Goal: Task Accomplishment & Management: Manage account settings

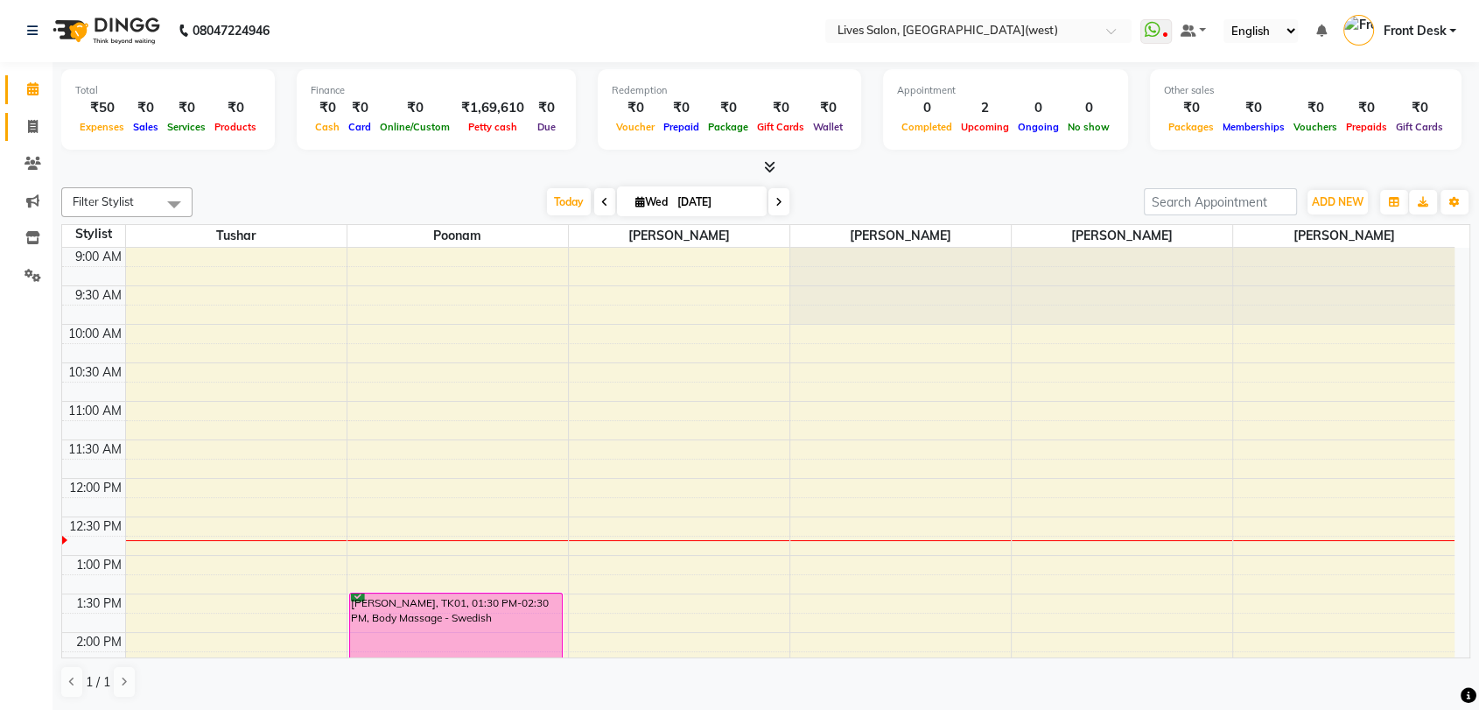
scroll to position [662, 0]
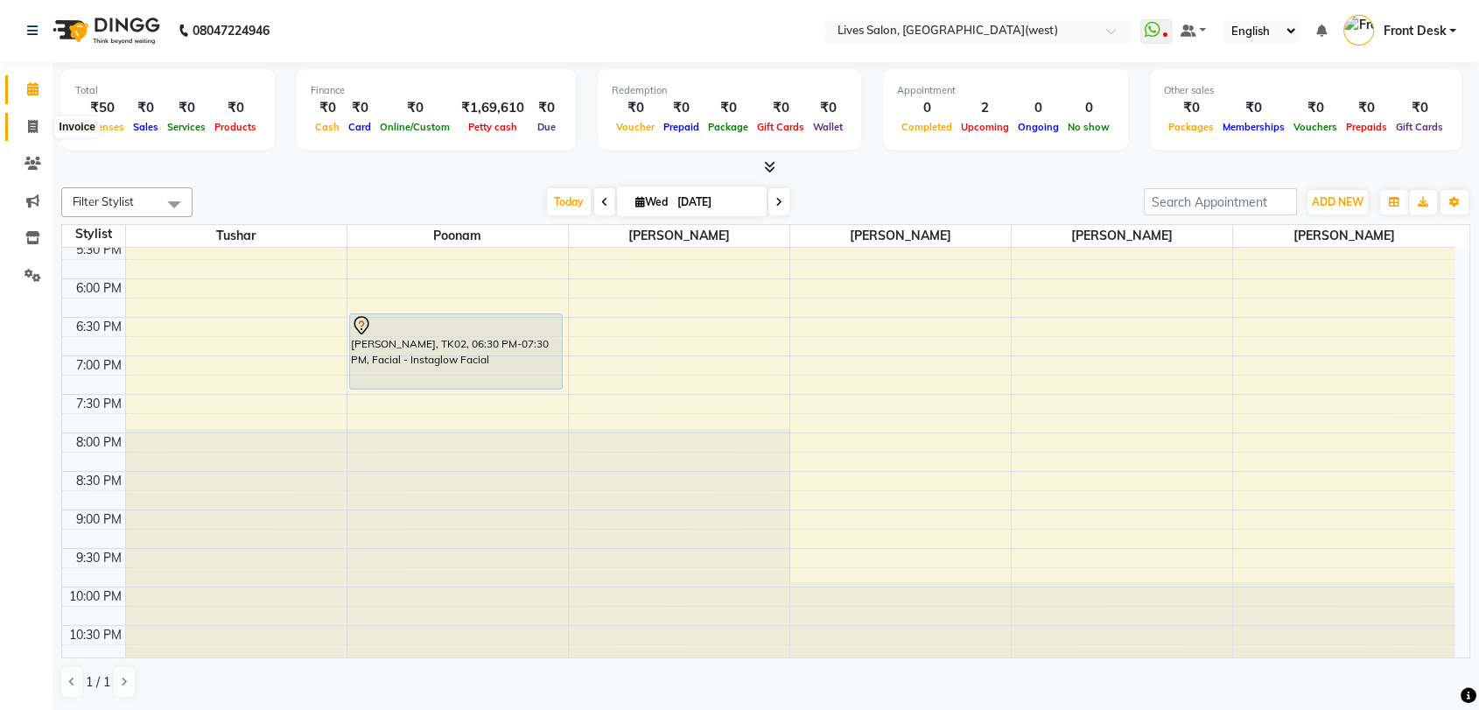
click at [34, 127] on icon at bounding box center [33, 126] width 10 height 13
select select "4342"
select select "service"
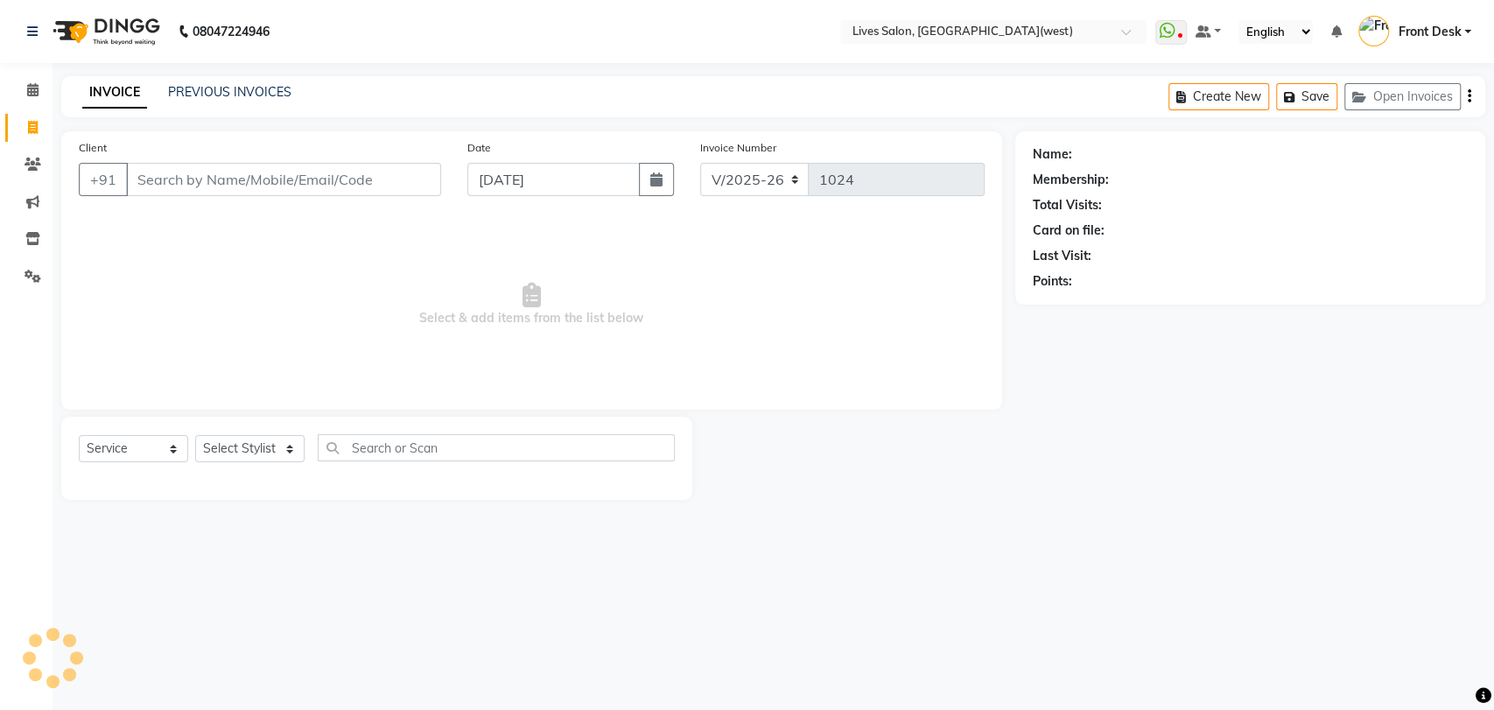
click at [176, 188] on input "Client" at bounding box center [283, 179] width 315 height 33
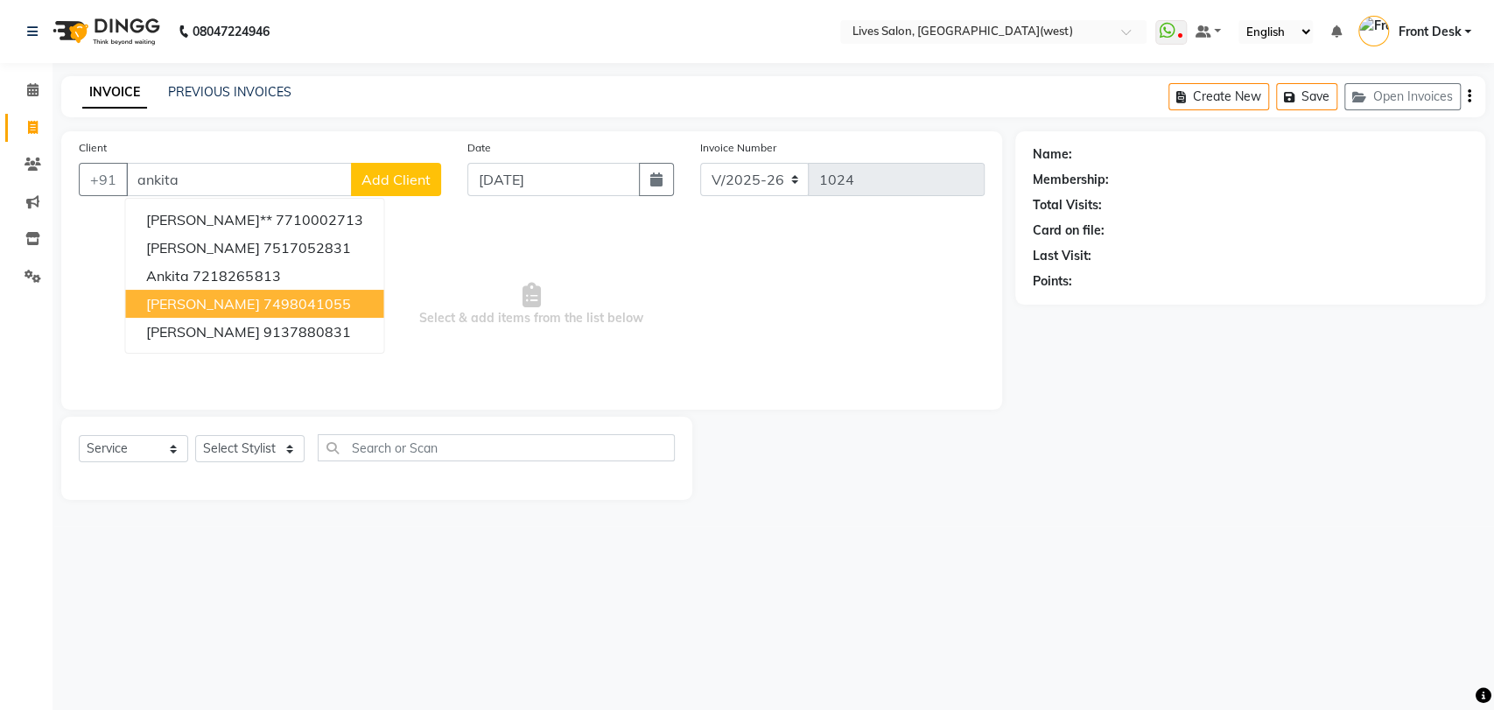
click at [224, 301] on span "Ankita Gaikwad" at bounding box center [202, 304] width 113 height 18
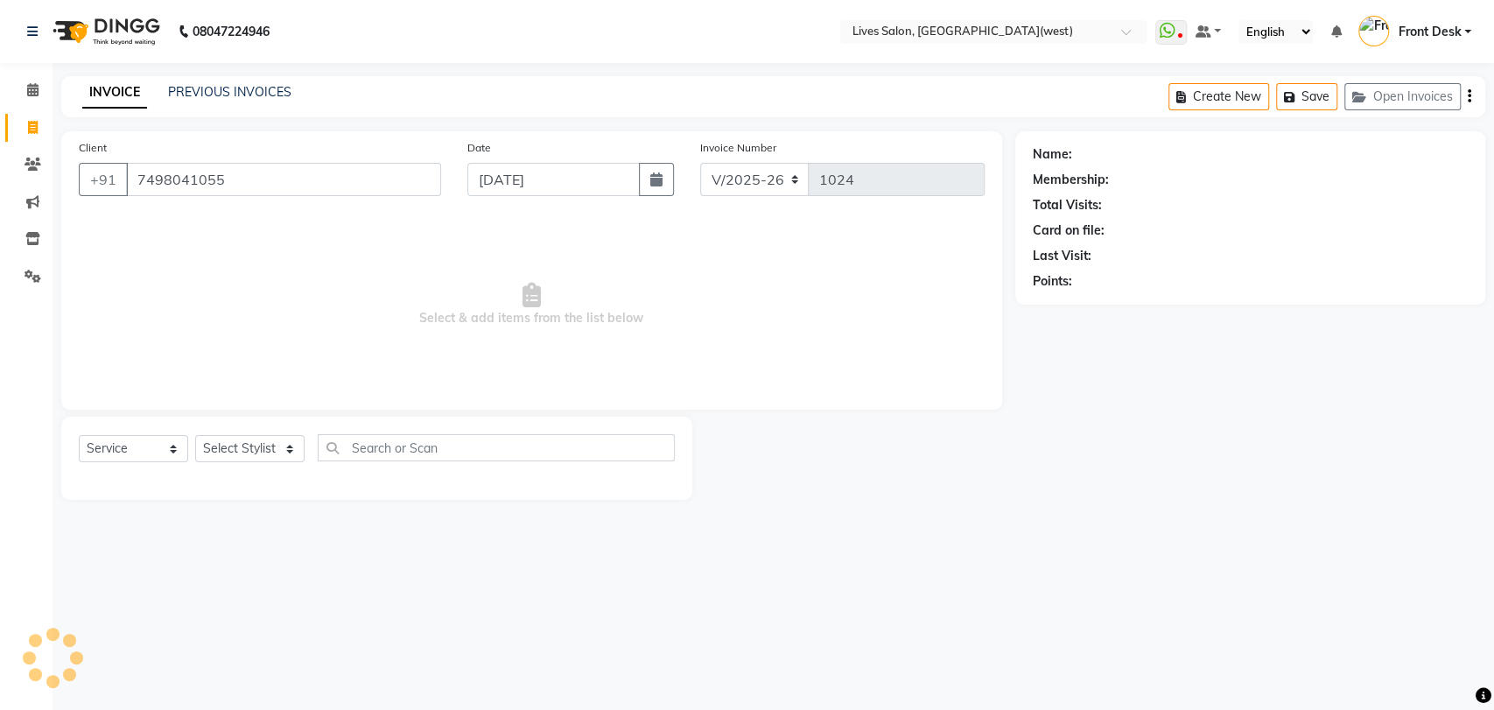
type input "7498041055"
click at [23, 162] on span at bounding box center [33, 165] width 31 height 20
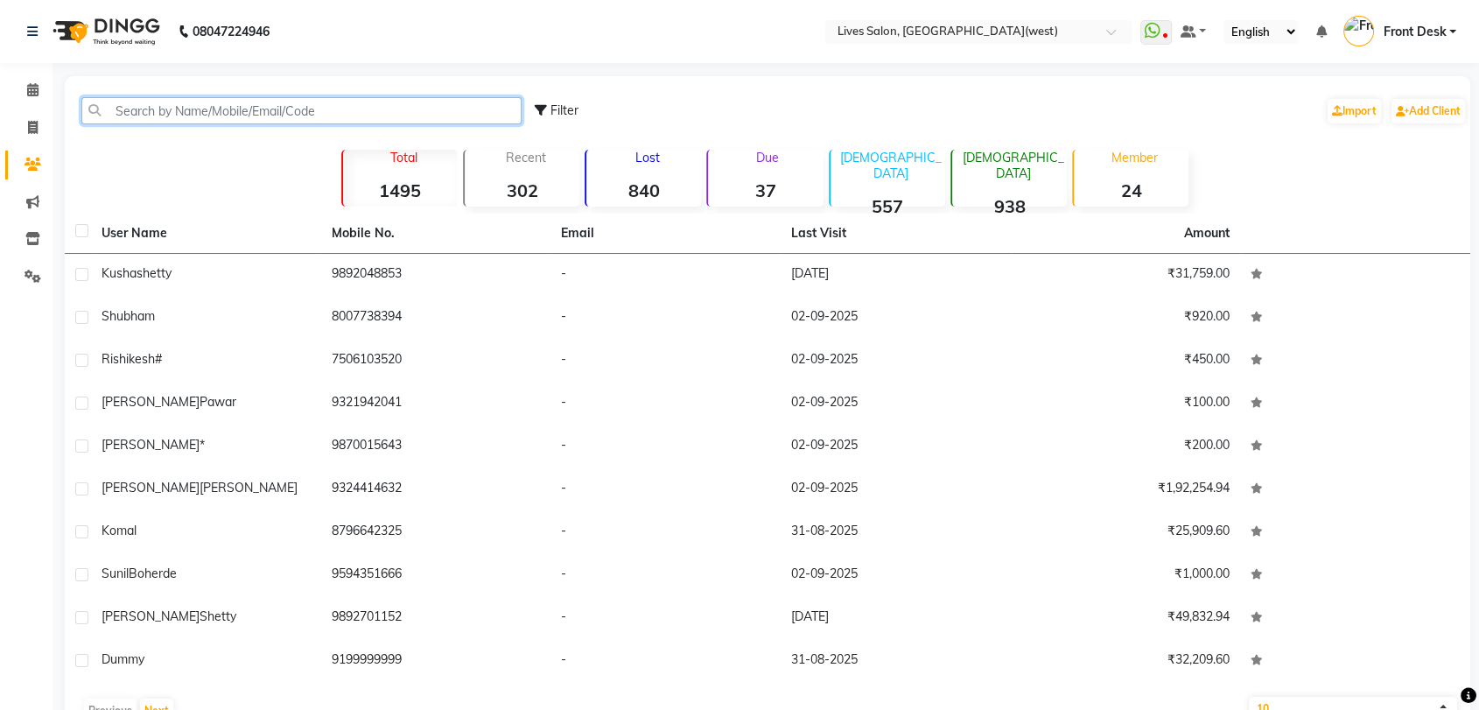
click at [420, 107] on input "text" at bounding box center [301, 110] width 440 height 27
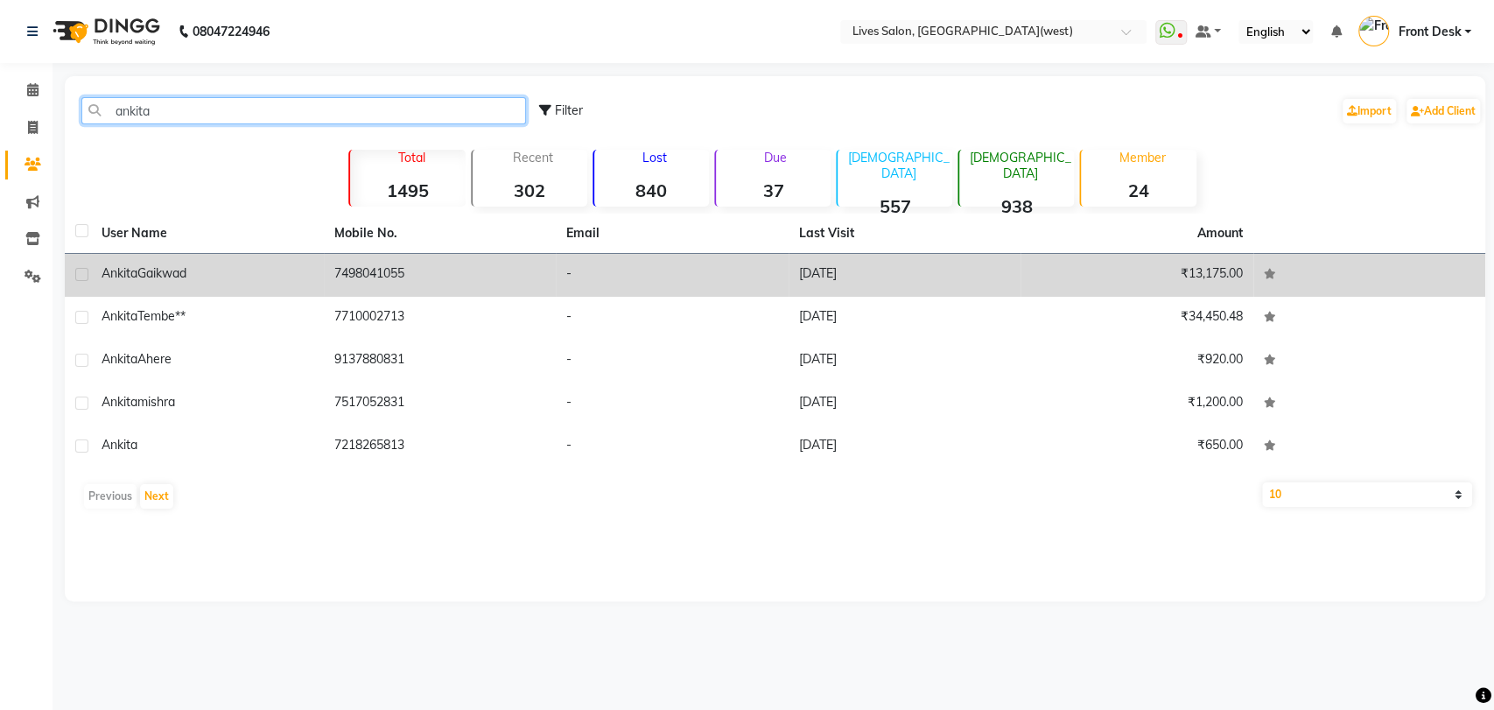
type input "ankita"
click at [388, 269] on td "7498041055" at bounding box center [440, 275] width 233 height 43
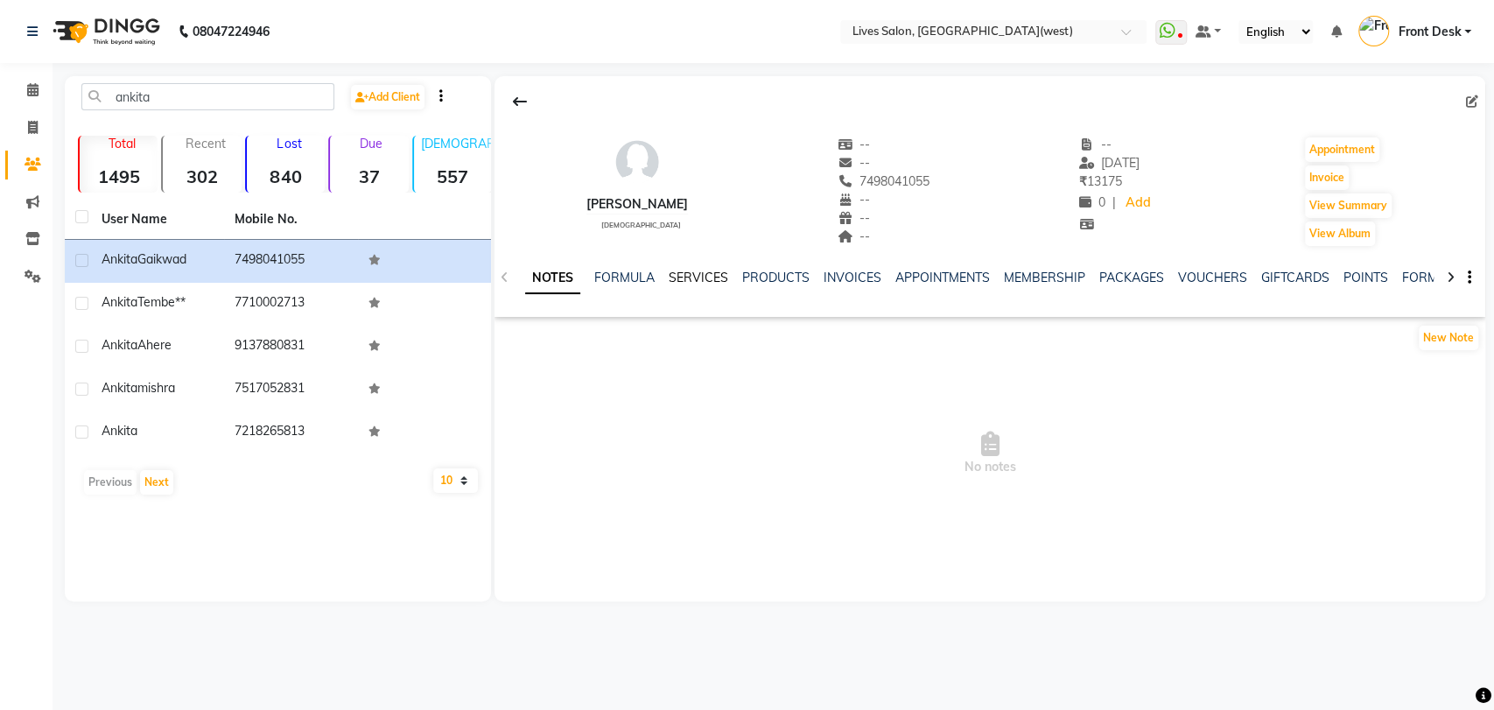
click at [703, 279] on link "SERVICES" at bounding box center [699, 278] width 60 height 16
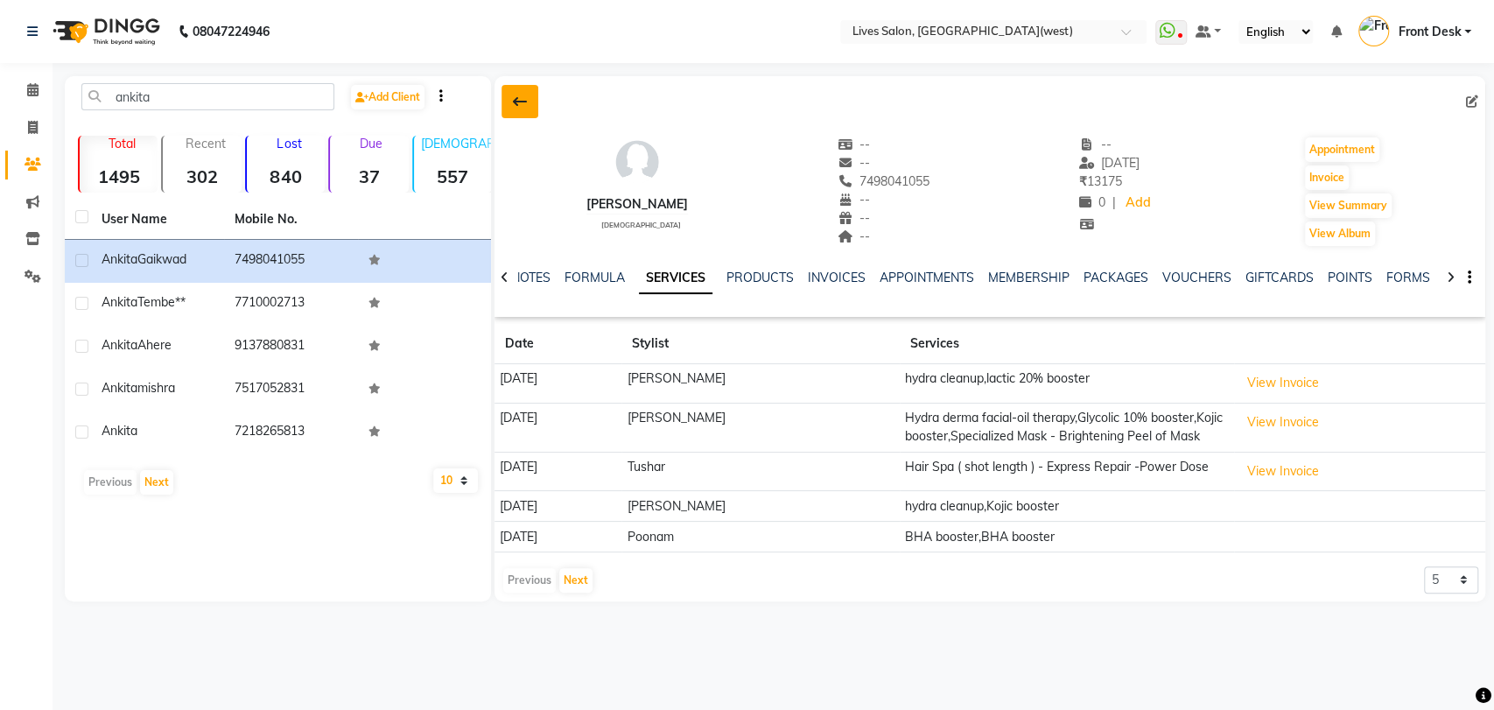
click at [513, 100] on icon at bounding box center [520, 102] width 14 height 14
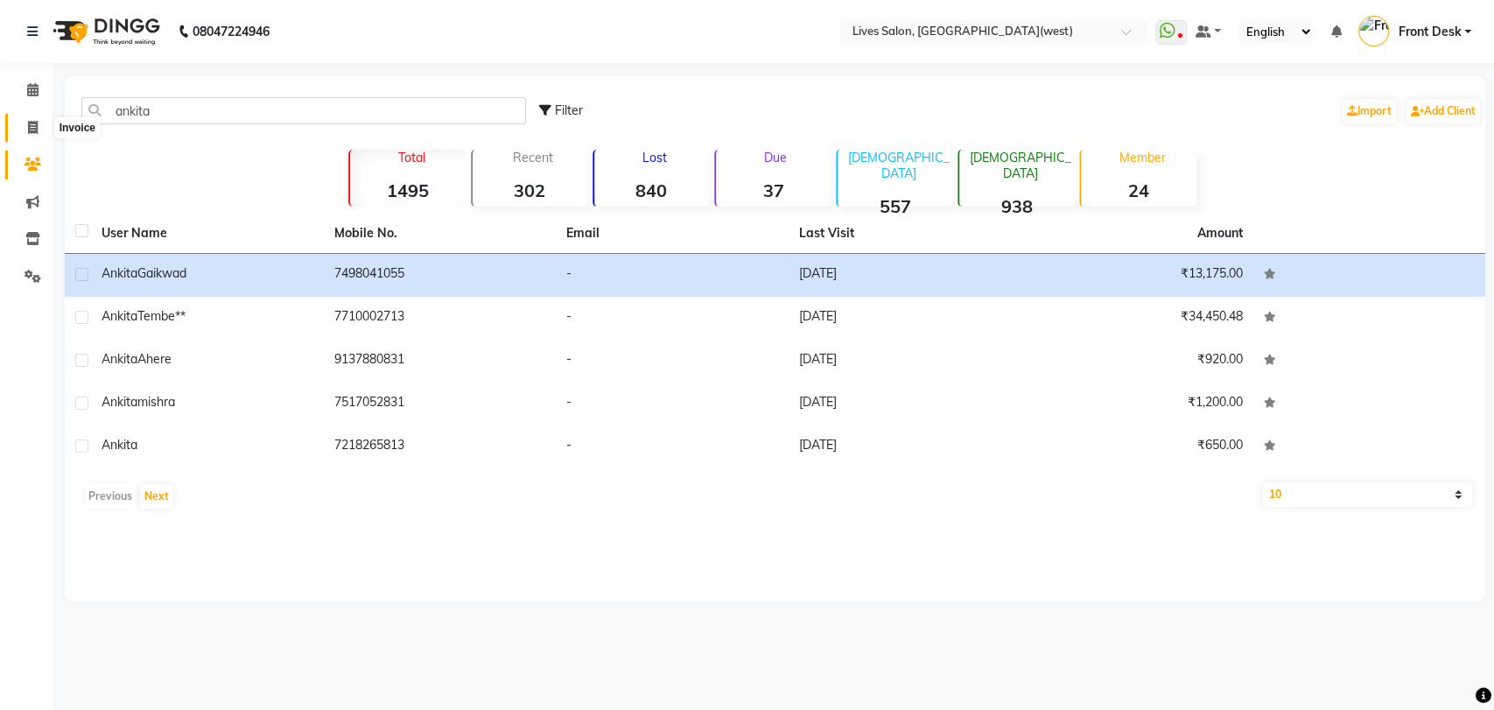
click at [38, 122] on span at bounding box center [33, 128] width 31 height 20
select select "4342"
select select "service"
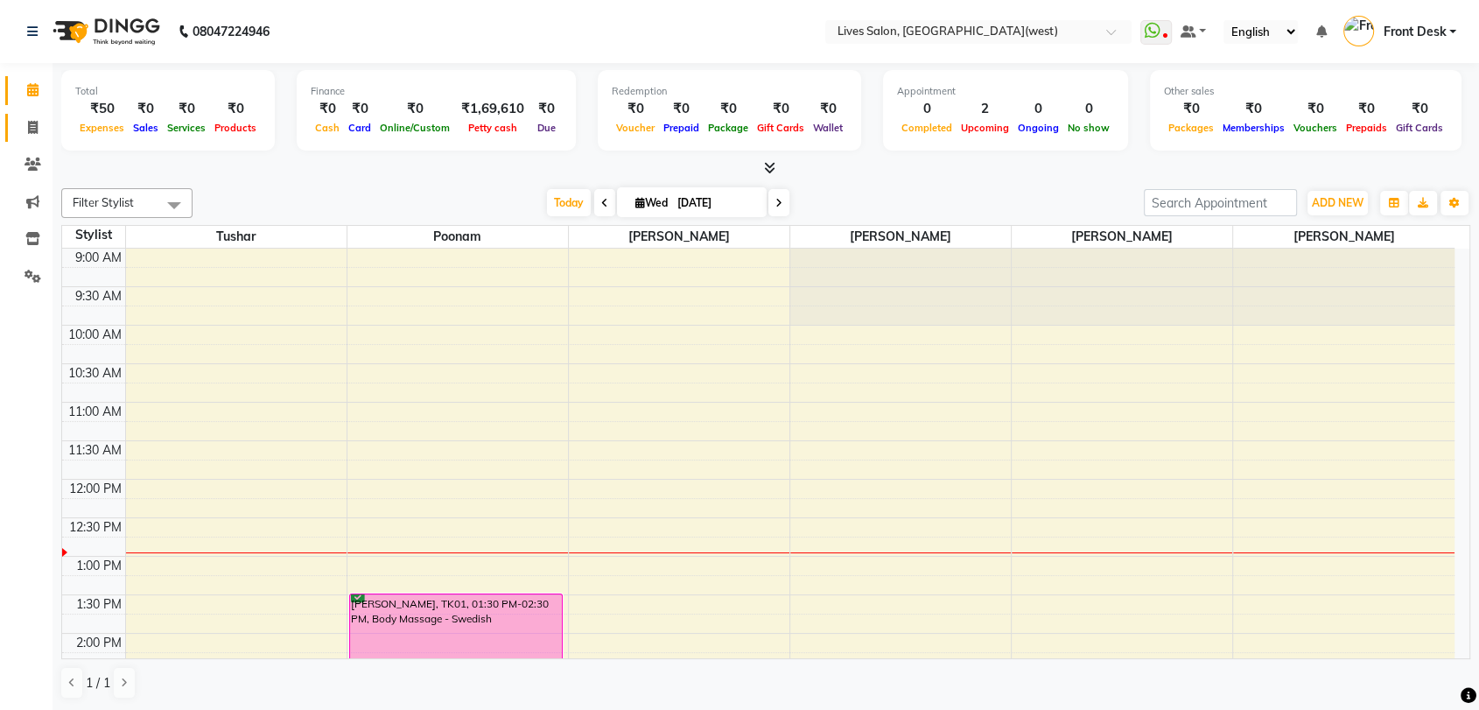
click at [35, 128] on icon at bounding box center [33, 127] width 10 height 13
select select "service"
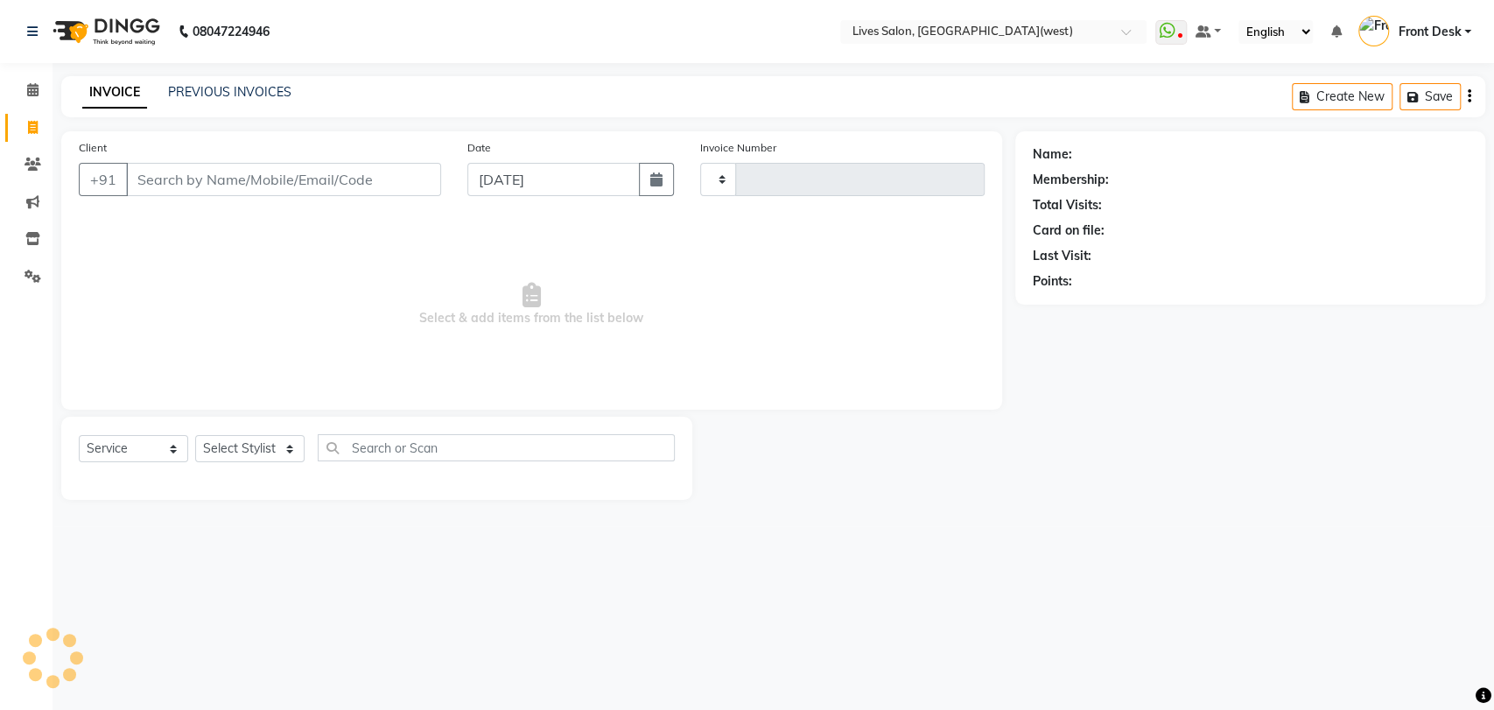
type input "1024"
select select "4342"
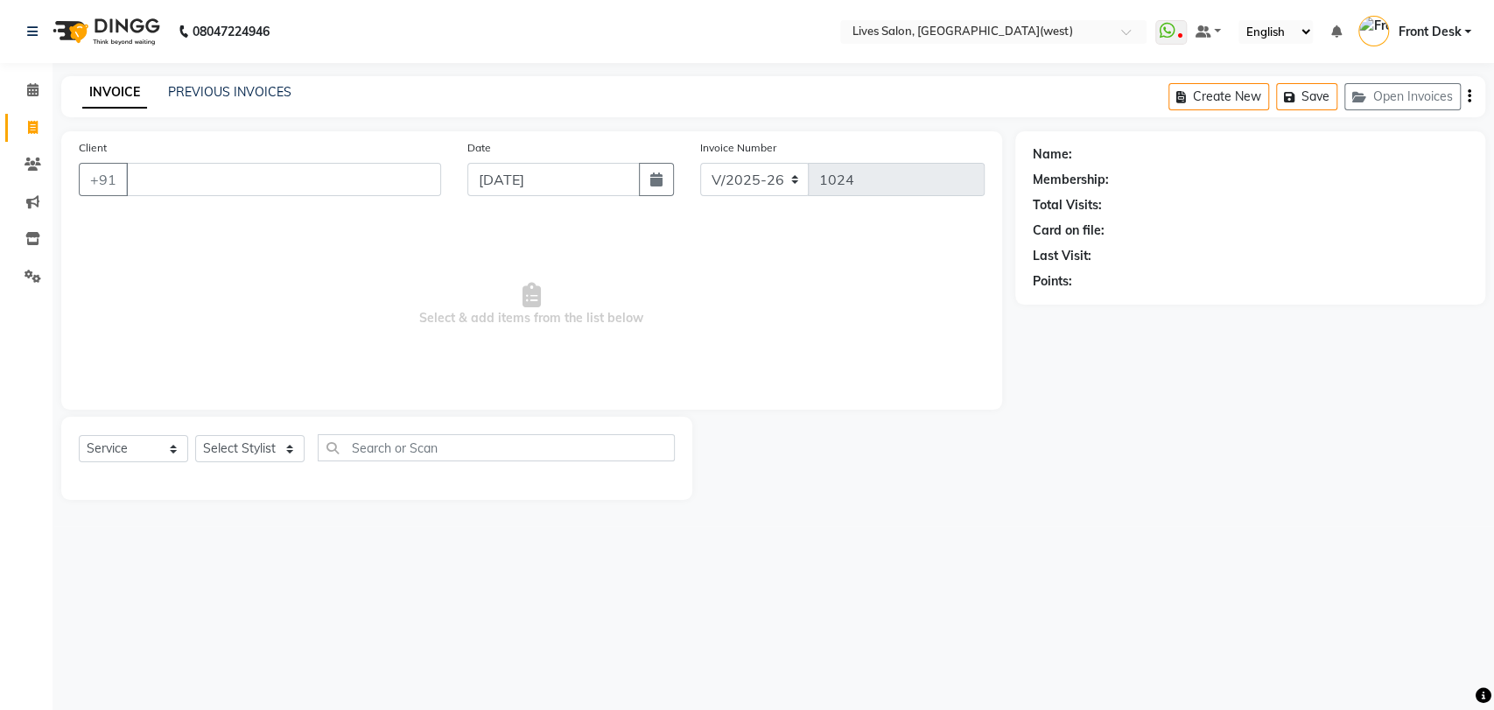
click at [224, 184] on input "Client" at bounding box center [283, 179] width 315 height 33
click at [172, 173] on input "Client" at bounding box center [283, 179] width 315 height 33
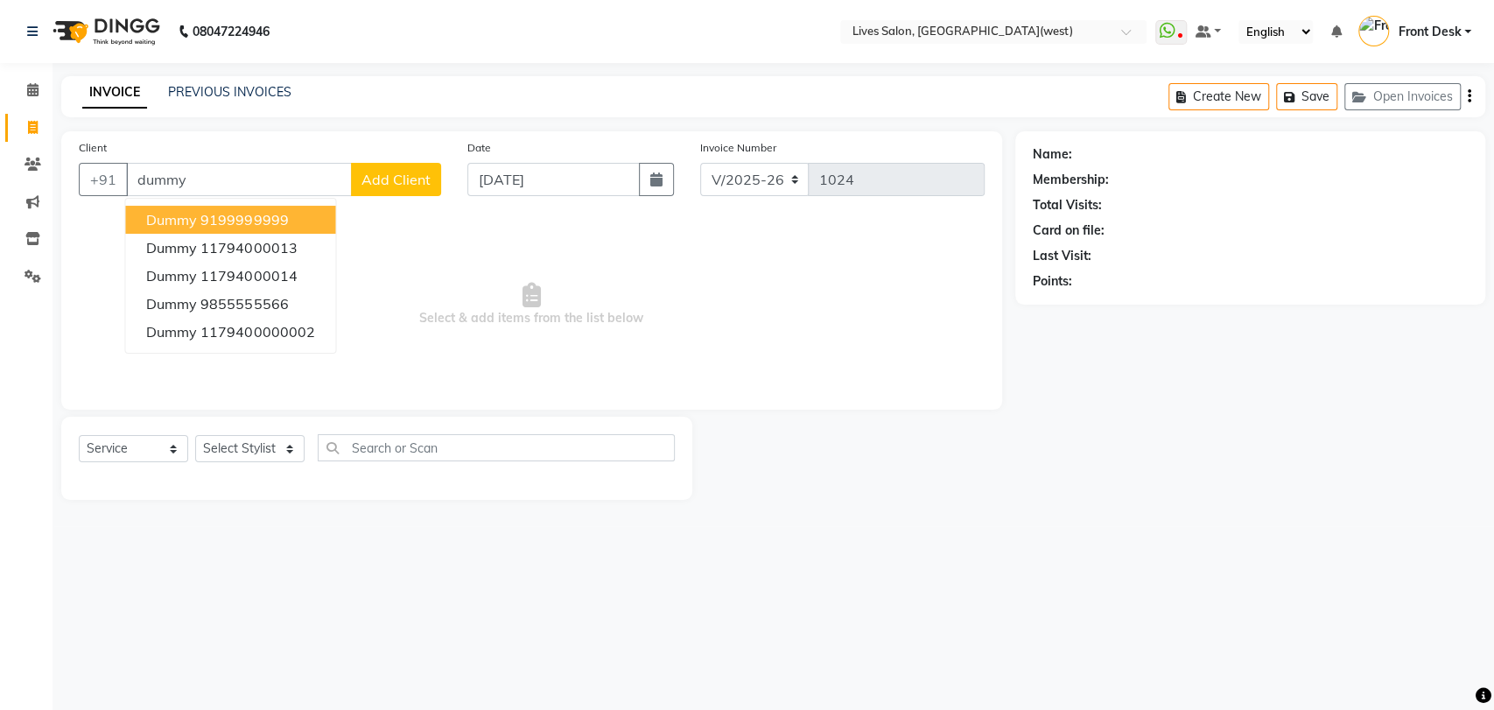
click at [262, 216] on ngb-highlight "9199999999" at bounding box center [244, 220] width 88 height 18
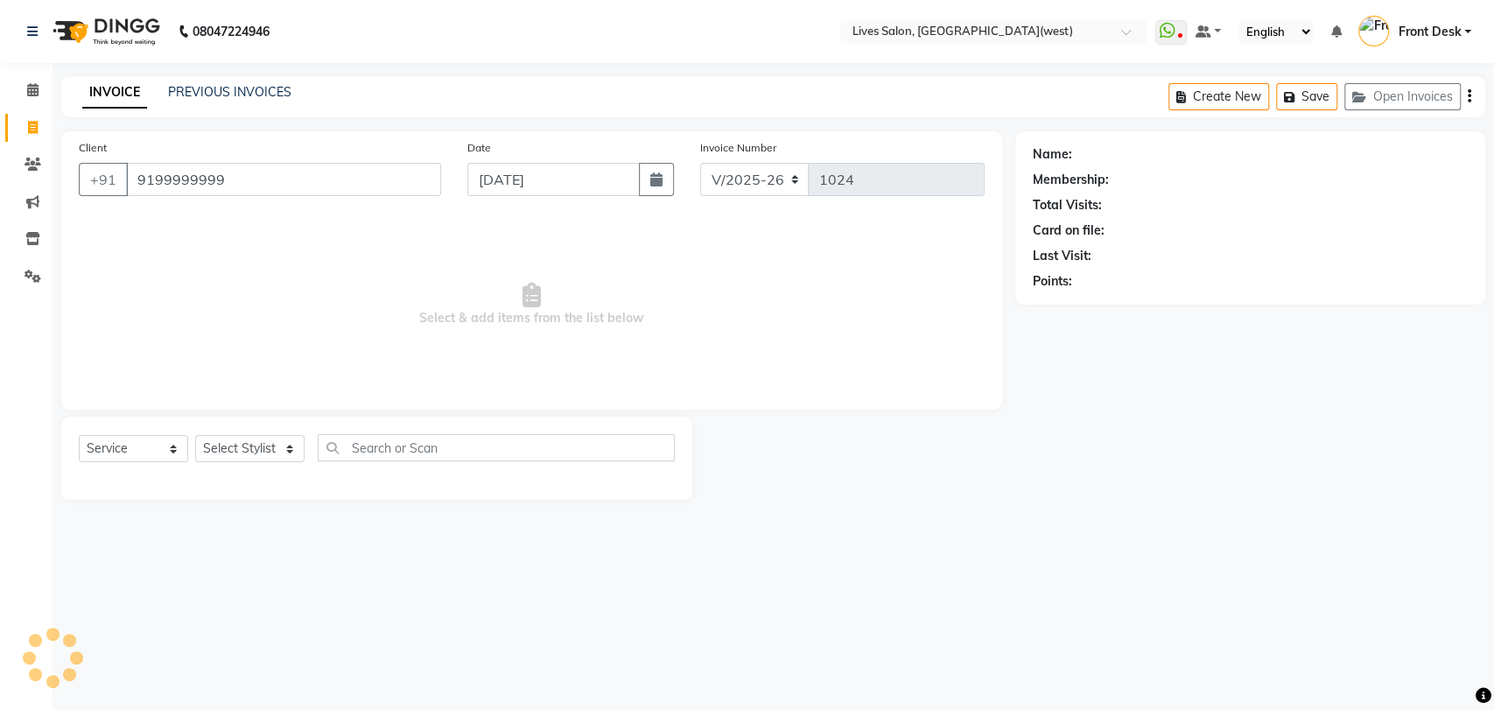
type input "9199999999"
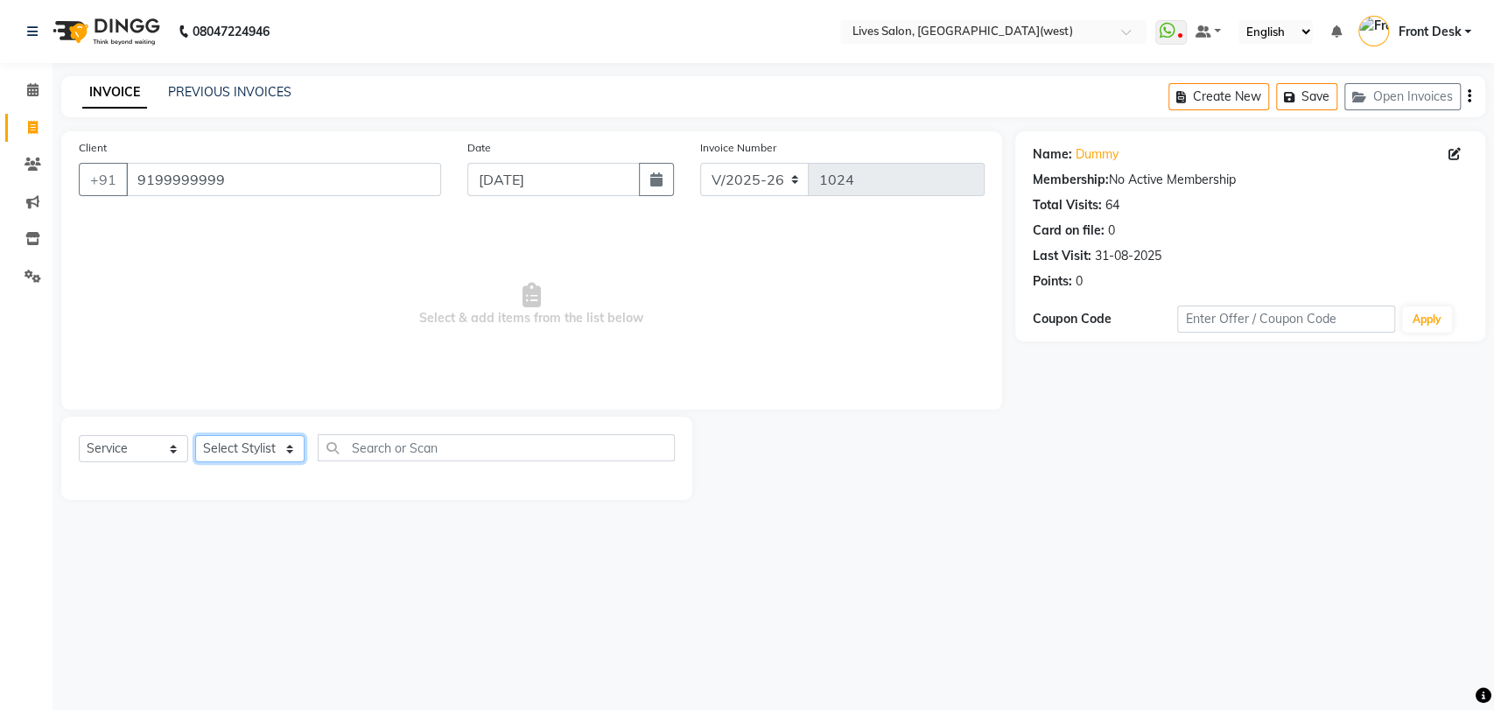
click at [246, 447] on select "Select Stylist Akshata Sarange Front Desk mansi Poonam Ratna Singh raunak bhatt…" at bounding box center [249, 448] width 109 height 27
select select "26838"
click at [195, 435] on select "Select Stylist Akshata Sarange Front Desk mansi Poonam Ratna Singh raunak bhatt…" at bounding box center [249, 448] width 109 height 27
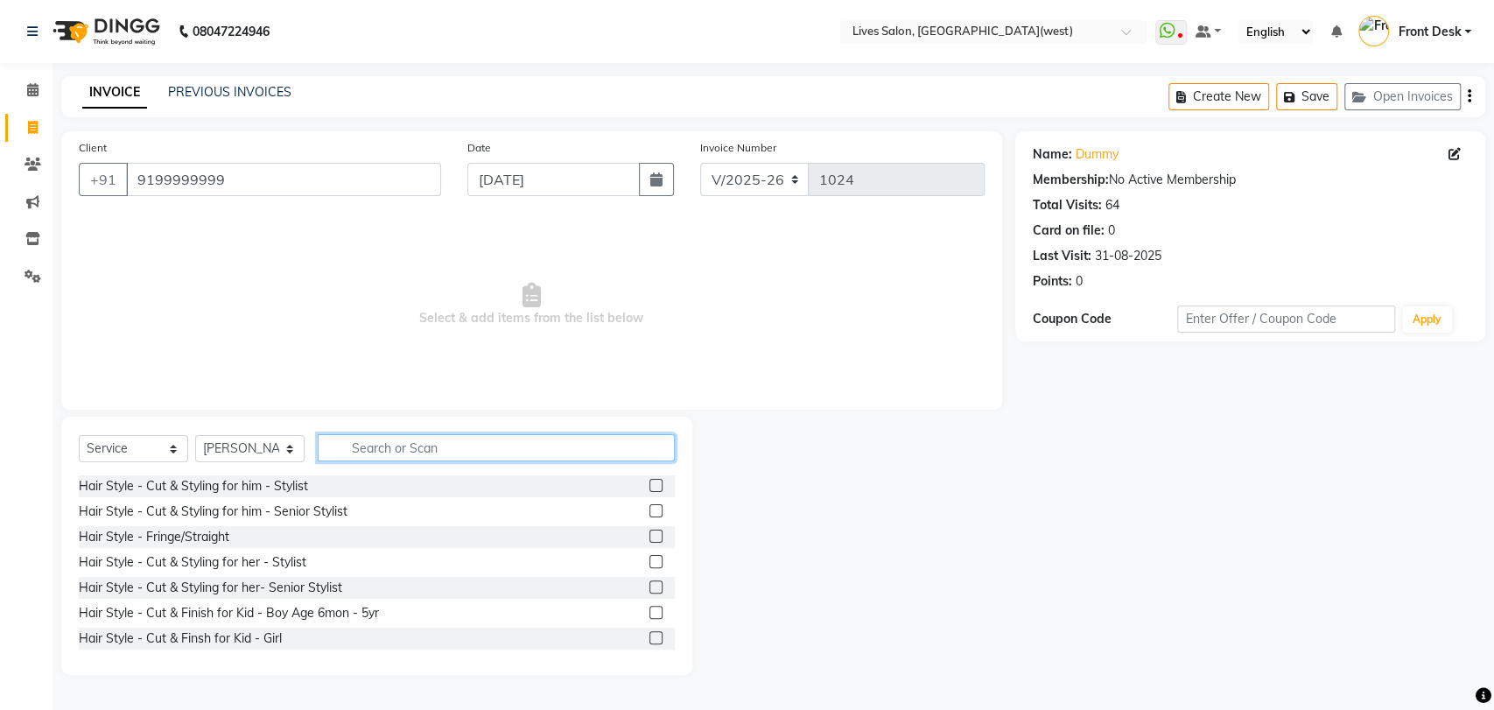
click at [447, 454] on input "text" at bounding box center [496, 447] width 357 height 27
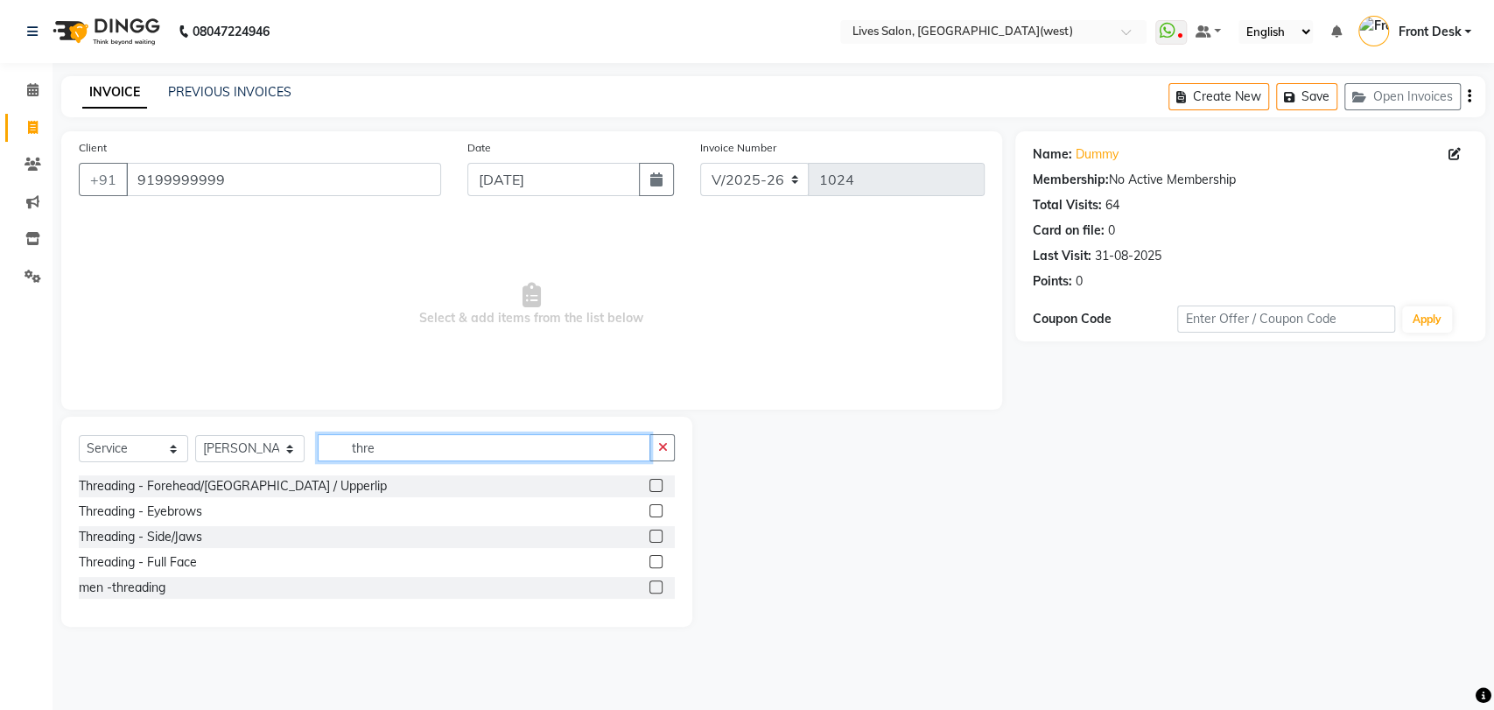
type input "thre"
click at [656, 511] on label at bounding box center [656, 510] width 13 height 13
click at [656, 511] on input "checkbox" at bounding box center [655, 511] width 11 height 11
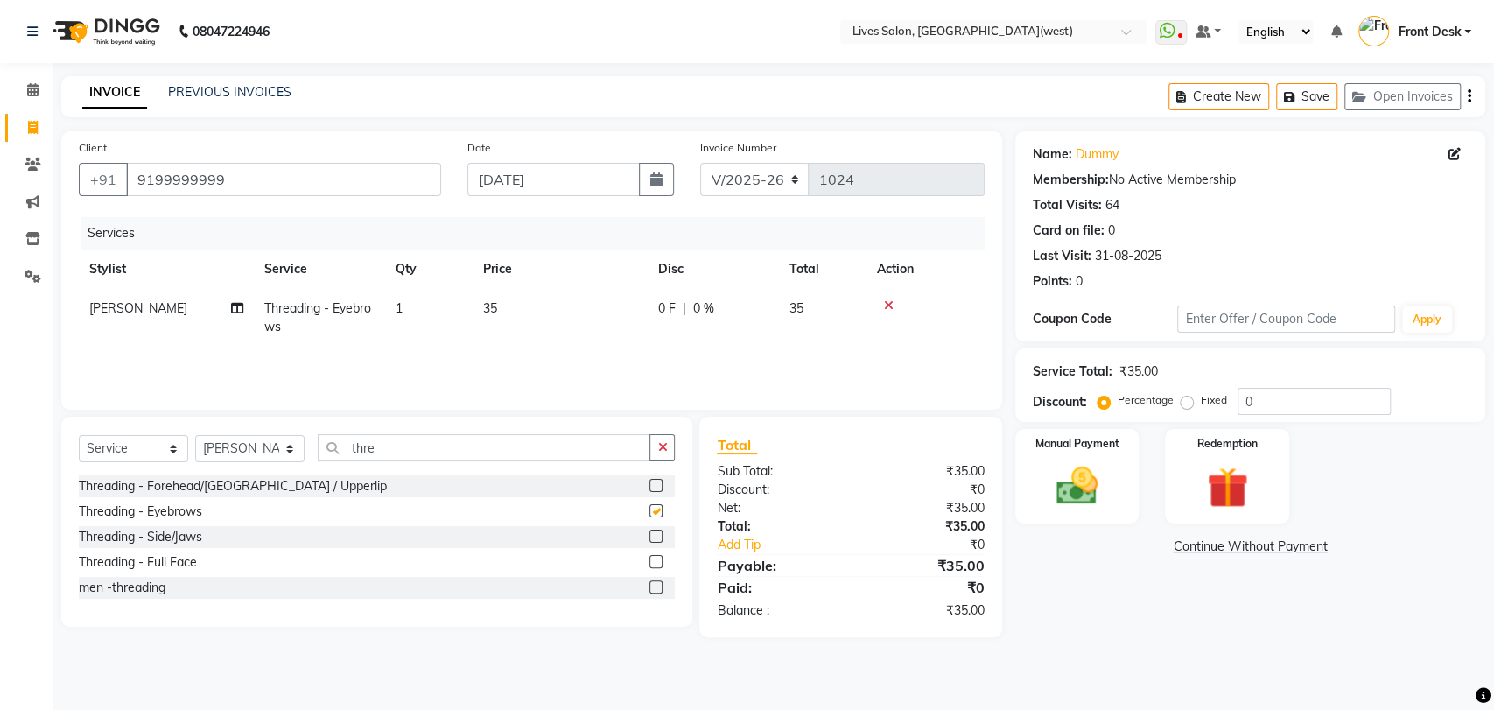
checkbox input "false"
click at [651, 484] on label at bounding box center [656, 485] width 13 height 13
click at [651, 484] on input "checkbox" at bounding box center [655, 486] width 11 height 11
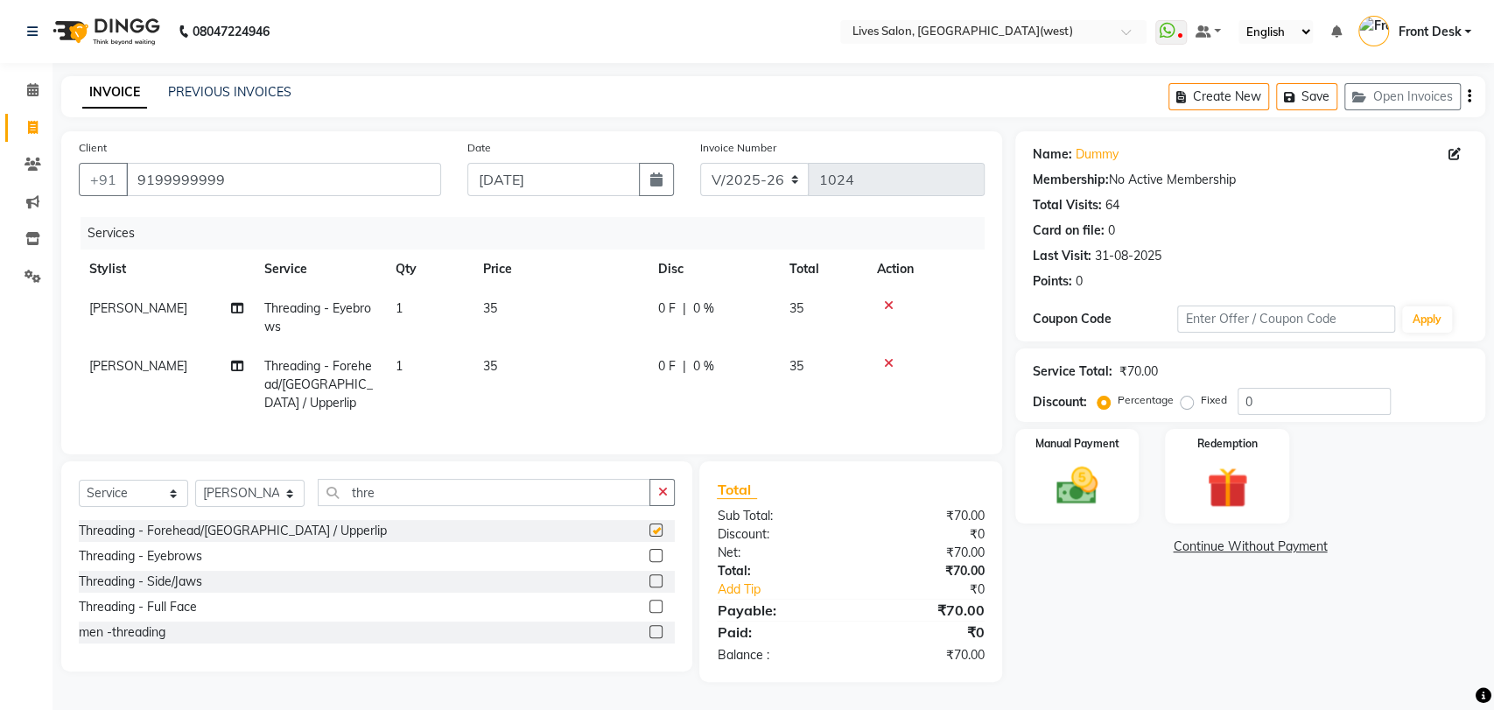
checkbox input "false"
click at [1081, 507] on img at bounding box center [1077, 485] width 69 height 49
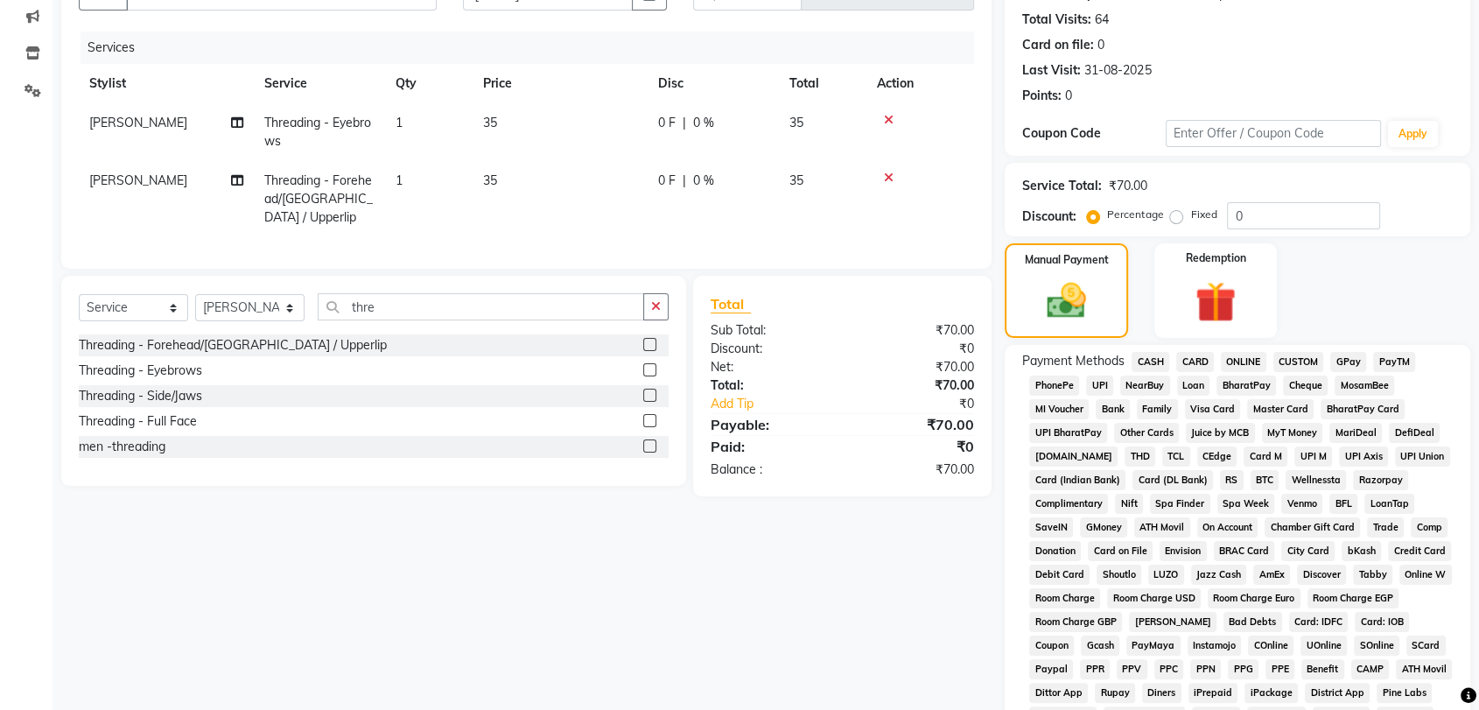
scroll to position [388, 0]
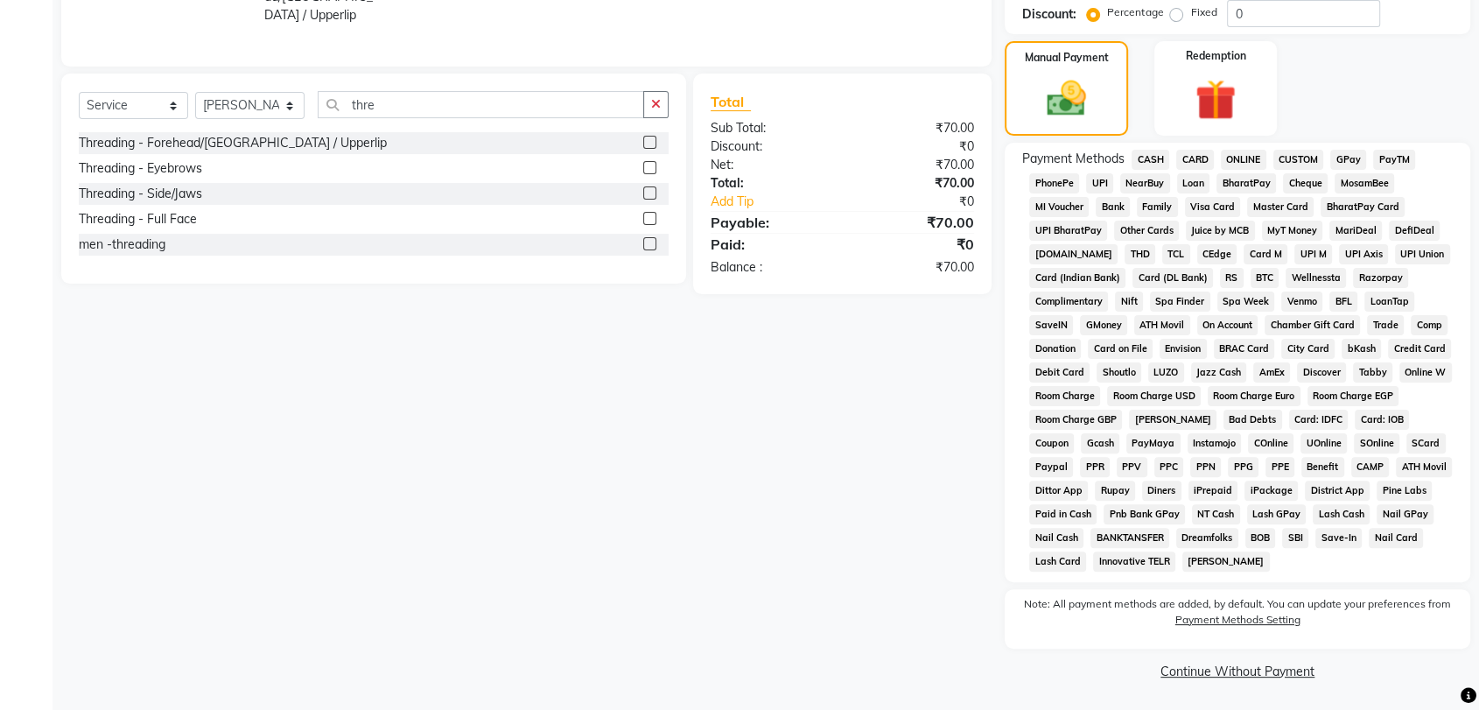
click at [1153, 159] on span "CASH" at bounding box center [1151, 160] width 38 height 20
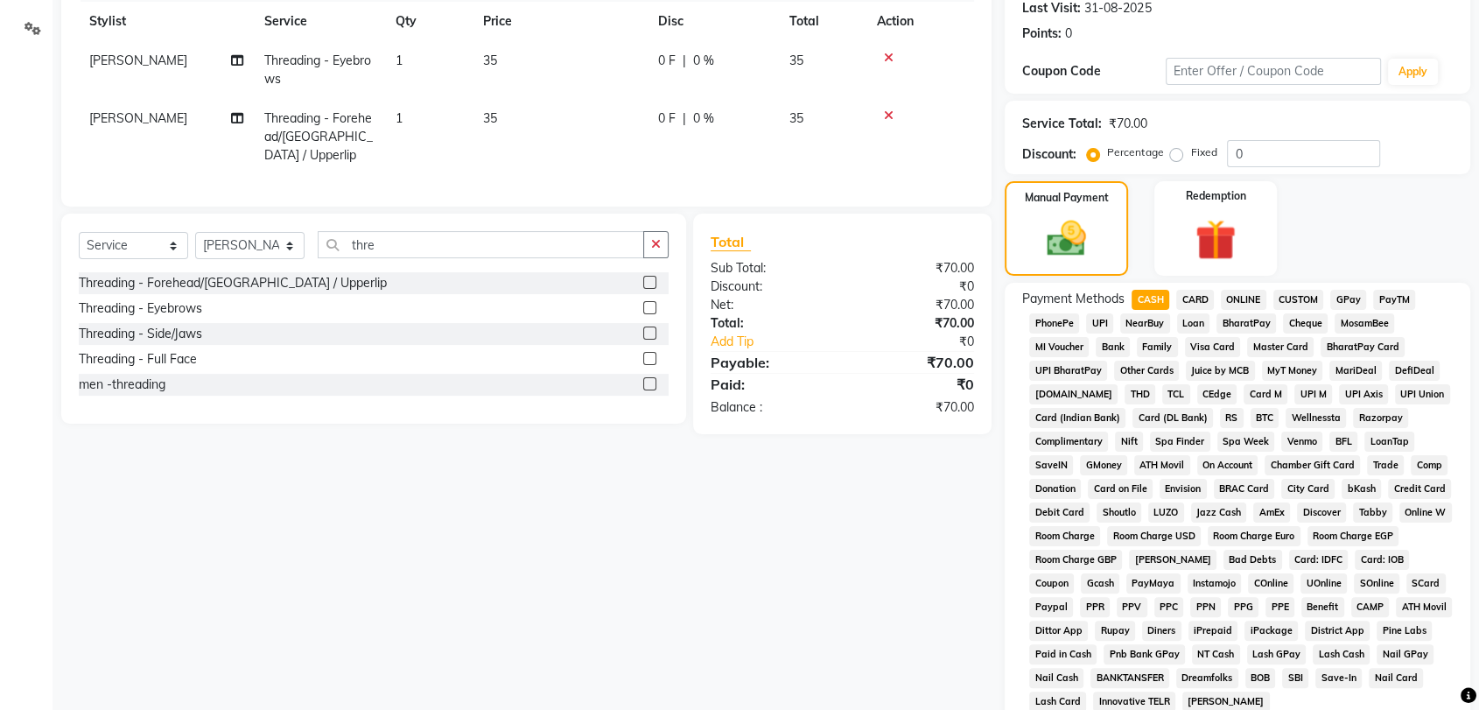
scroll to position [481, 0]
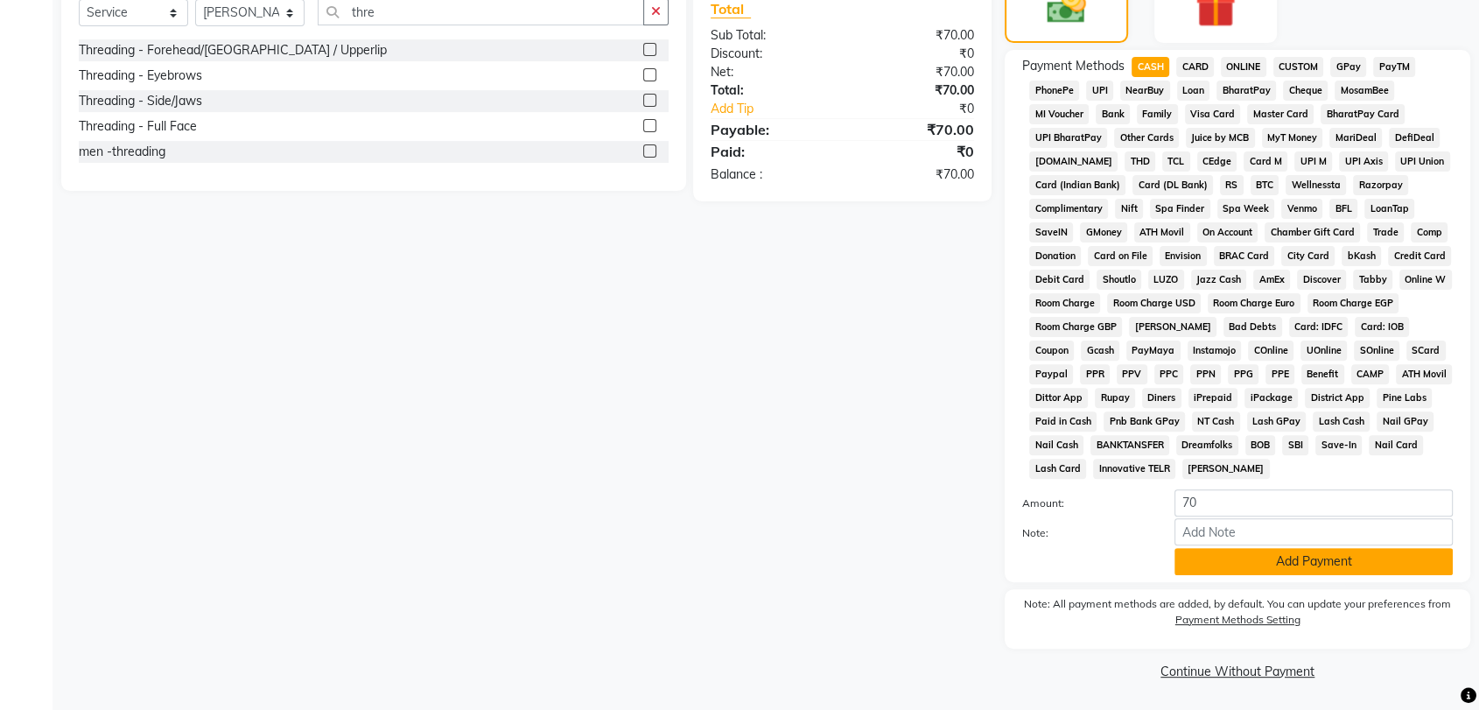
click at [1247, 560] on button "Add Payment" at bounding box center [1314, 561] width 278 height 27
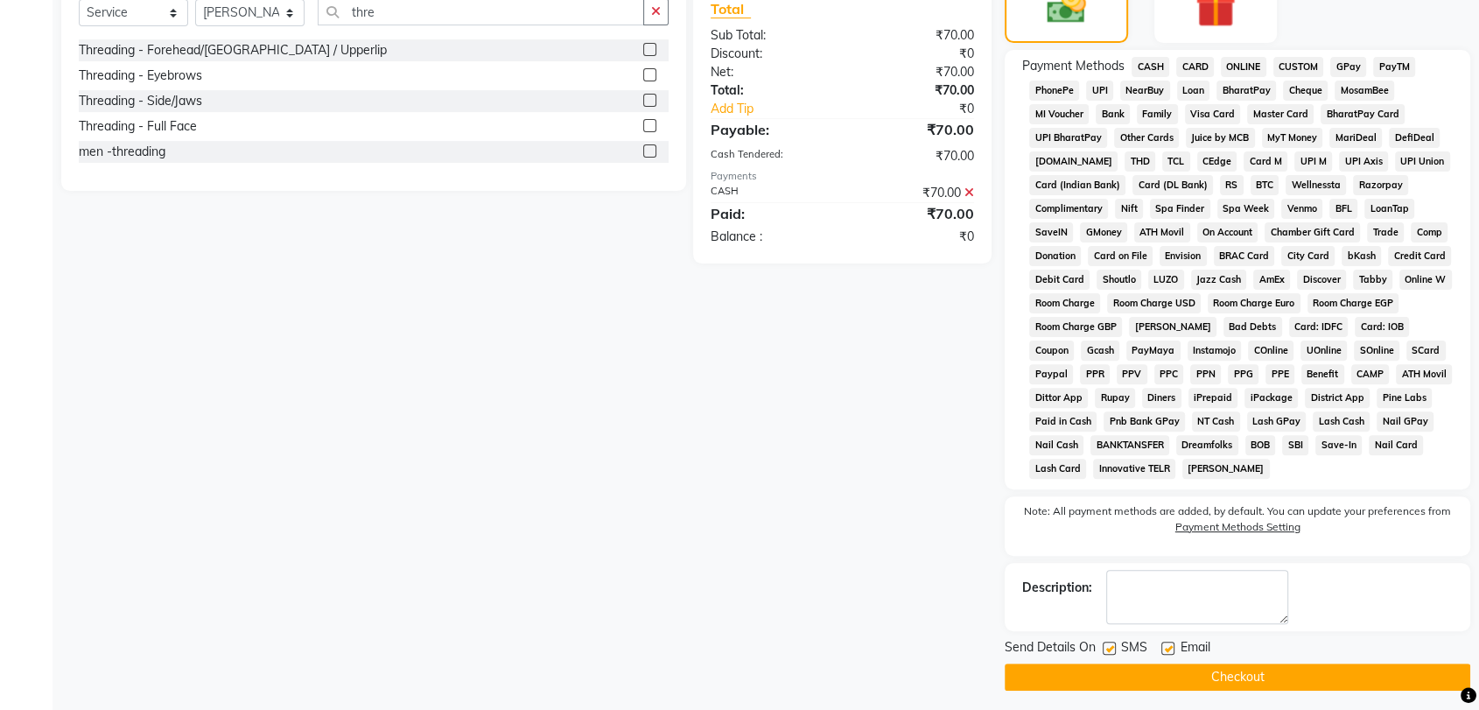
click at [1248, 680] on button "Checkout" at bounding box center [1238, 677] width 466 height 27
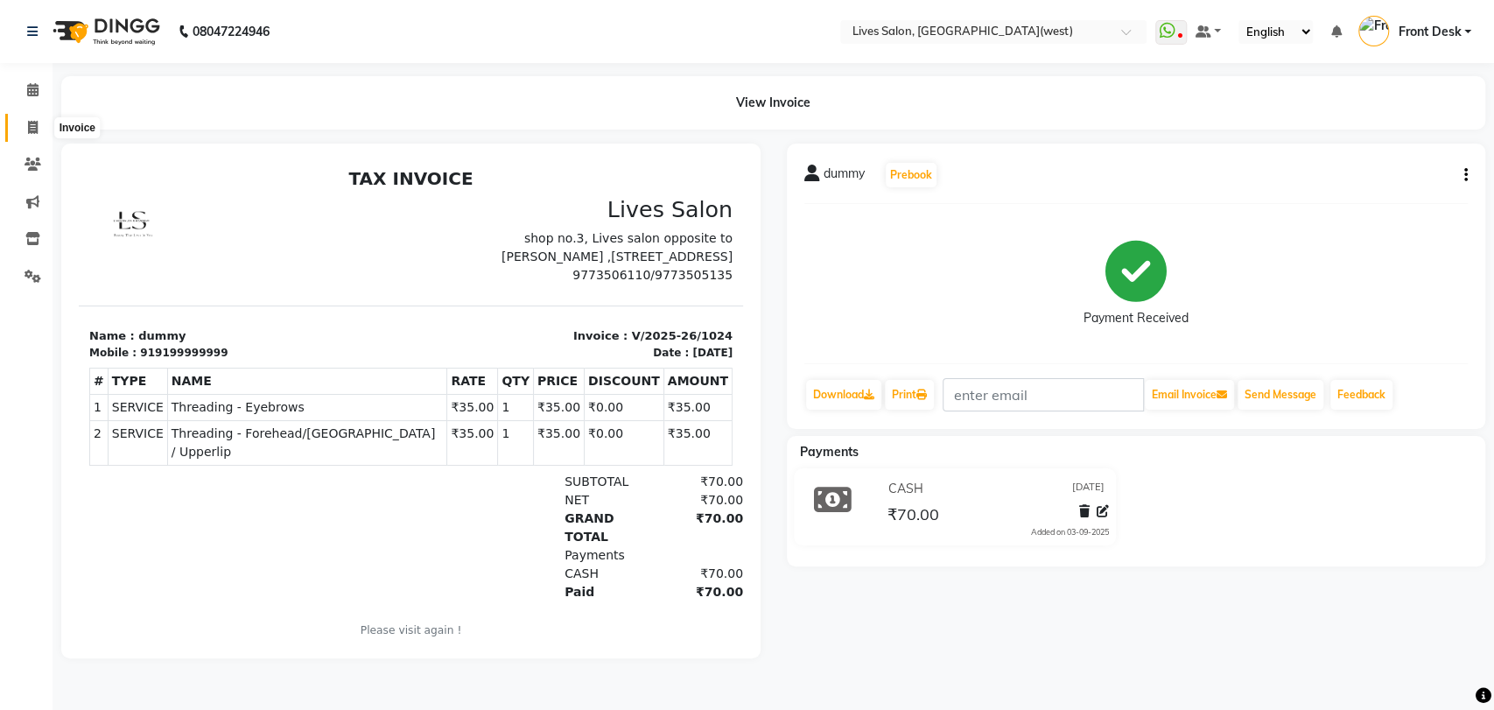
click at [39, 127] on span at bounding box center [33, 128] width 31 height 20
select select "service"
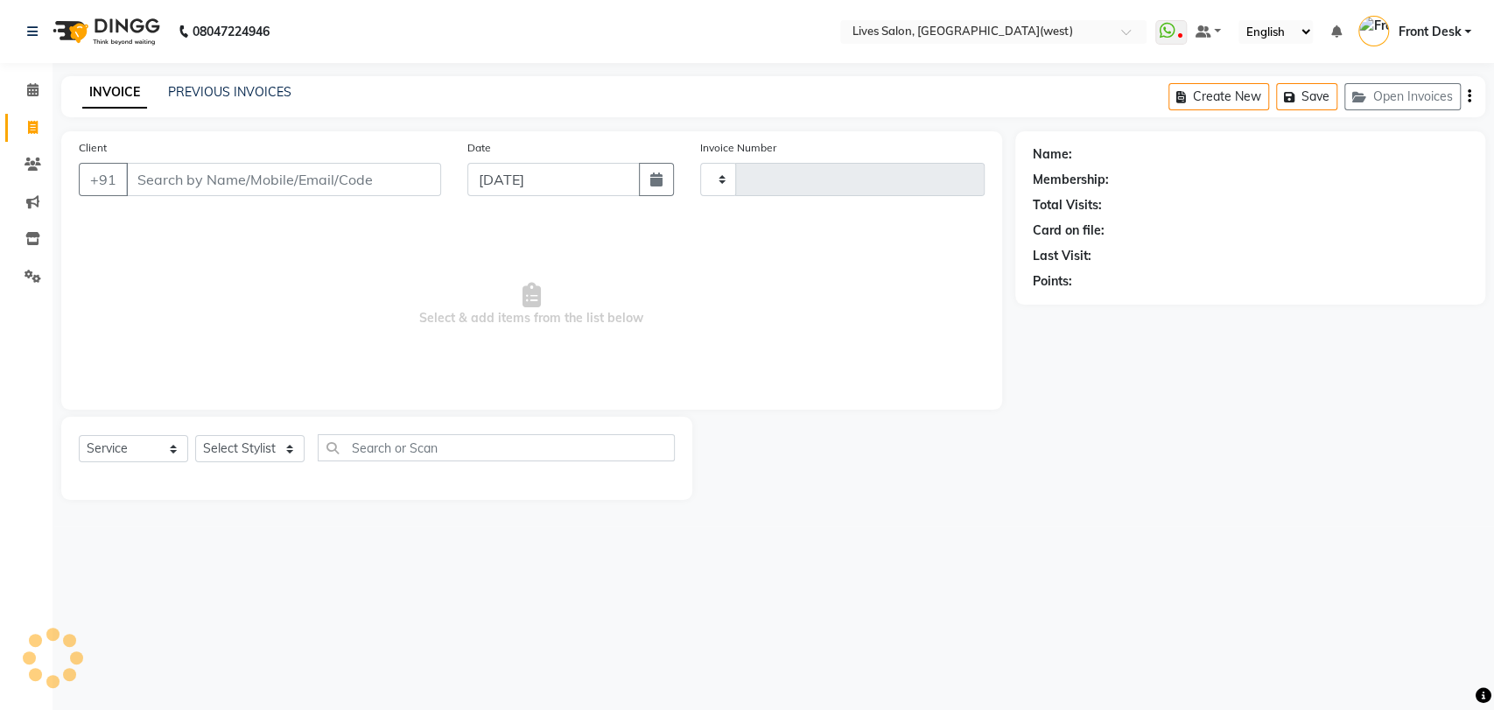
type input "1025"
select select "4342"
click at [235, 91] on link "PREVIOUS INVOICES" at bounding box center [229, 92] width 123 height 16
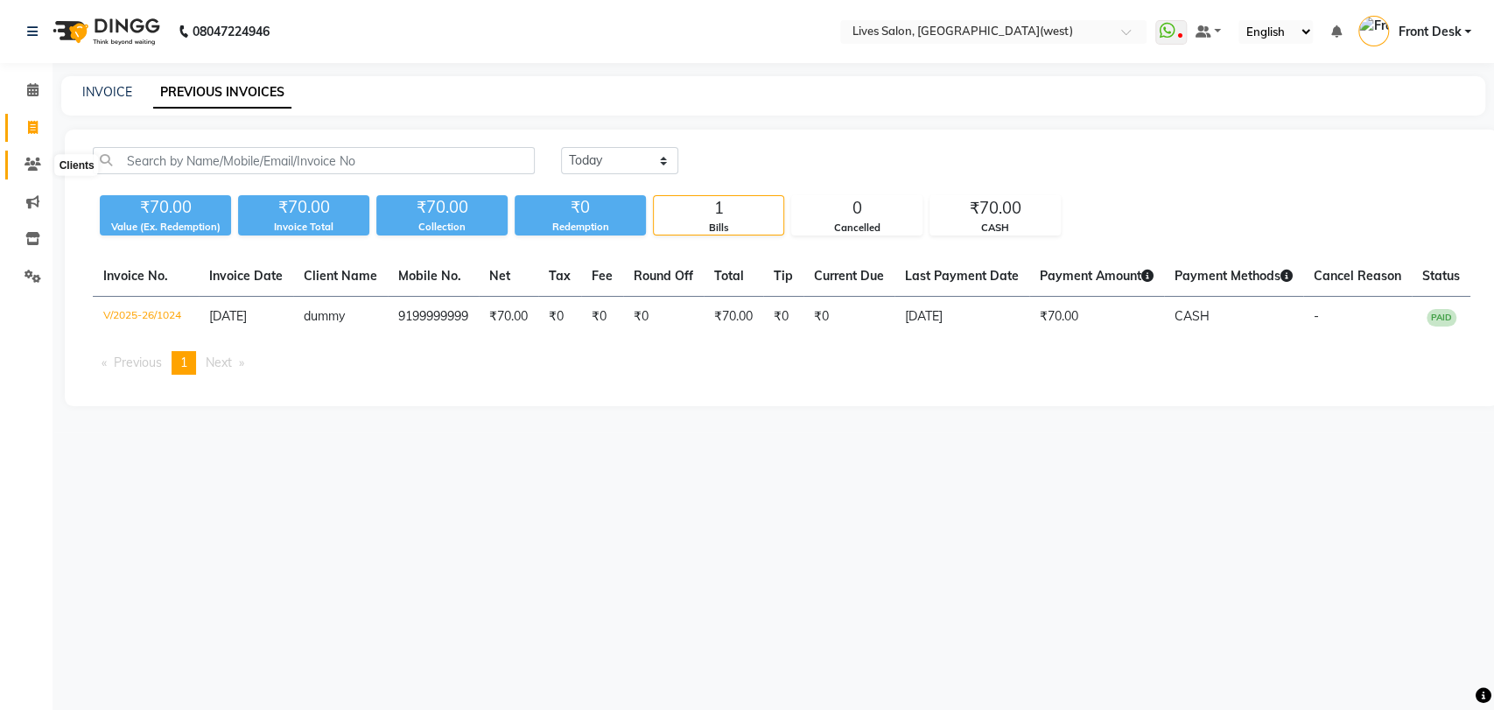
click at [39, 170] on icon at bounding box center [33, 164] width 17 height 13
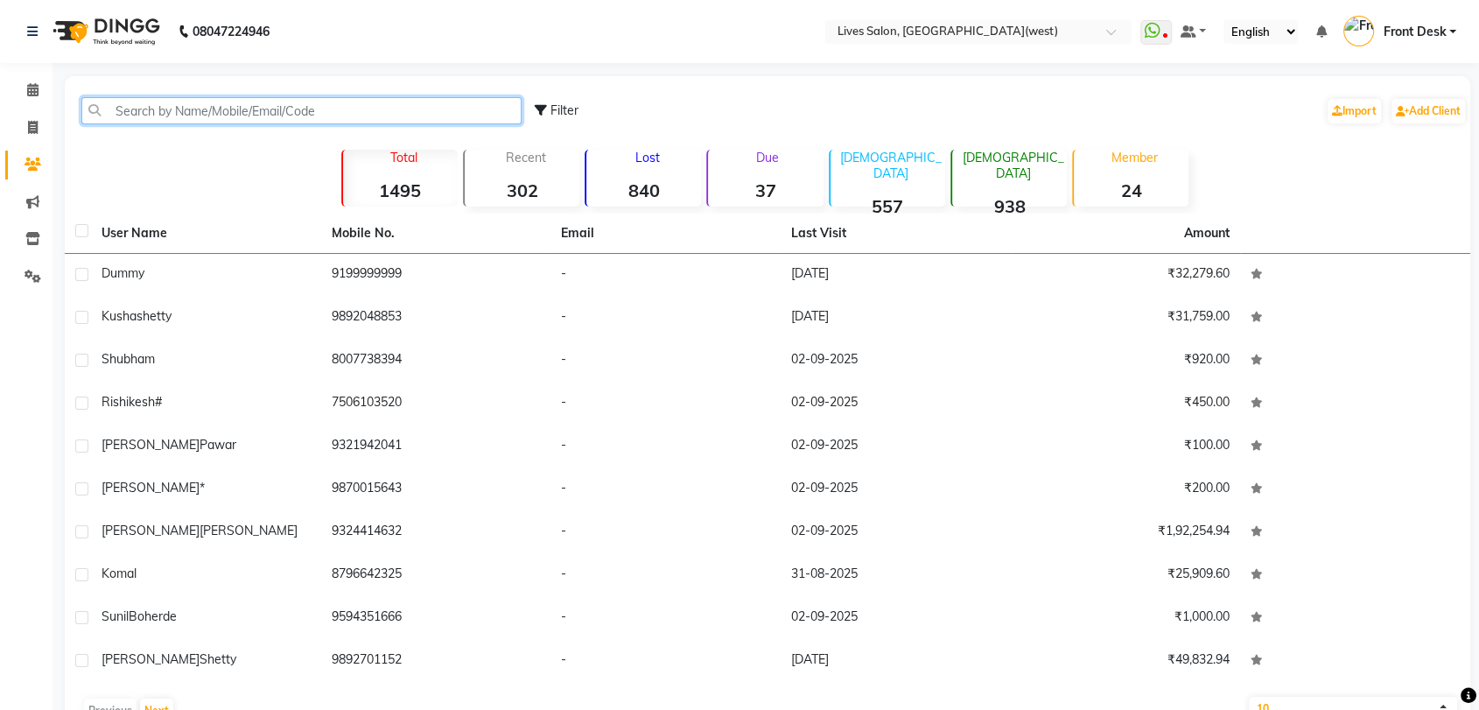
click at [161, 111] on input "text" at bounding box center [301, 110] width 440 height 27
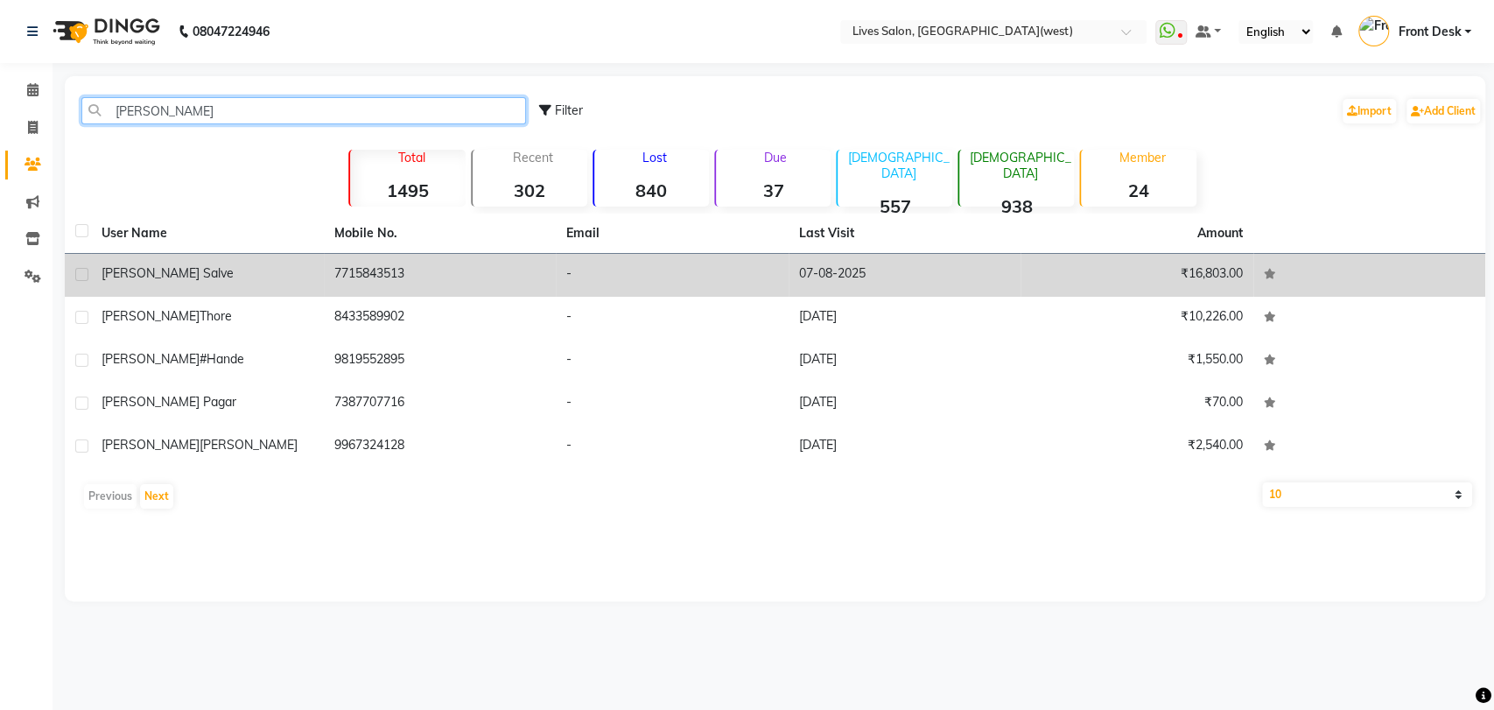
type input "dipali"
click at [210, 284] on td "Dipali salve" at bounding box center [207, 275] width 233 height 43
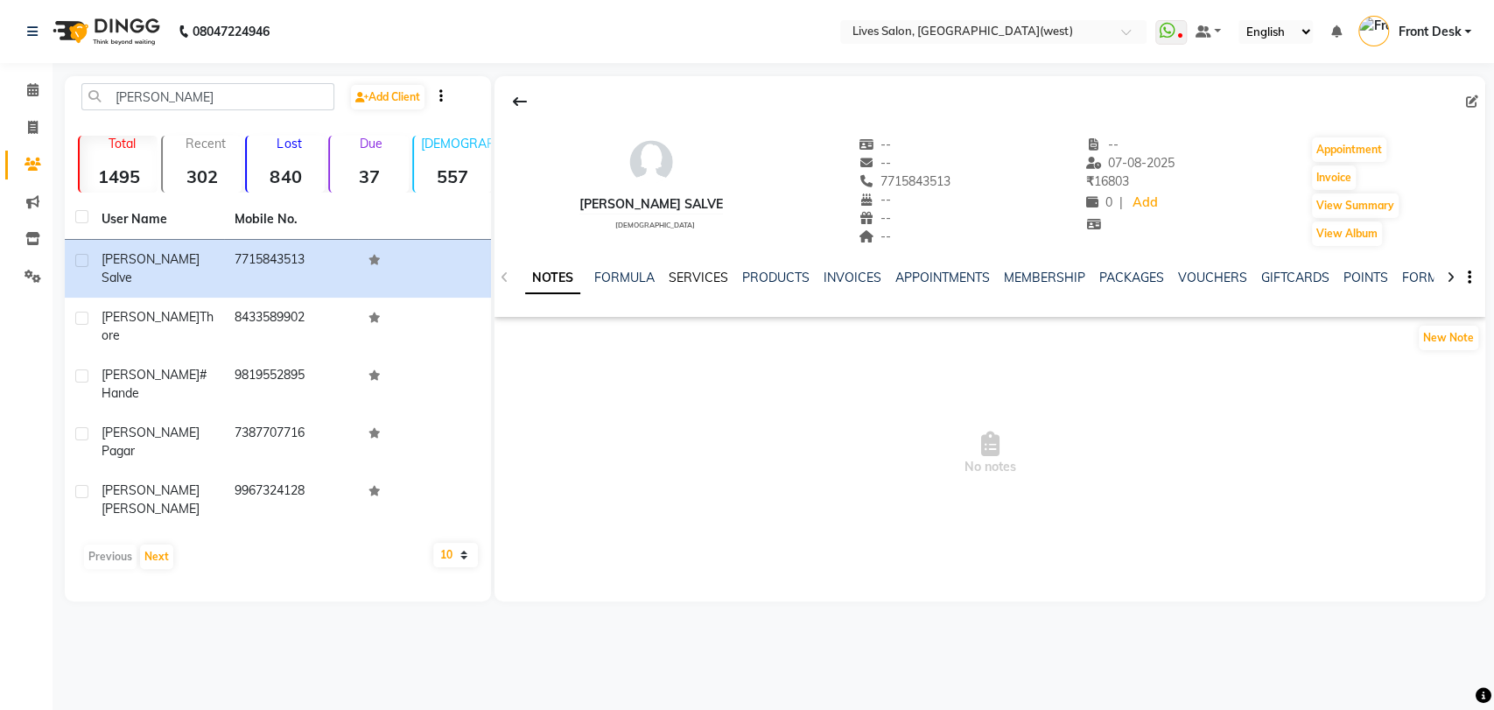
click at [679, 280] on link "SERVICES" at bounding box center [699, 278] width 60 height 16
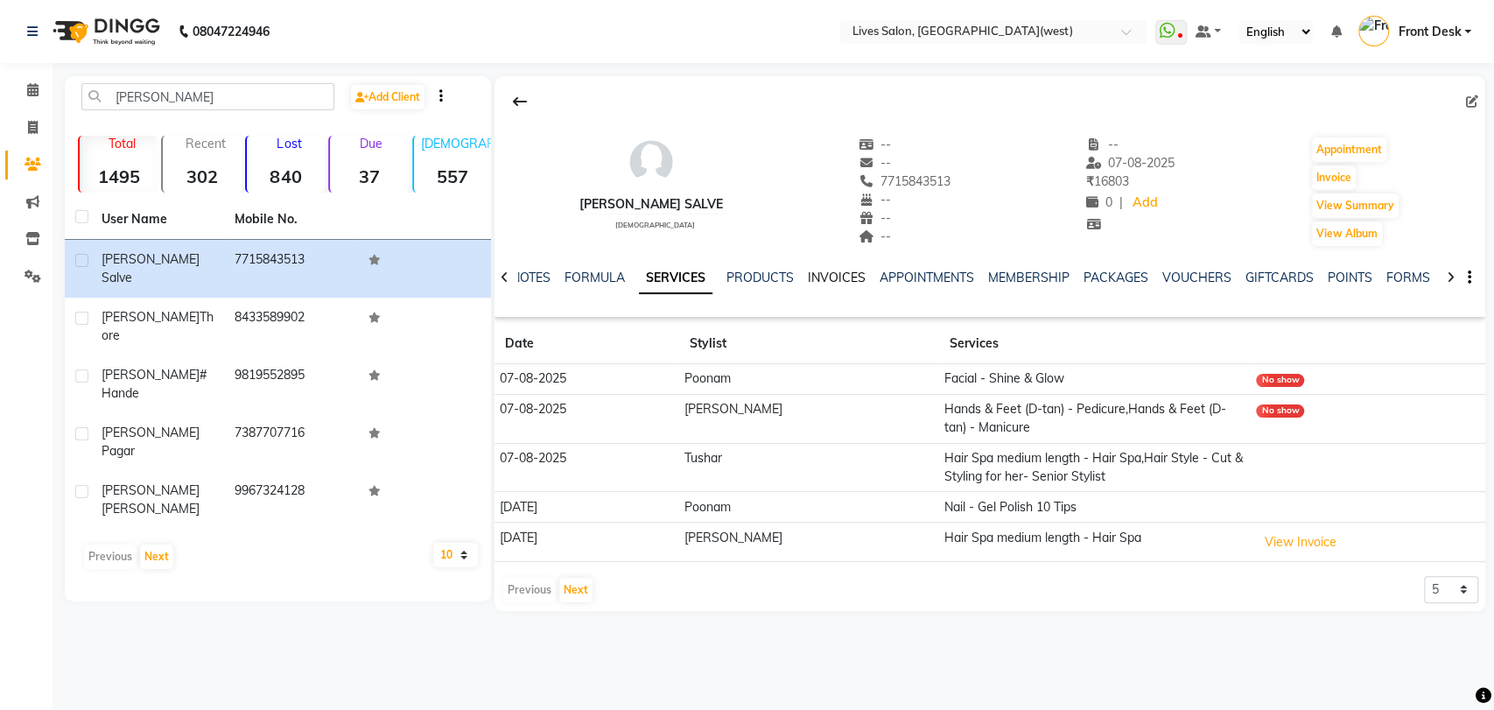
click at [826, 275] on link "INVOICES" at bounding box center [837, 278] width 58 height 16
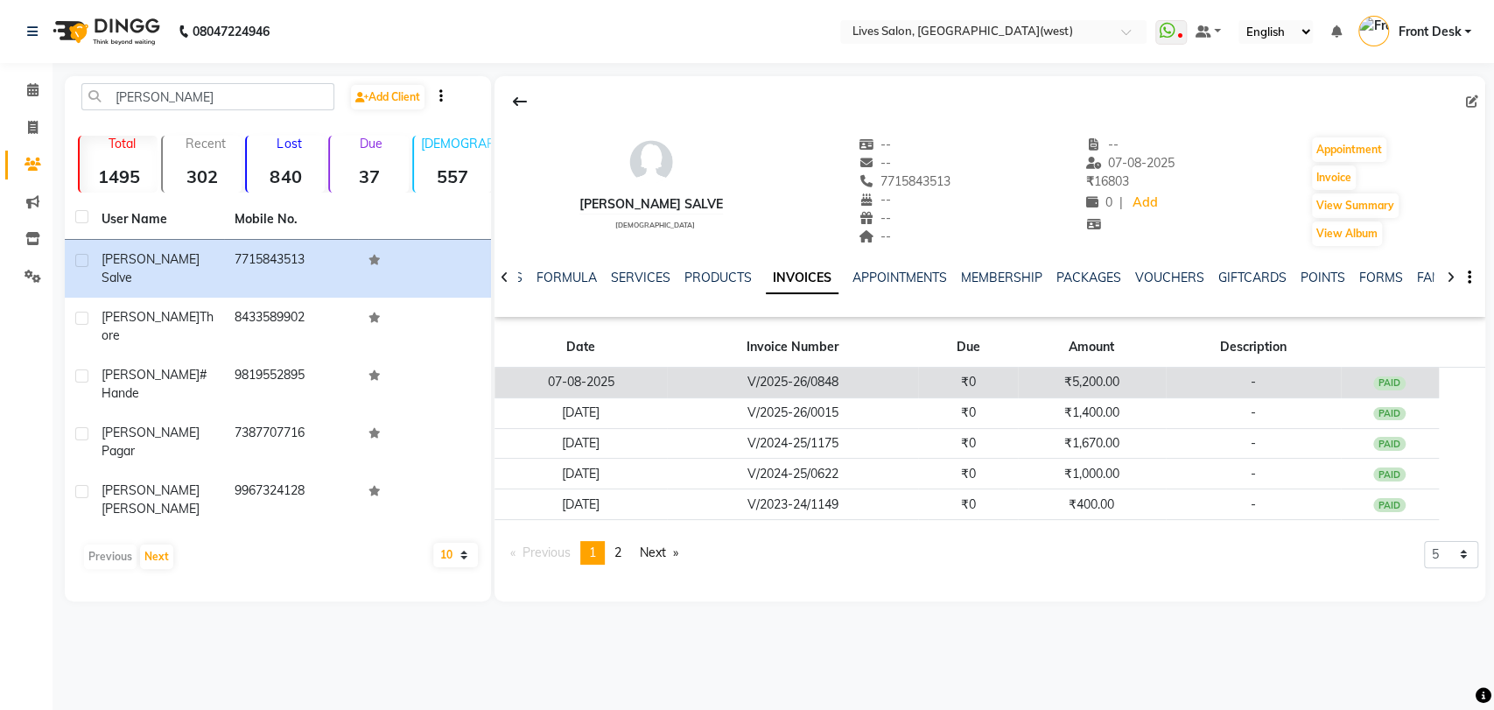
click at [833, 391] on td "V/2025-26/0848" at bounding box center [792, 383] width 251 height 31
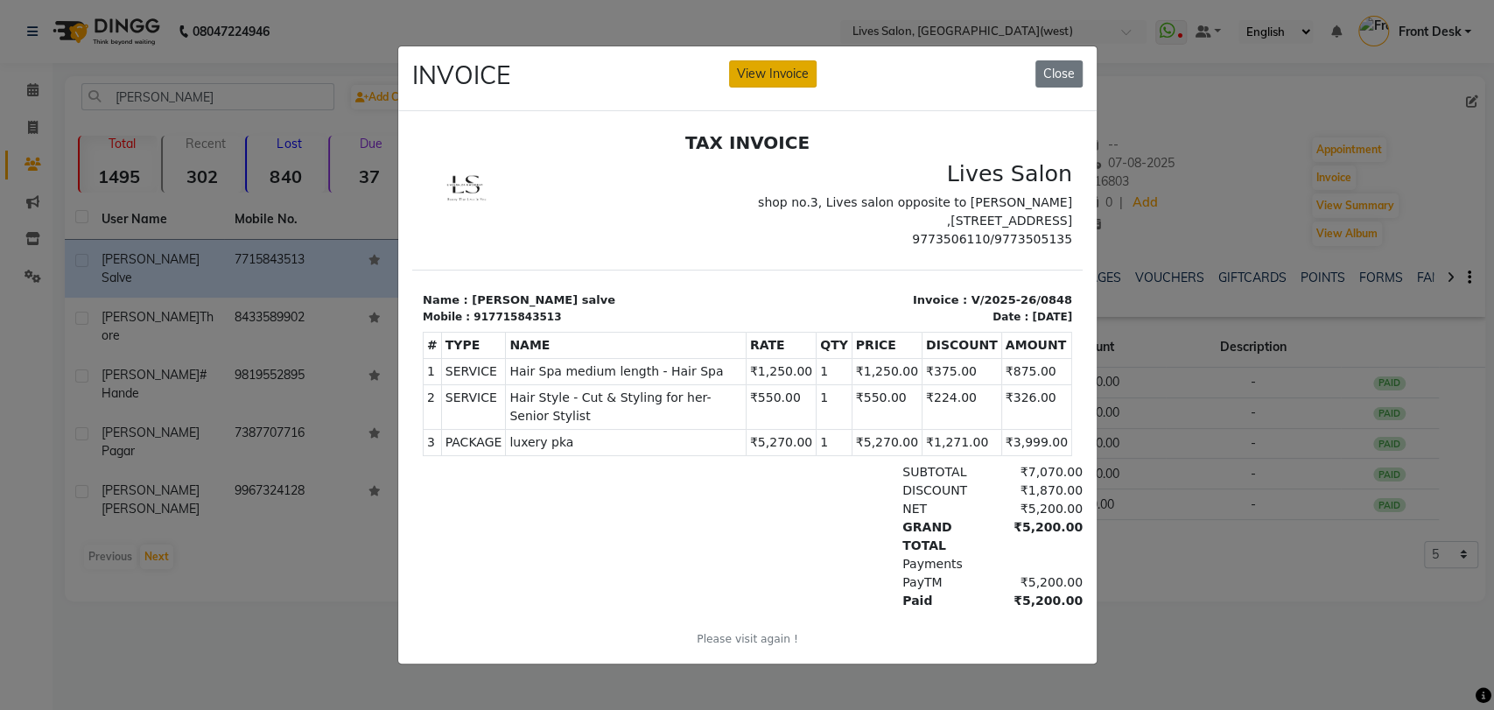
click at [787, 72] on button "View Invoice" at bounding box center [773, 73] width 88 height 27
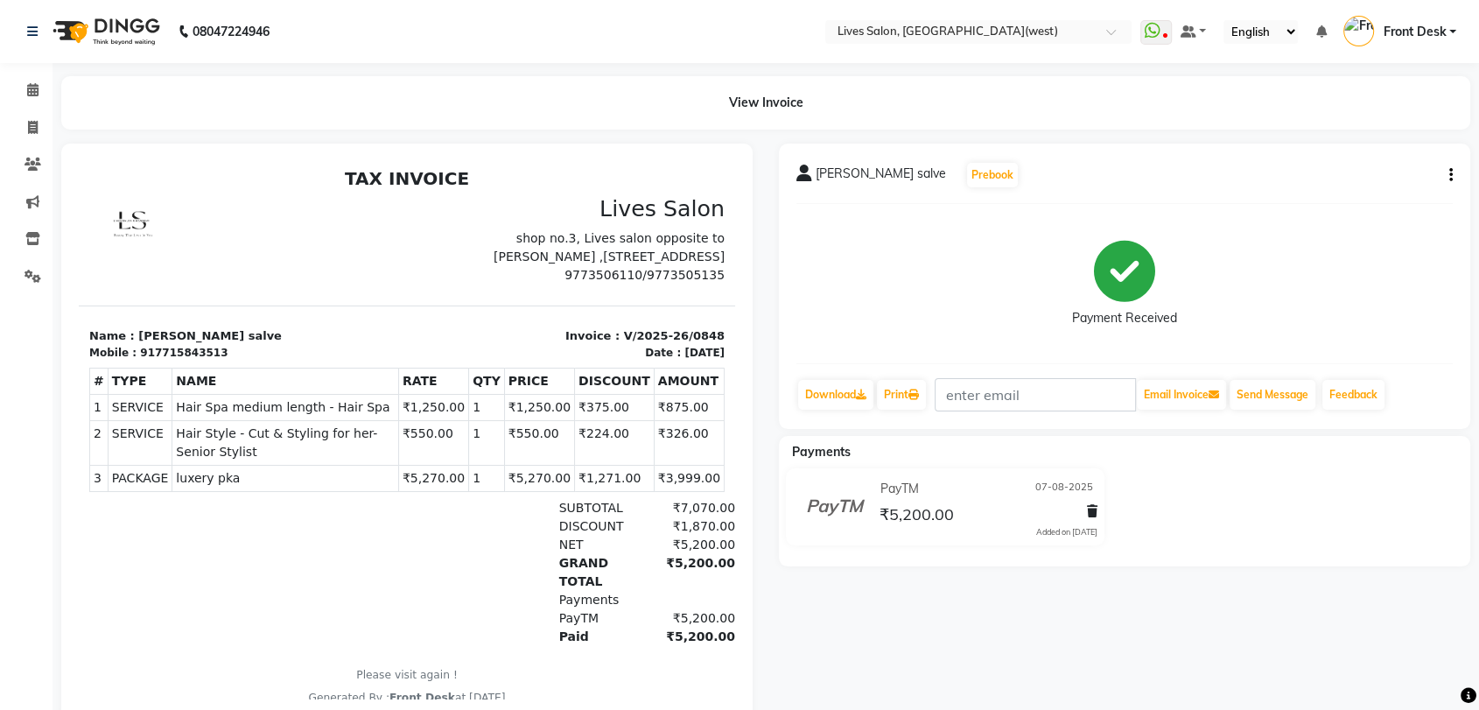
click at [1450, 176] on icon "button" at bounding box center [1452, 175] width 4 height 1
click at [1378, 201] on div "Edit Invoice" at bounding box center [1363, 197] width 120 height 22
select select "service"
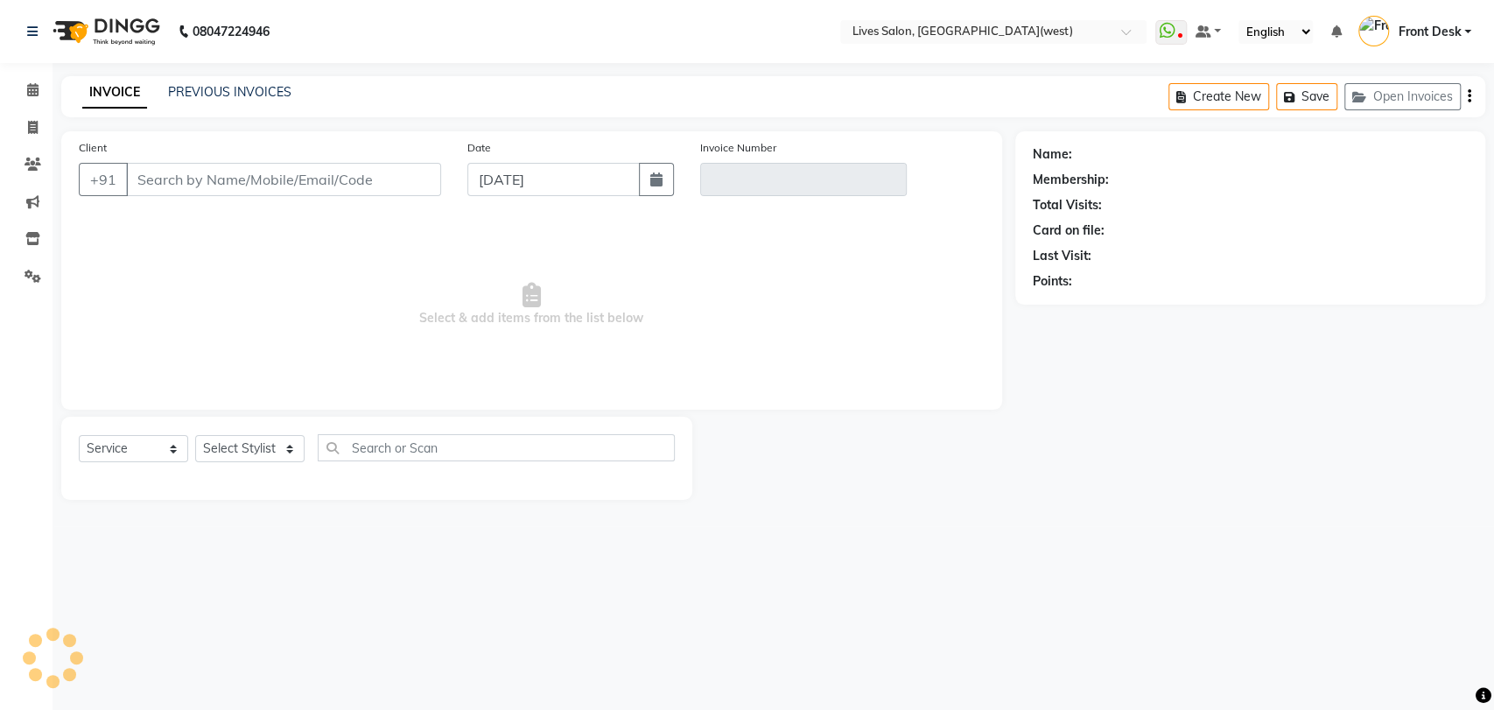
type input "7715843513"
type input "V/2025-26/0848"
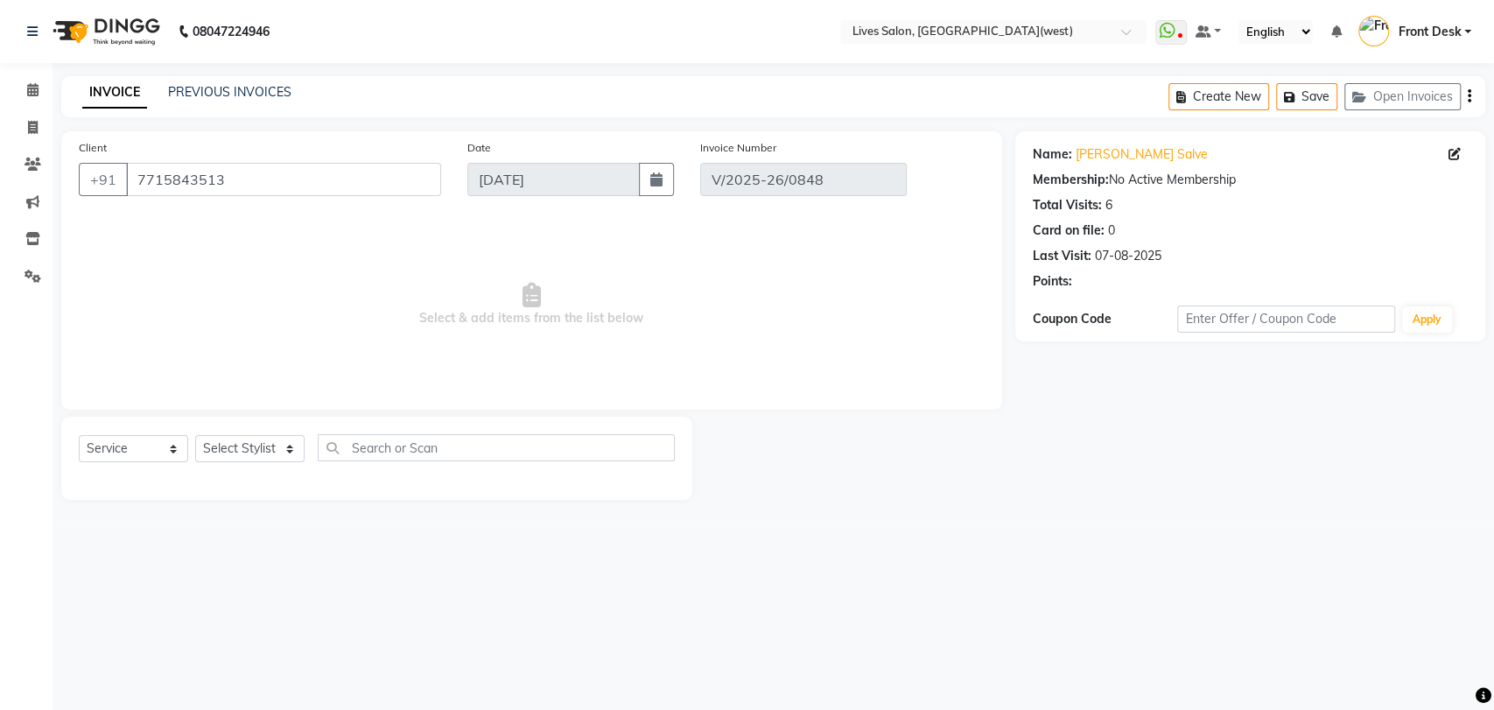
type input "07-08-2025"
select select "select"
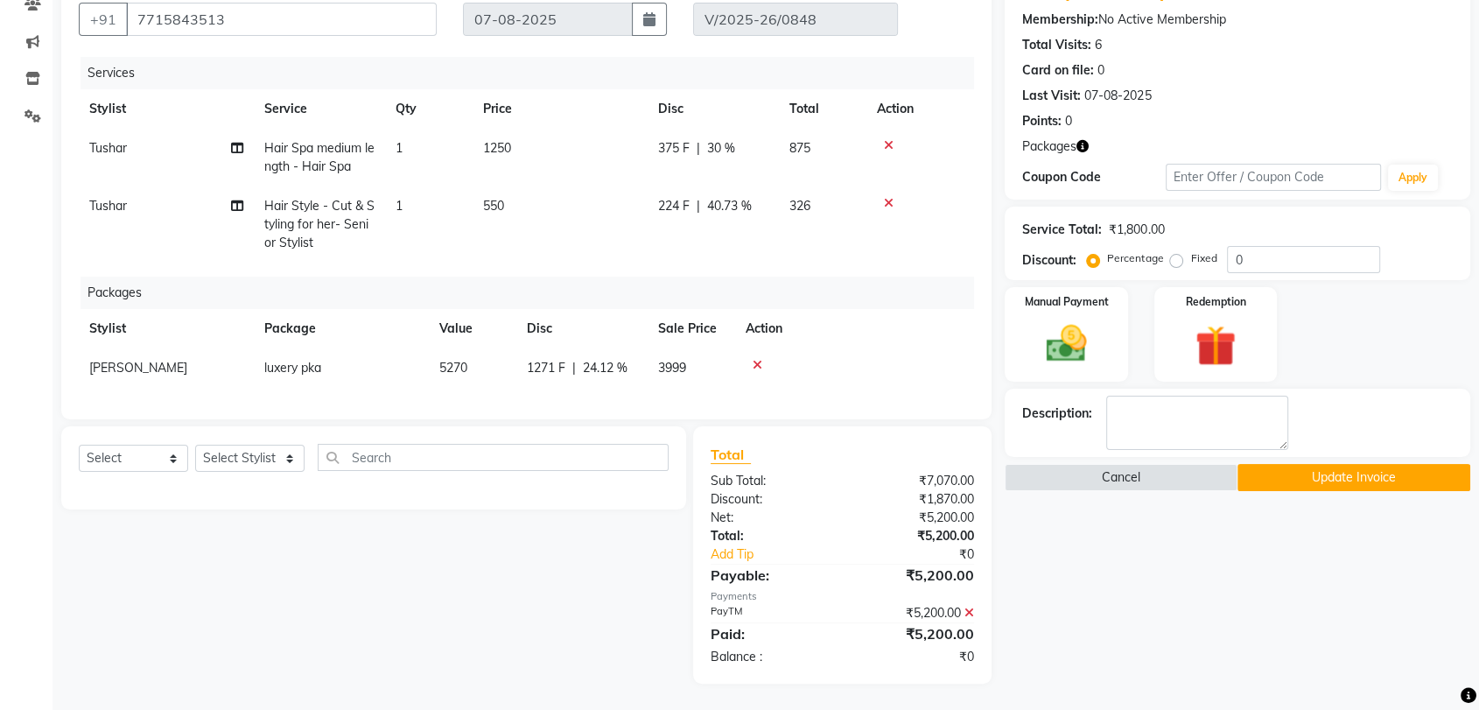
scroll to position [174, 0]
click at [742, 371] on td at bounding box center [854, 367] width 239 height 39
click at [1354, 473] on button "Update Invoice" at bounding box center [1354, 477] width 233 height 27
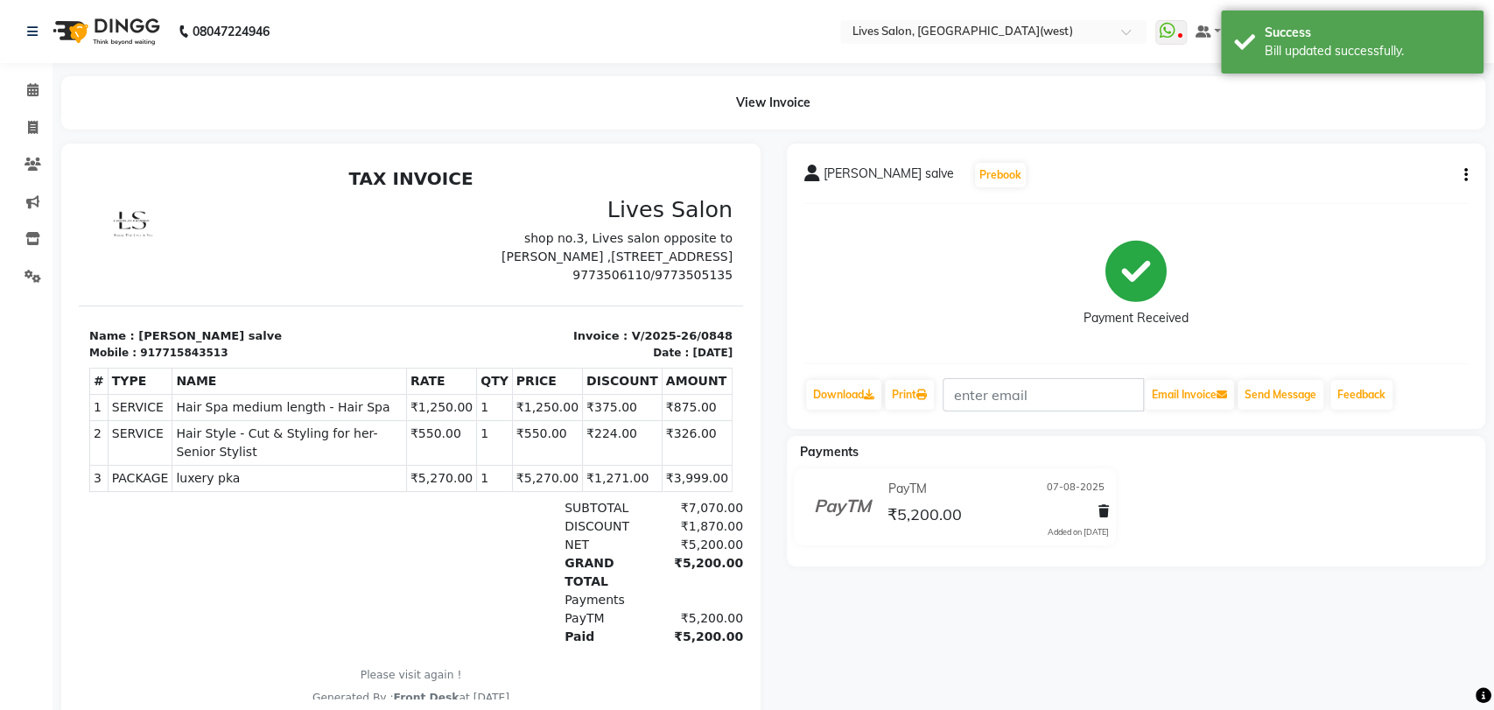
select select "service"
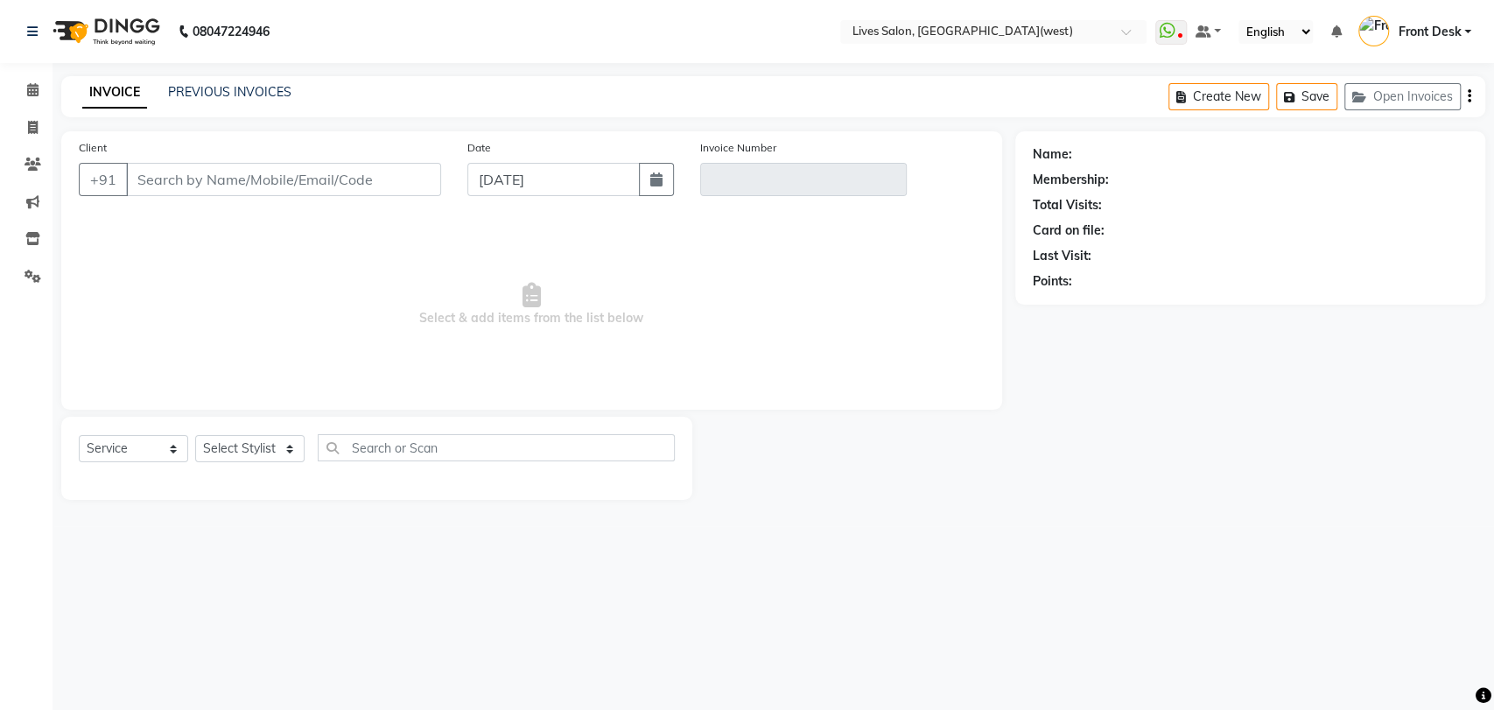
type input "7715843513"
type input "V/2025-26/0848"
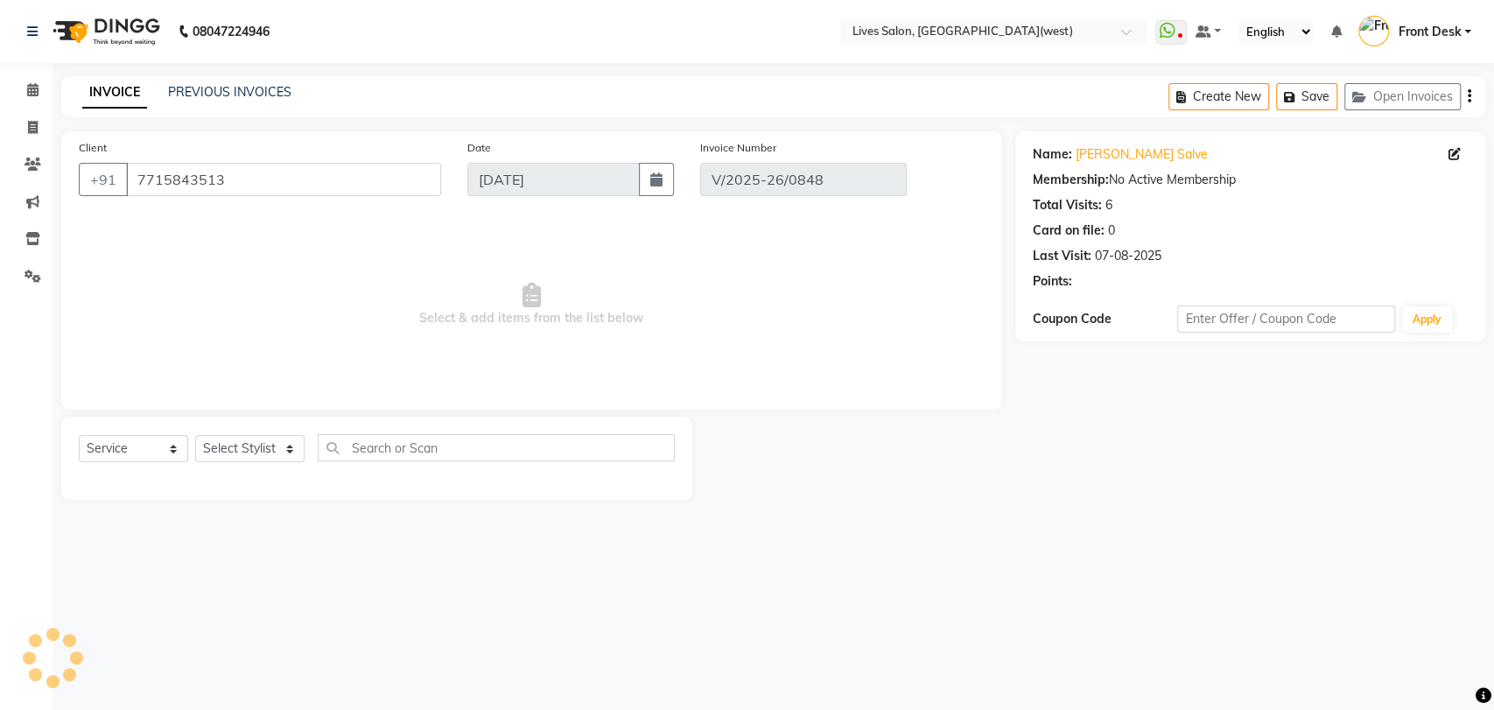
type input "07-08-2025"
select select "select"
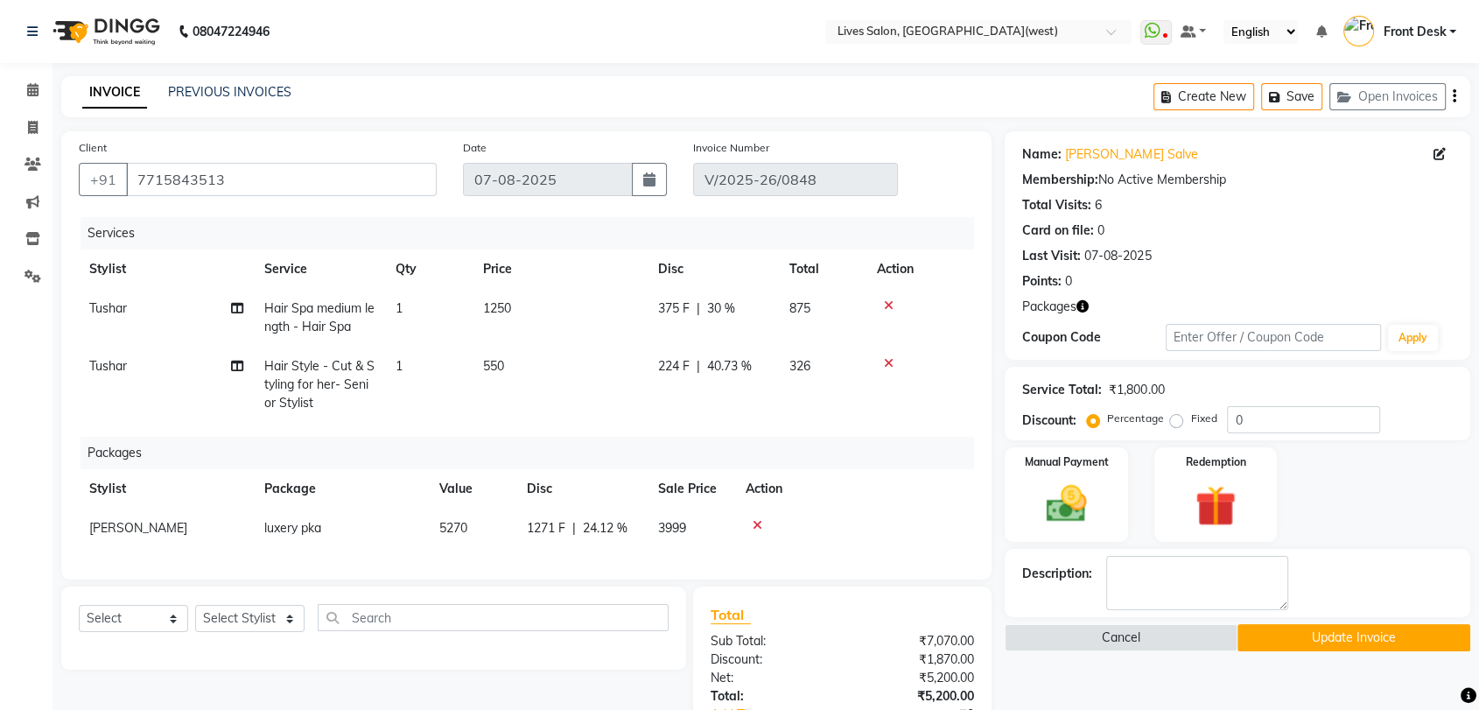
click at [1366, 639] on button "Update Invoice" at bounding box center [1354, 637] width 233 height 27
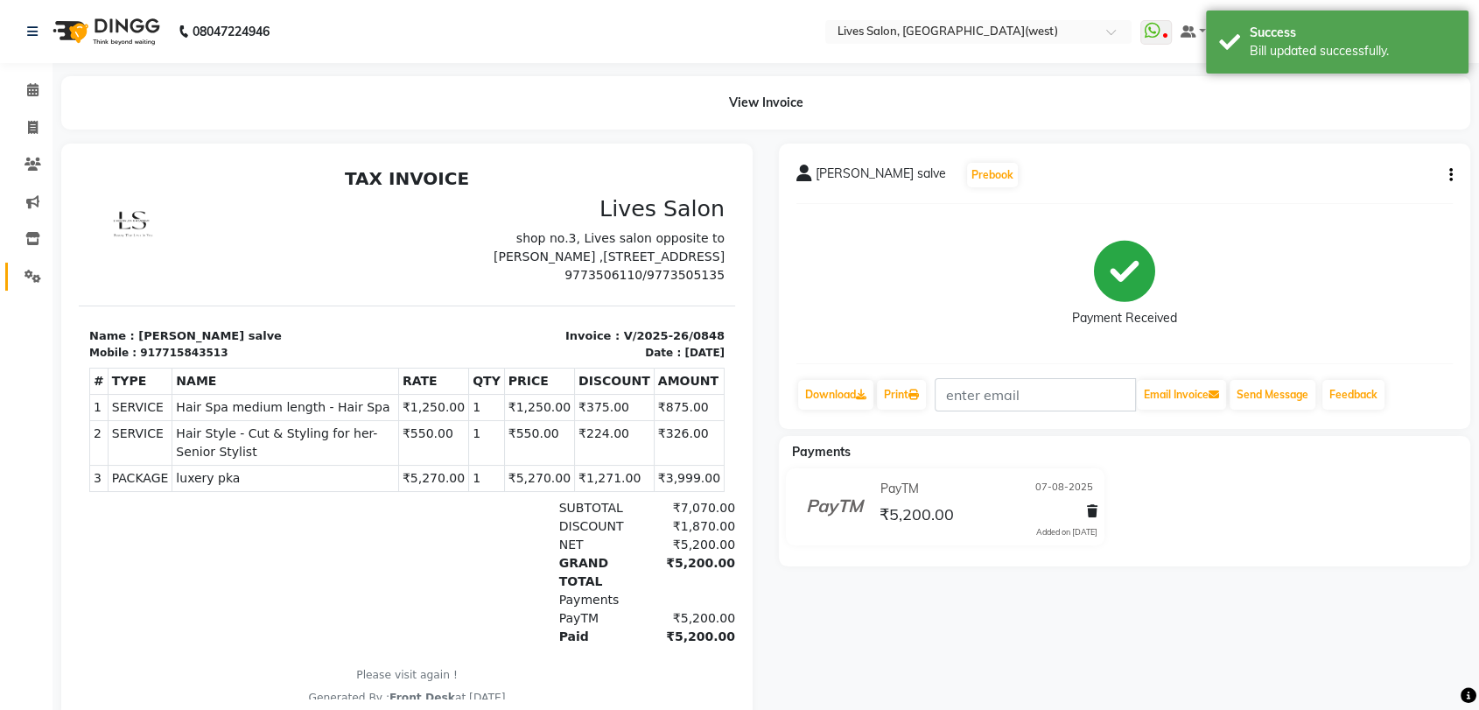
click at [32, 263] on link "Settings" at bounding box center [26, 277] width 42 height 29
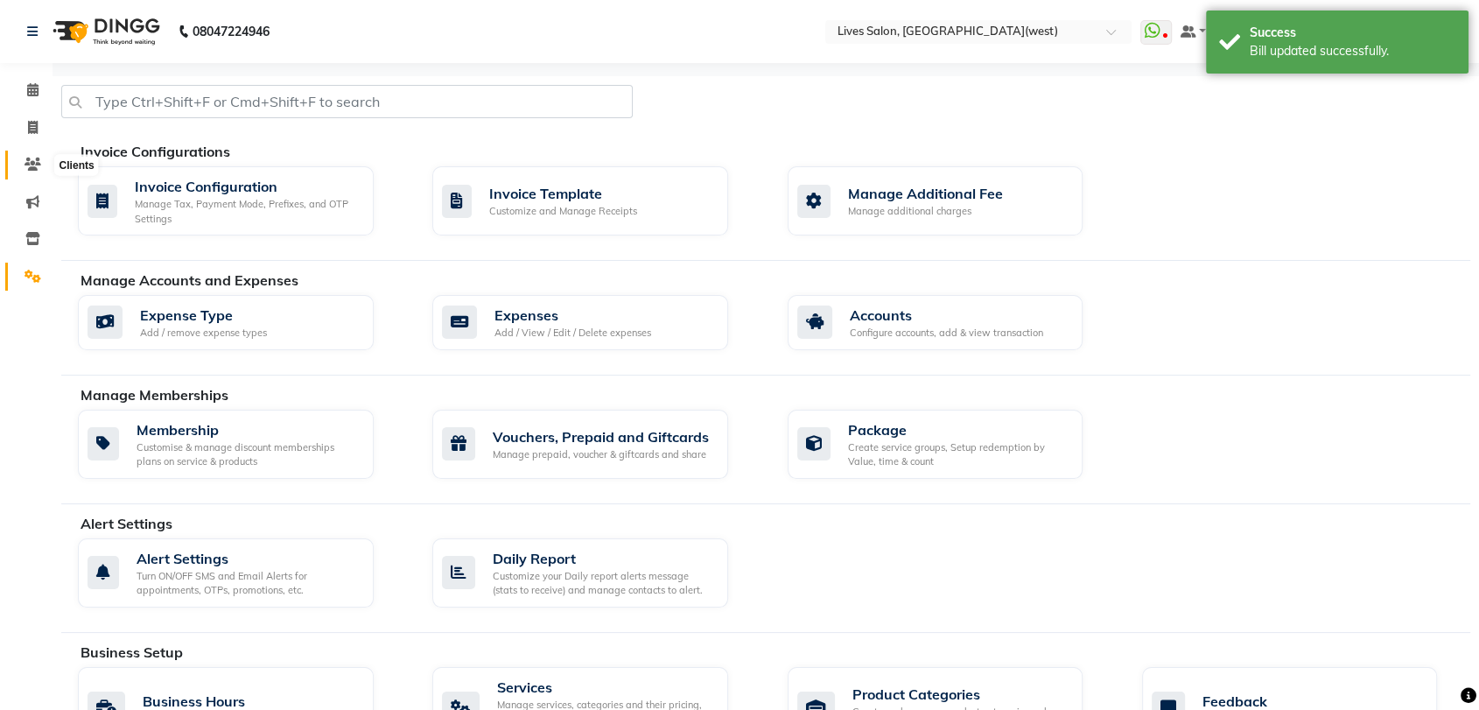
click at [31, 166] on icon at bounding box center [33, 164] width 17 height 13
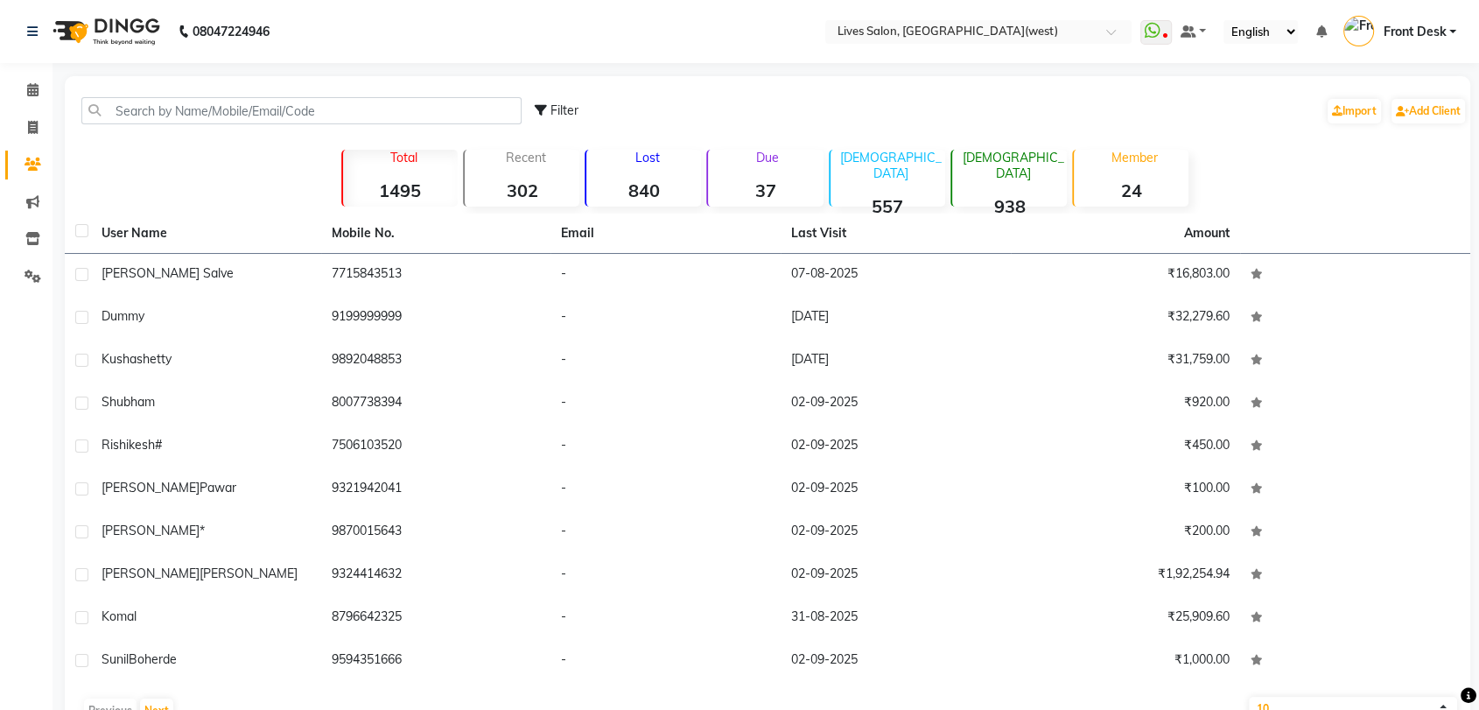
scroll to position [48, 0]
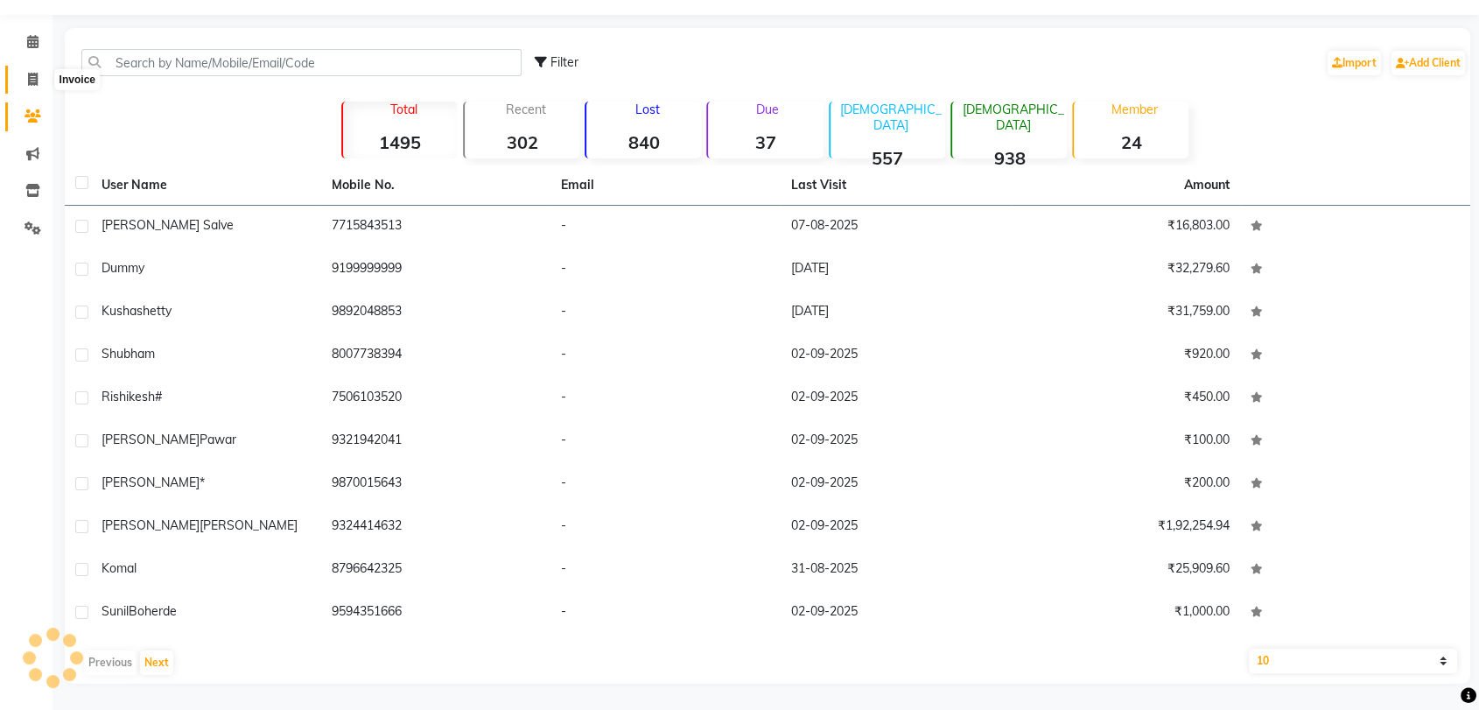
click at [28, 83] on icon at bounding box center [33, 79] width 10 height 13
select select "service"
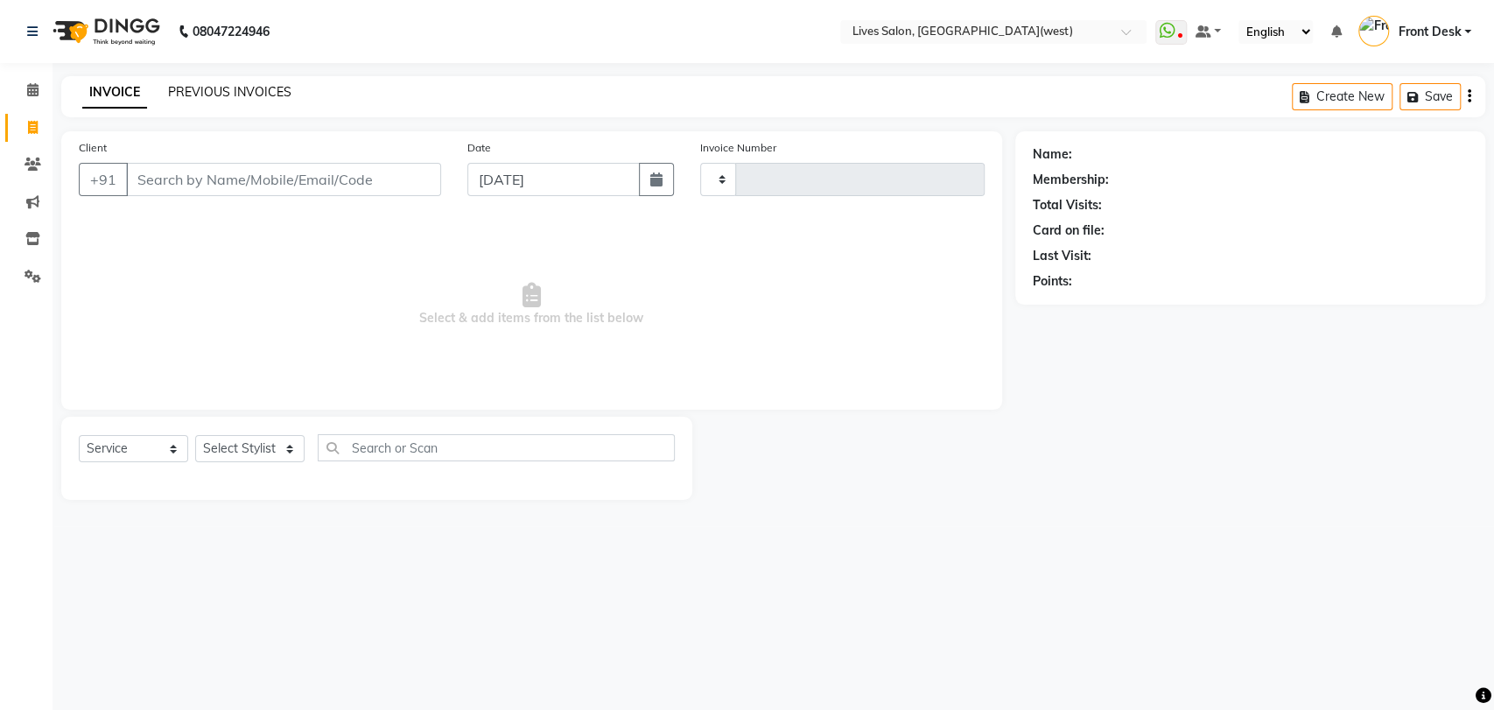
click at [241, 97] on link "PREVIOUS INVOICES" at bounding box center [229, 92] width 123 height 16
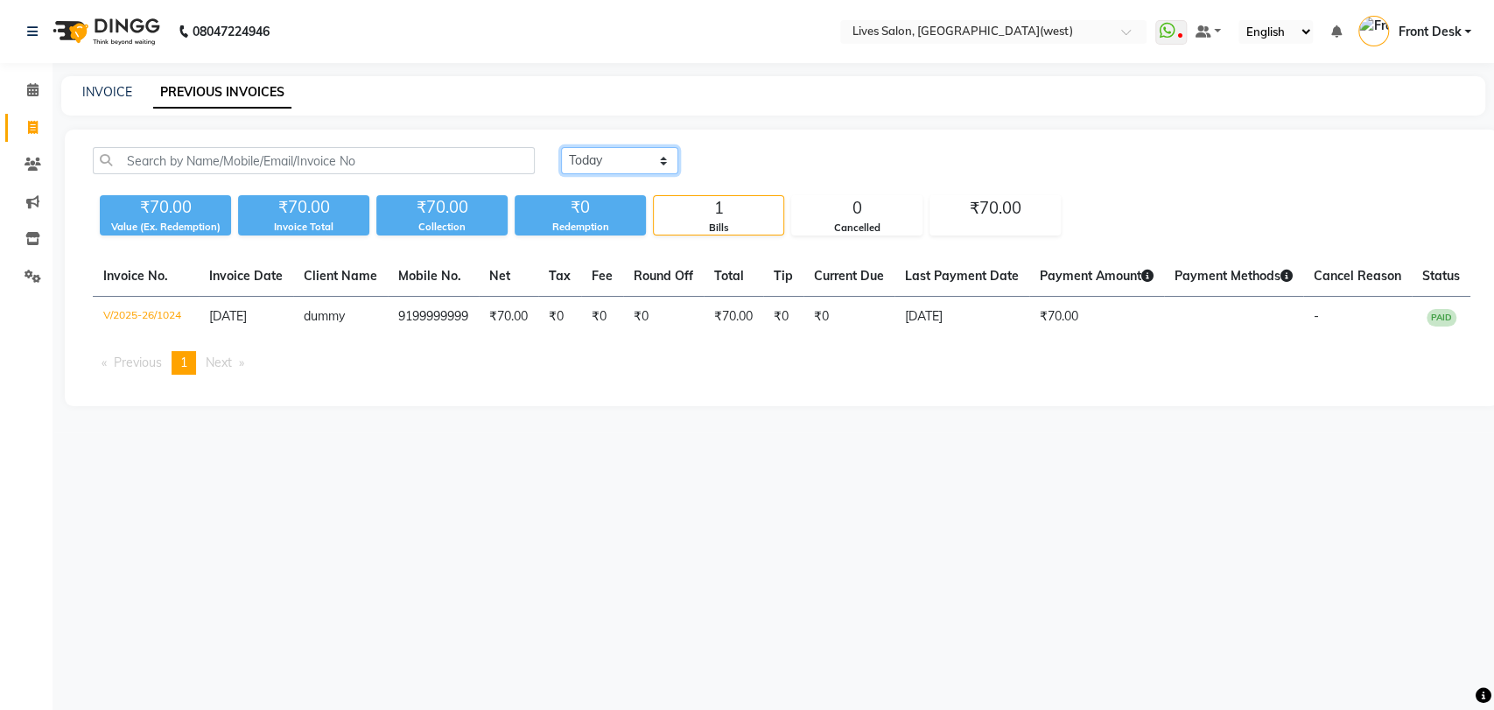
click at [634, 166] on select "Today Yesterday Custom Range" at bounding box center [619, 160] width 117 height 27
select select "range"
click at [561, 147] on select "Today Yesterday Custom Range" at bounding box center [619, 160] width 117 height 27
click at [750, 161] on input "03-09-2025" at bounding box center [762, 161] width 123 height 25
select select "9"
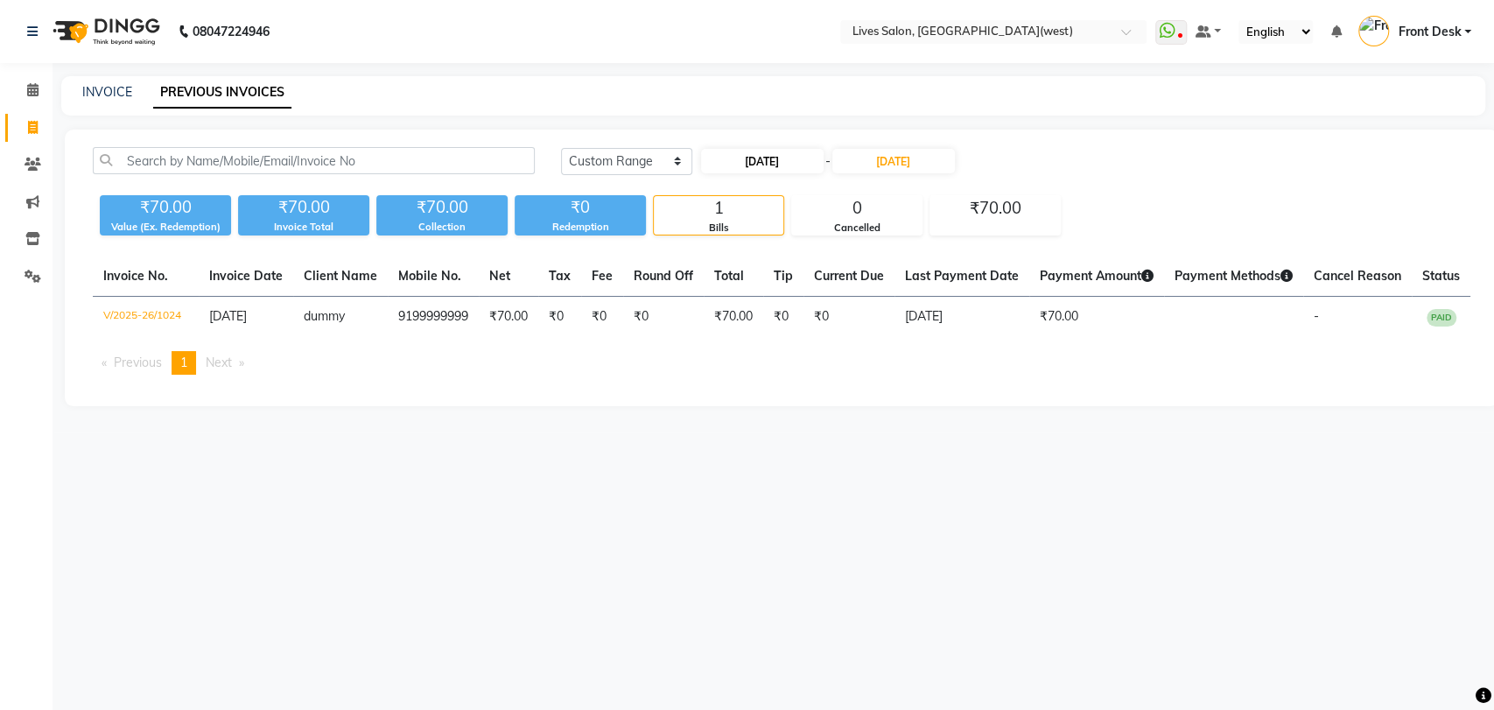
select select "2025"
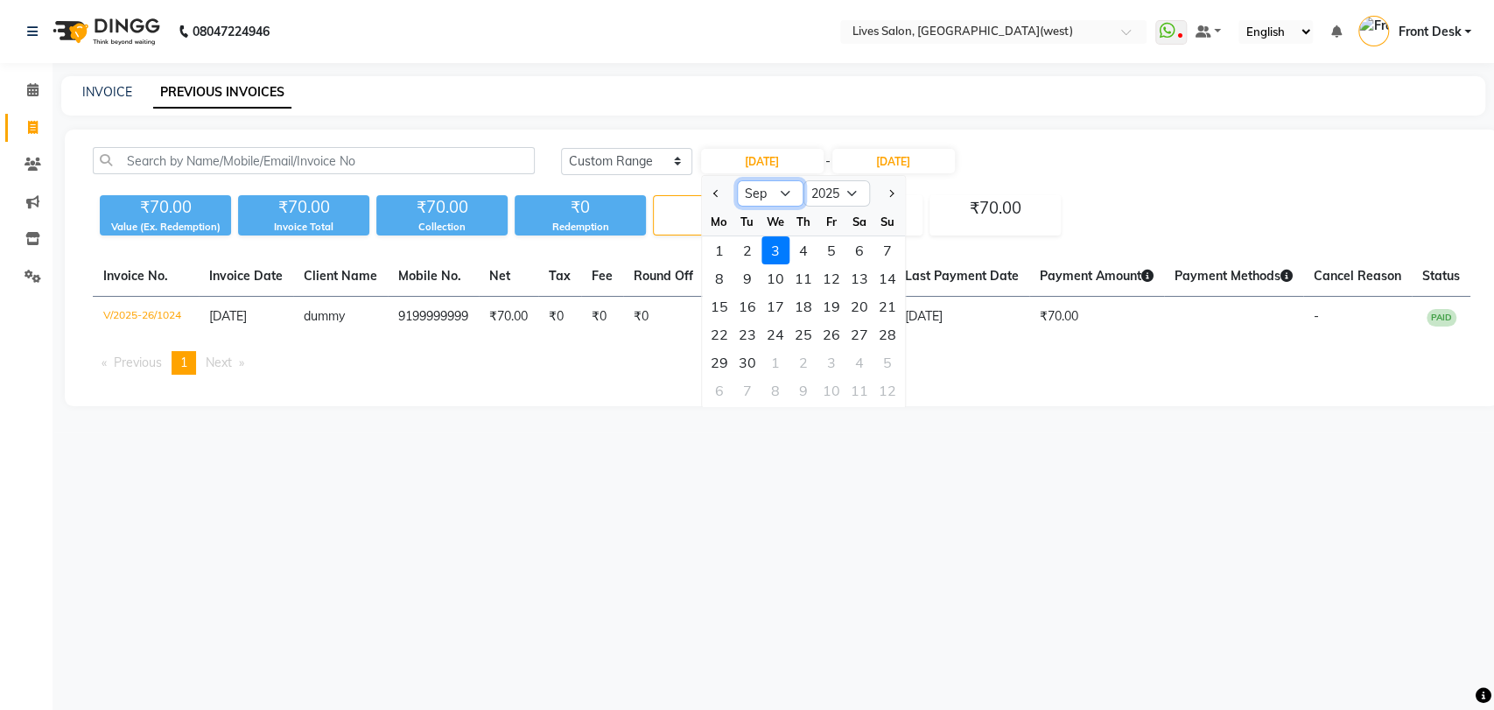
click at [767, 191] on select "Jan Feb Mar Apr May Jun Jul Aug Sep Oct Nov Dec" at bounding box center [770, 193] width 67 height 26
select select "7"
click at [737, 180] on select "Jan Feb Mar Apr May Jun Jul Aug Sep Oct Nov Dec" at bounding box center [770, 193] width 67 height 26
click at [781, 333] on div "23" at bounding box center [776, 334] width 28 height 28
type input "23-07-2025"
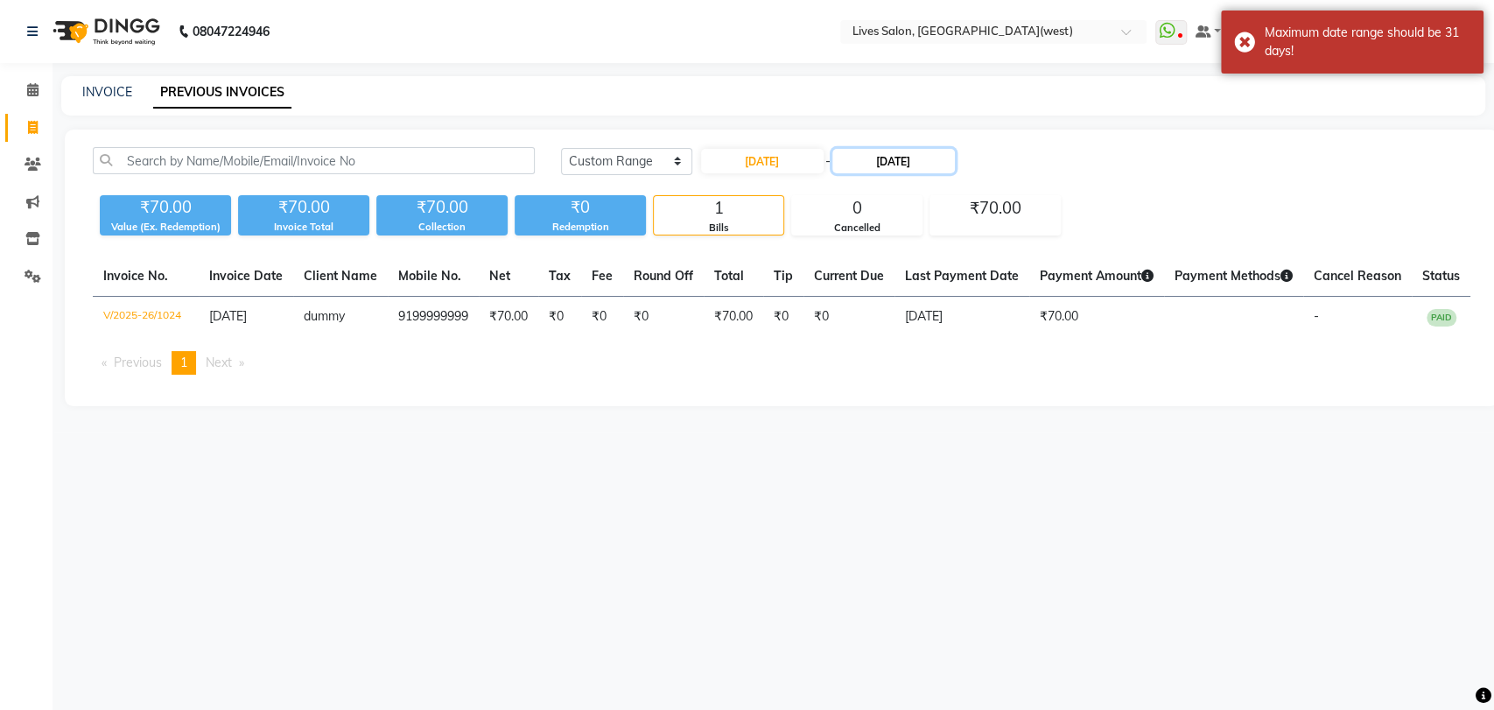
click at [882, 162] on input "03-09-2025" at bounding box center [893, 161] width 123 height 25
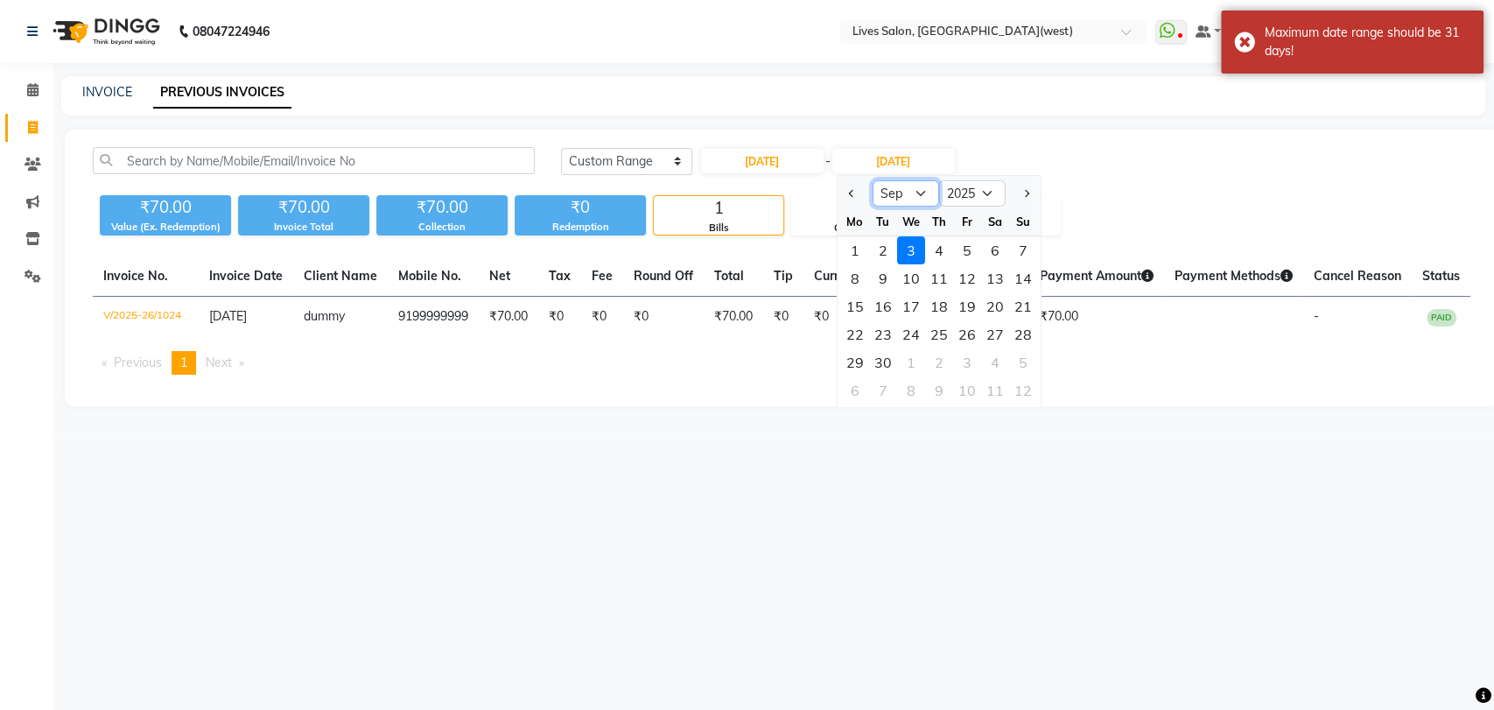
click at [896, 194] on select "Jul Aug Sep Oct Nov Dec" at bounding box center [905, 193] width 67 height 26
select select "7"
click at [872, 180] on select "Jul Aug Sep Oct Nov Dec" at bounding box center [905, 193] width 67 height 26
click at [911, 327] on div "23" at bounding box center [910, 334] width 28 height 28
type input "23-07-2025"
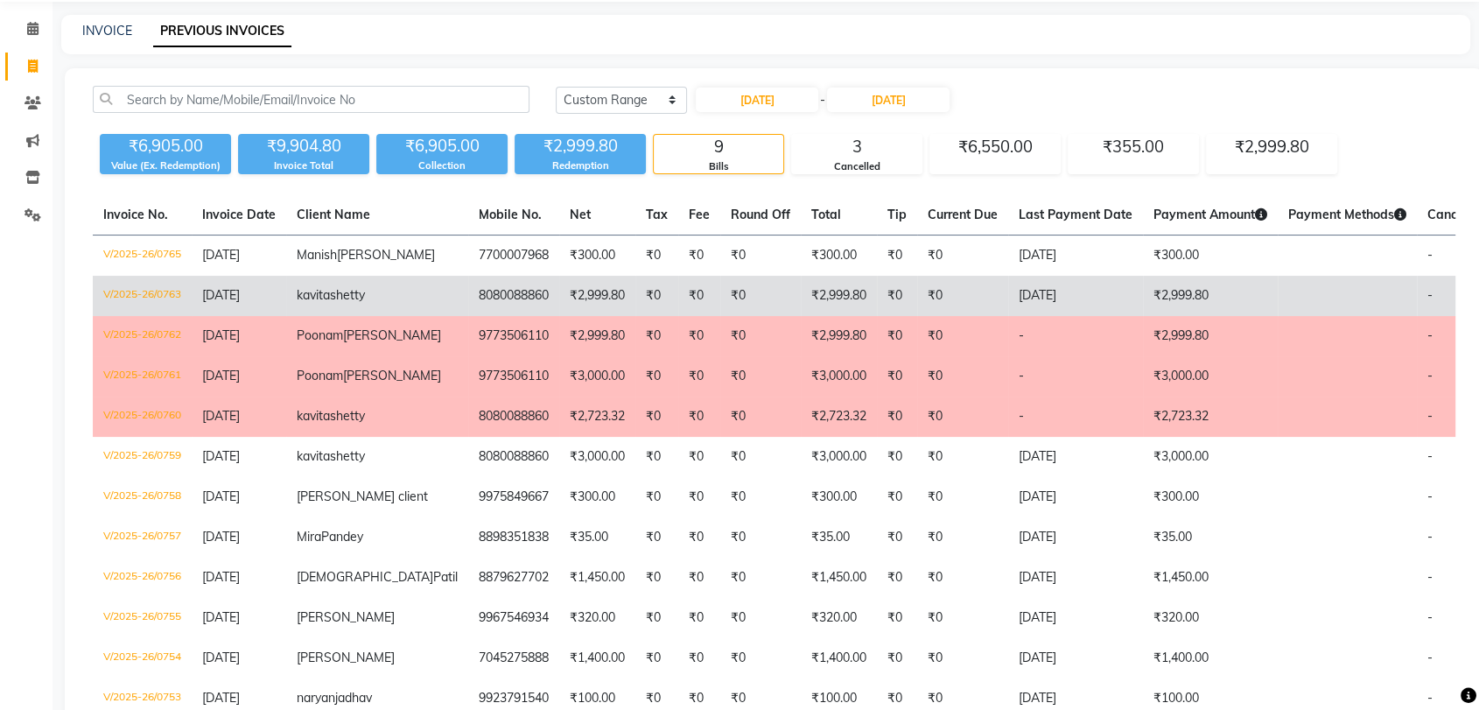
click at [720, 316] on td "₹0" at bounding box center [760, 296] width 81 height 40
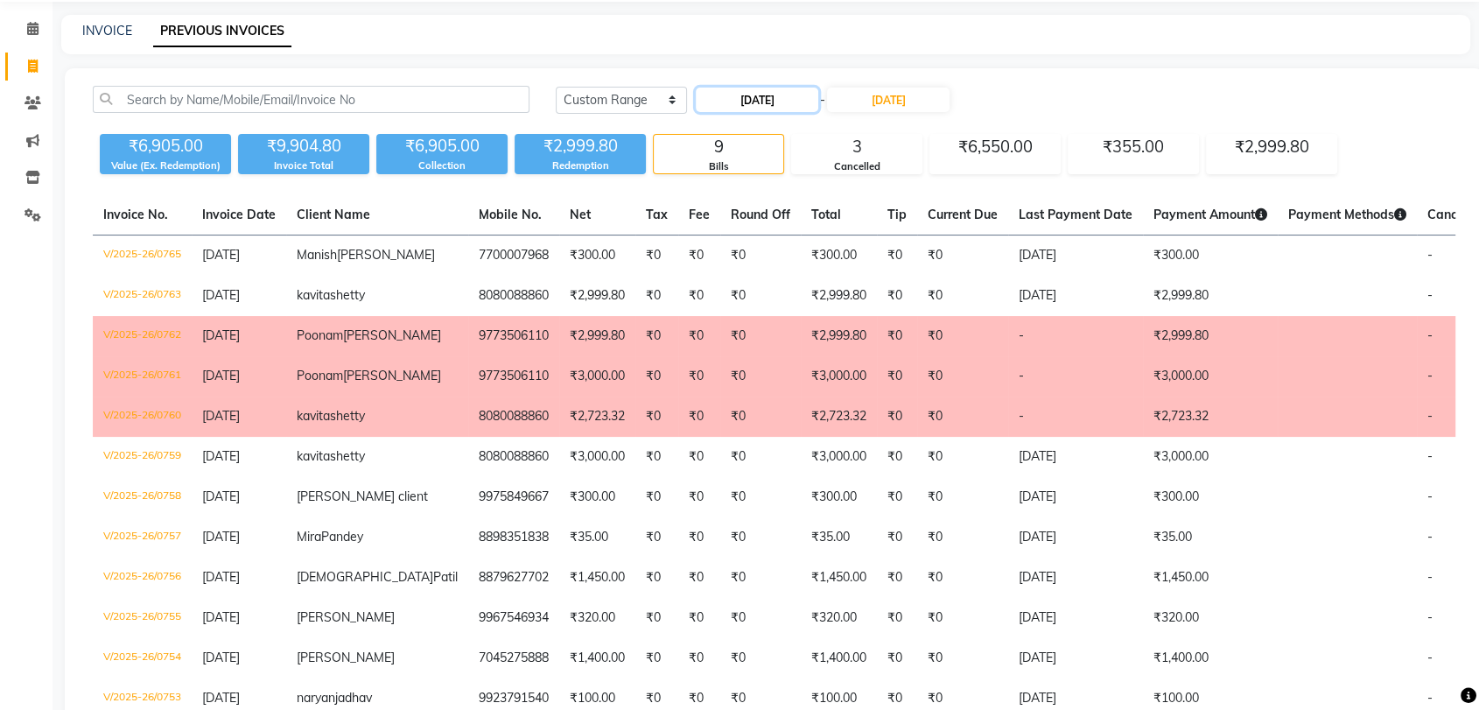
click at [745, 100] on input "23-07-2025" at bounding box center [757, 100] width 123 height 25
select select "7"
select select "2025"
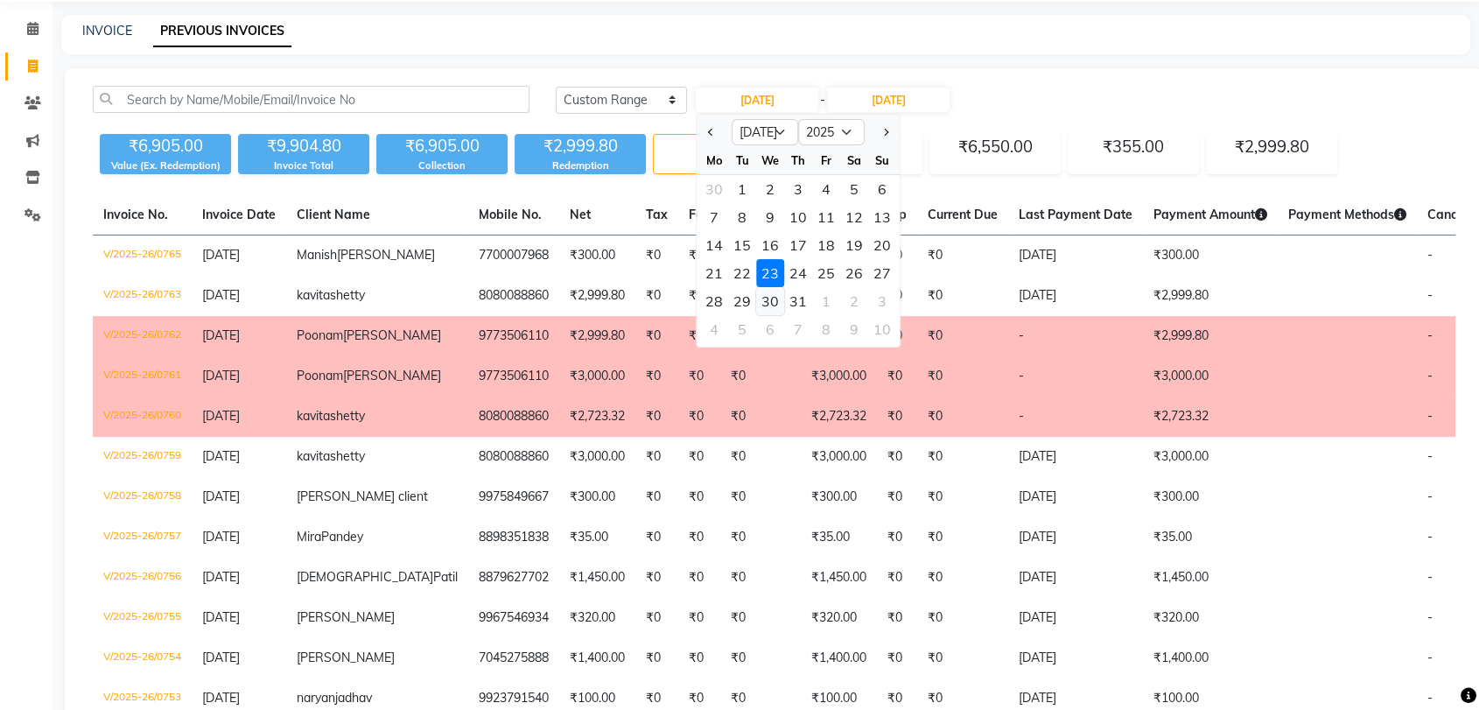
click at [776, 299] on div "30" at bounding box center [770, 301] width 28 height 28
type input "30-07-2025"
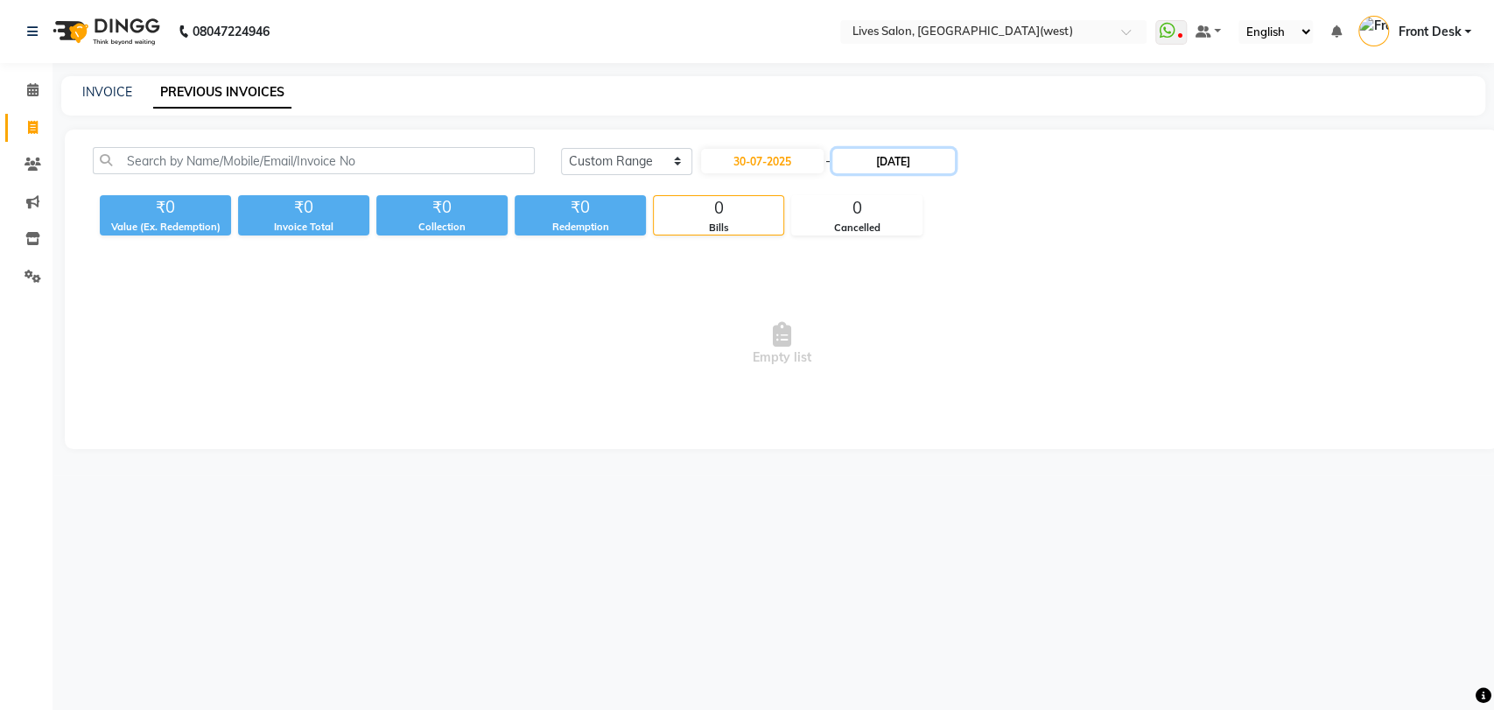
click at [872, 156] on input "23-07-2025" at bounding box center [893, 161] width 123 height 25
click at [910, 361] on div "30" at bounding box center [910, 362] width 28 height 28
type input "30-07-2025"
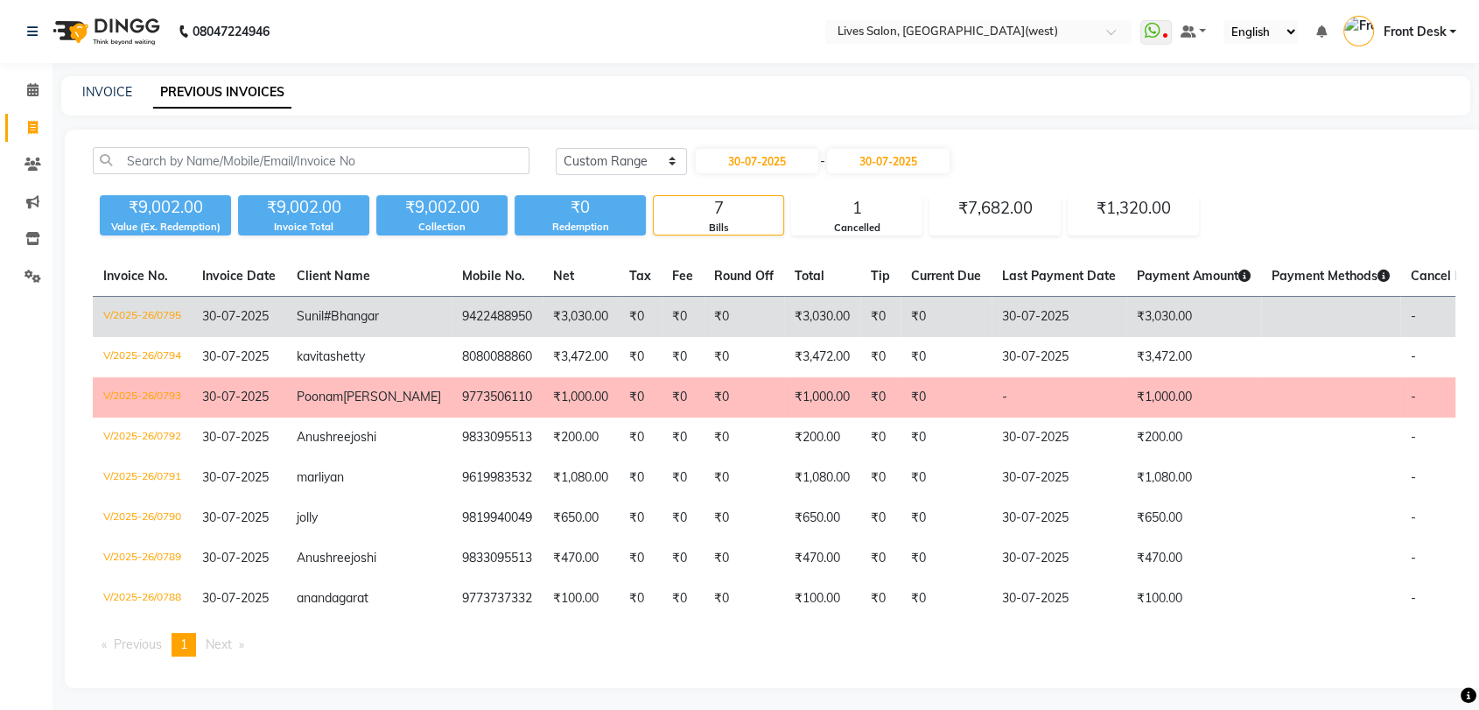
click at [543, 305] on td "₹3,030.00" at bounding box center [581, 317] width 76 height 41
click at [357, 326] on td "Sunil# Bhangar" at bounding box center [368, 317] width 165 height 41
click at [452, 320] on td "9422488950" at bounding box center [497, 317] width 91 height 41
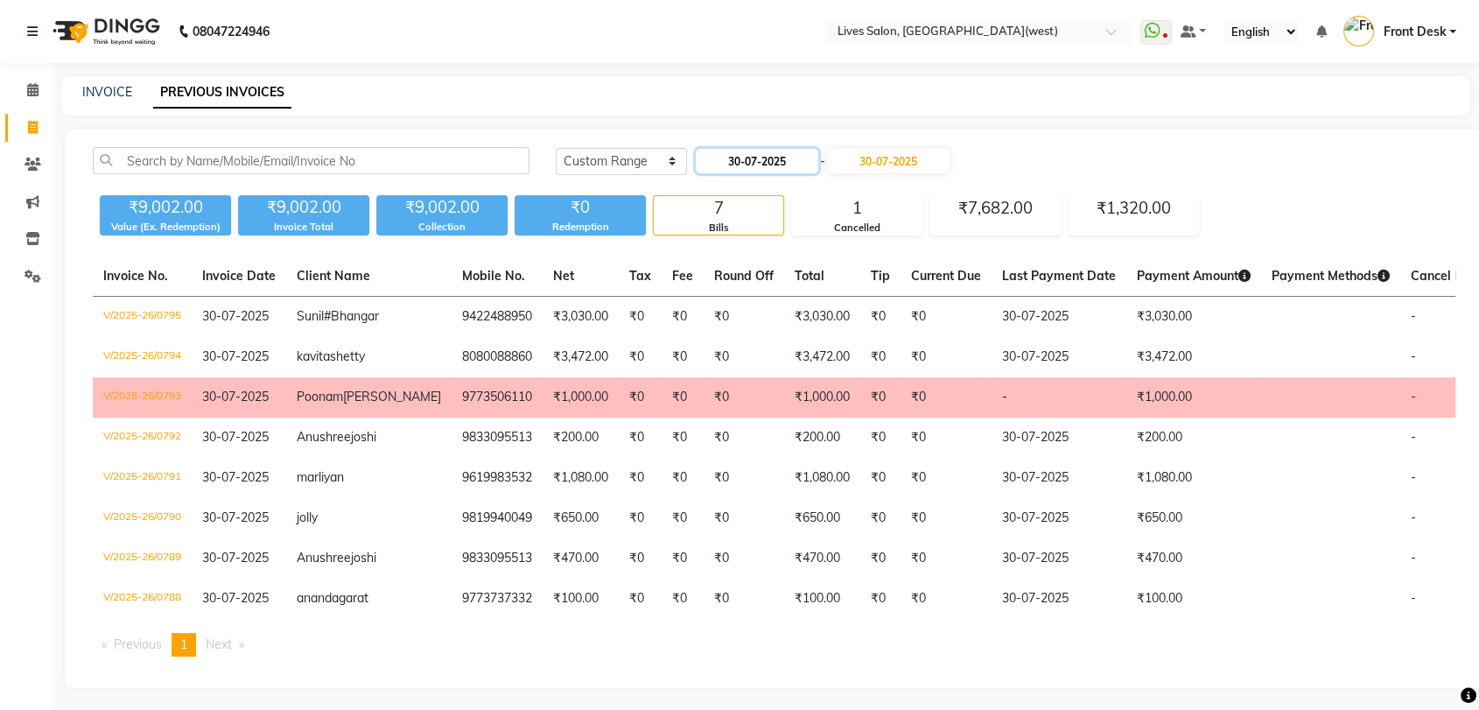
click at [734, 163] on input "30-07-2025" at bounding box center [757, 161] width 123 height 25
select select "7"
select select "2025"
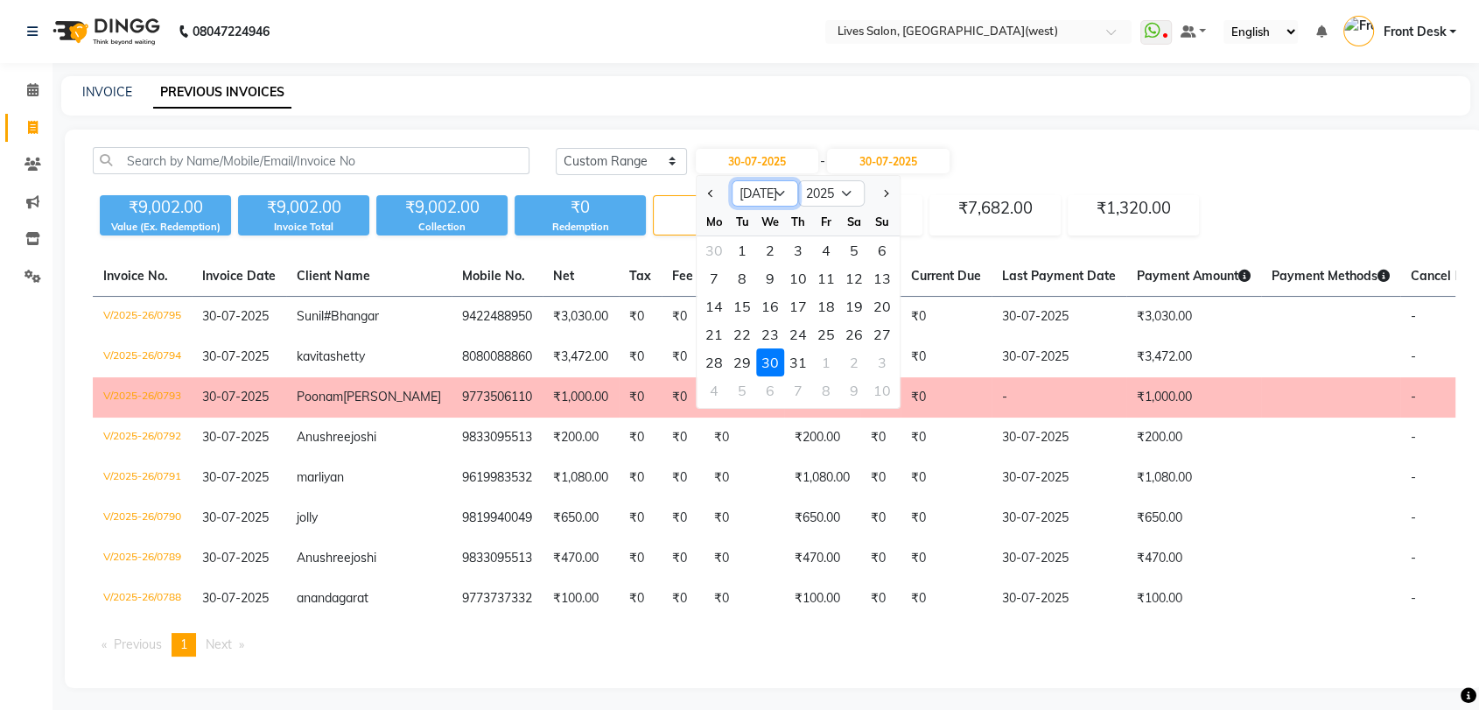
click at [774, 196] on select "Jan Feb Mar Apr May Jun Jul Aug Sep Oct Nov Dec" at bounding box center [765, 193] width 67 height 26
select select "8"
click at [732, 180] on select "Jan Feb Mar Apr May Jun Jul Aug Sep Oct Nov Dec" at bounding box center [765, 193] width 67 height 26
click at [787, 283] on div "7" at bounding box center [798, 278] width 28 height 28
type input "07-08-2025"
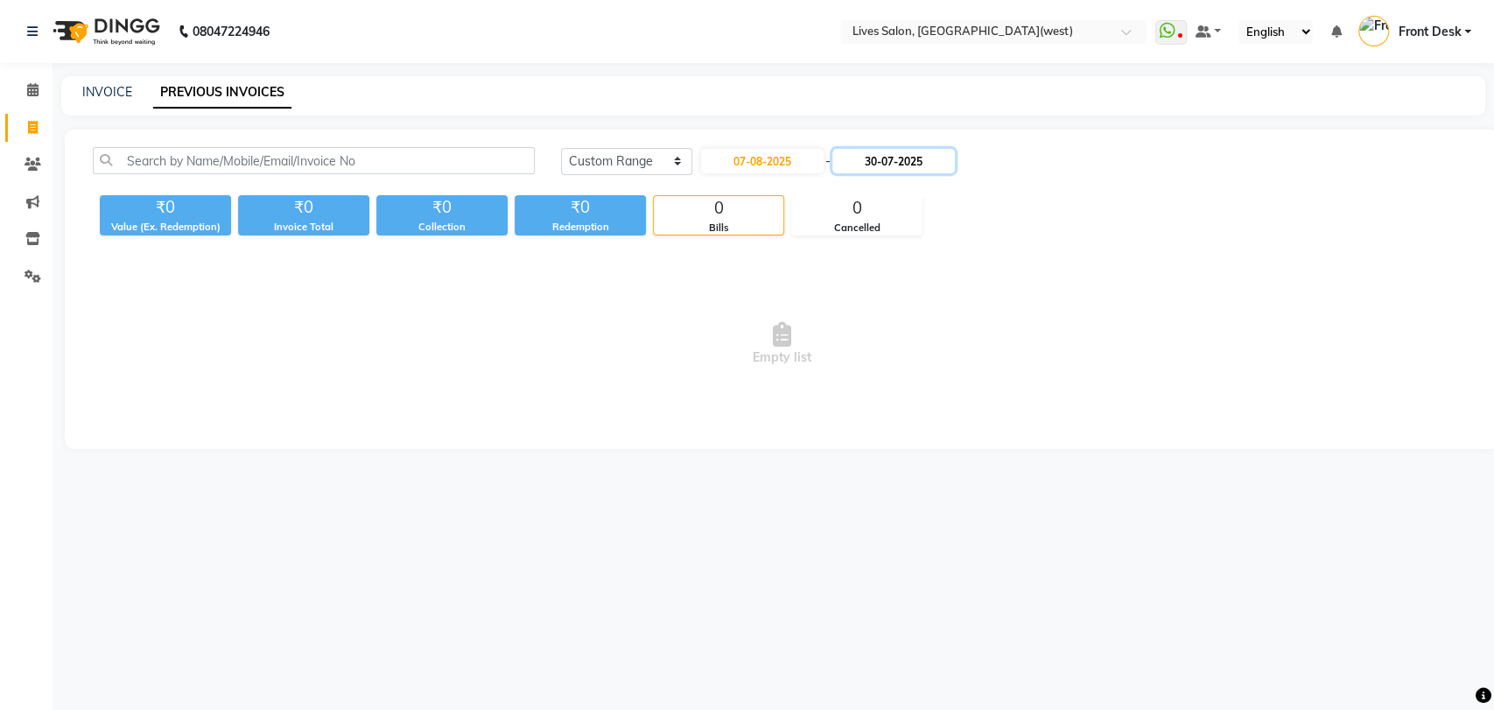
click at [882, 156] on input "30-07-2025" at bounding box center [893, 161] width 123 height 25
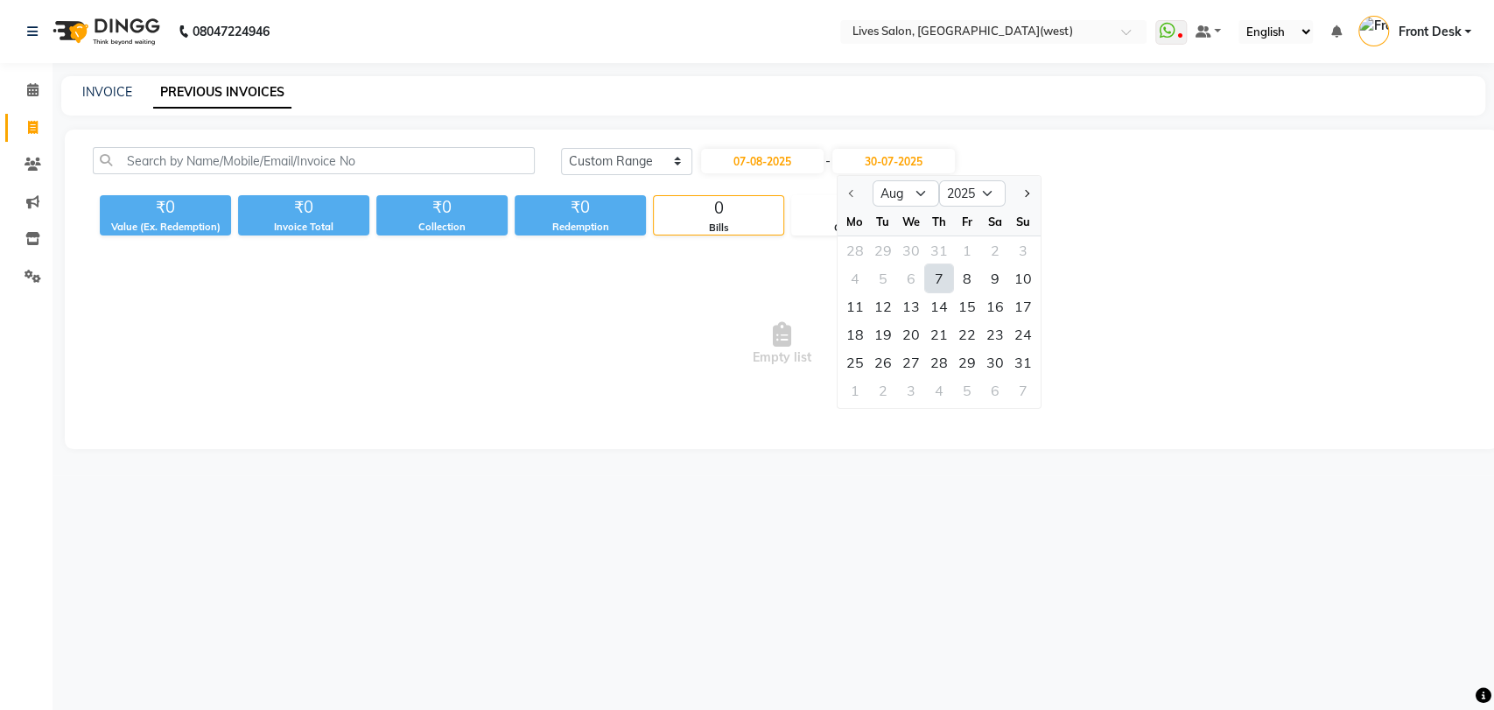
click at [938, 277] on div "7" at bounding box center [938, 278] width 28 height 28
type input "07-08-2025"
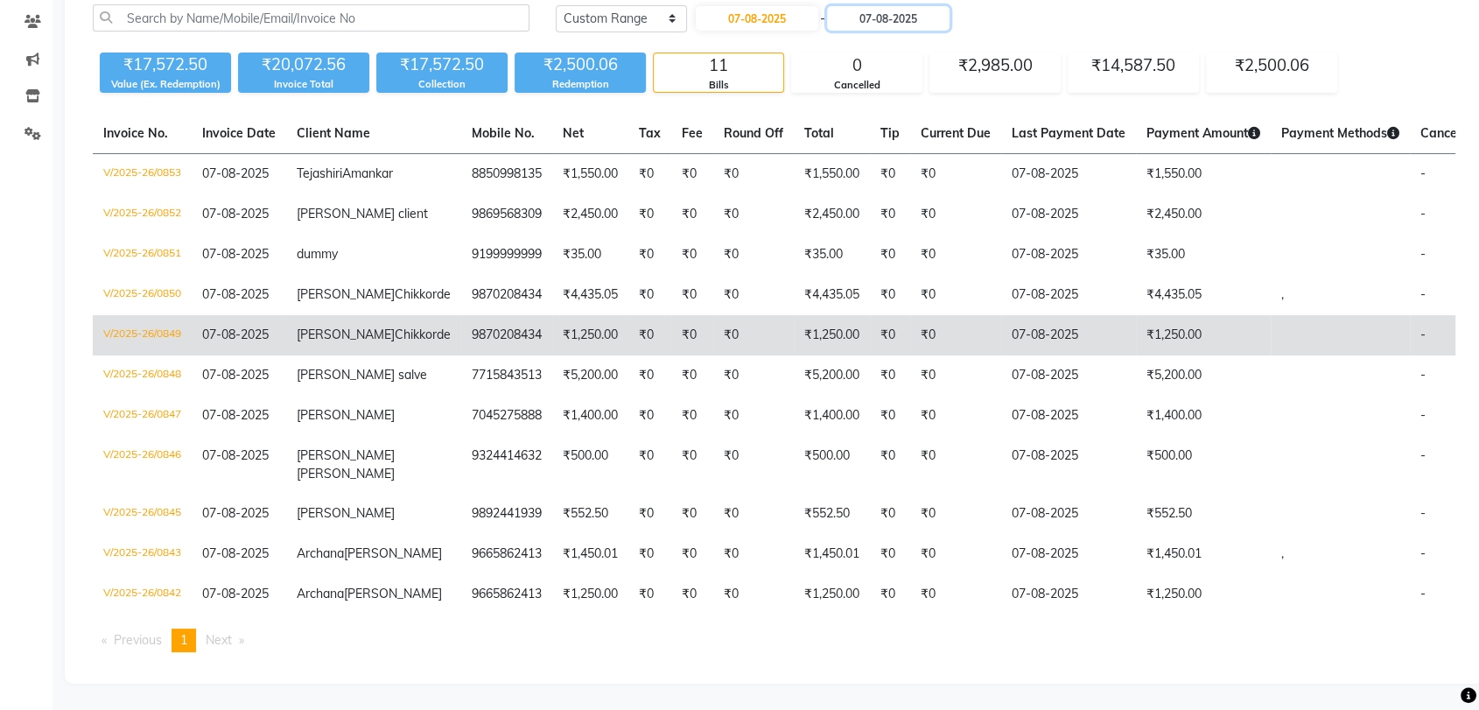
scroll to position [151, 0]
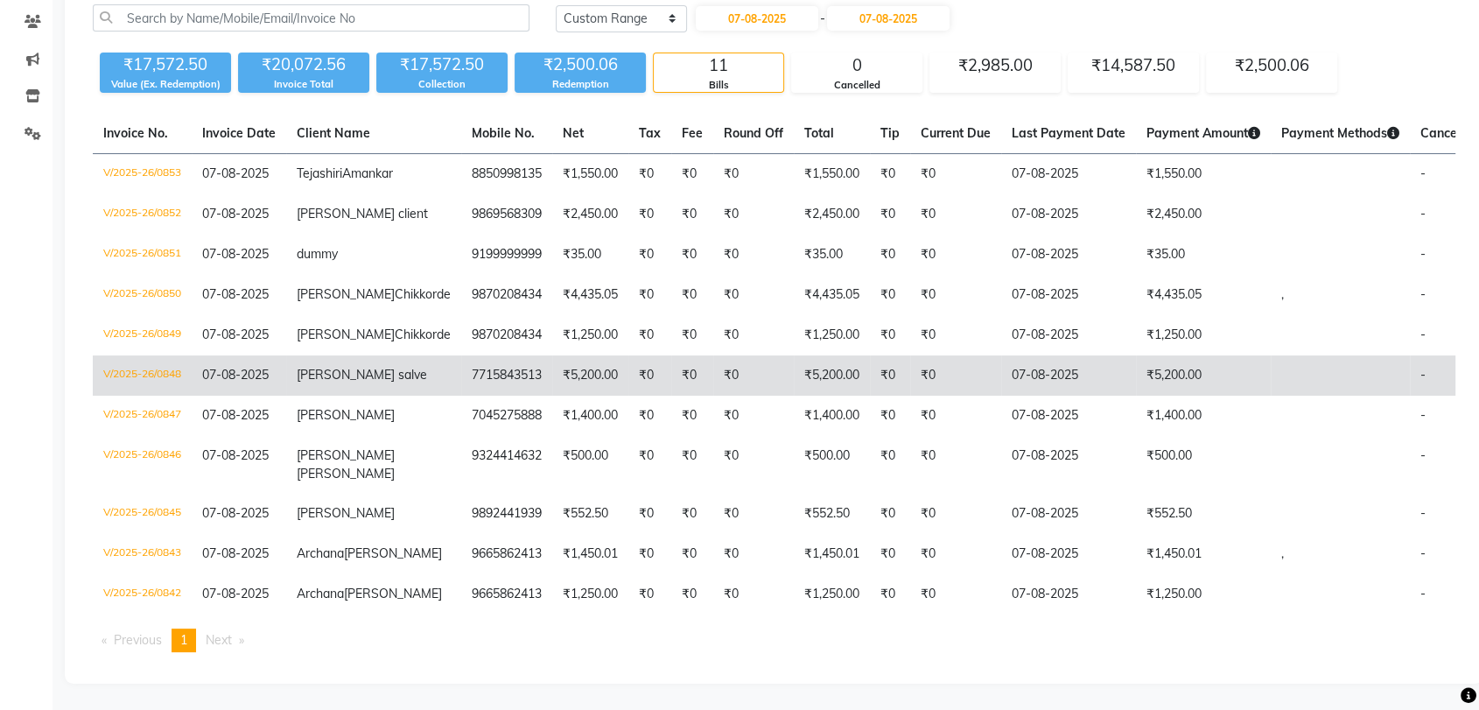
click at [461, 396] on td "7715843513" at bounding box center [506, 375] width 91 height 40
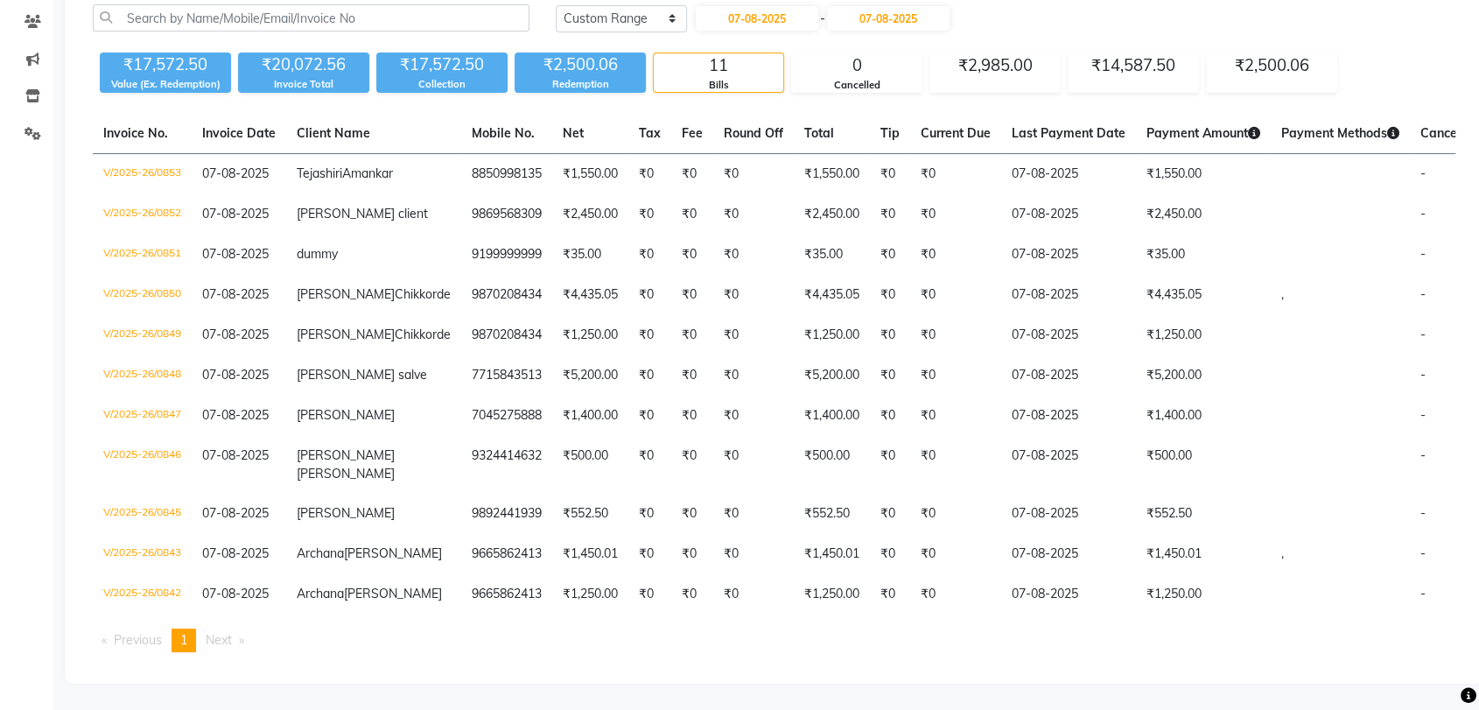
scroll to position [0, 0]
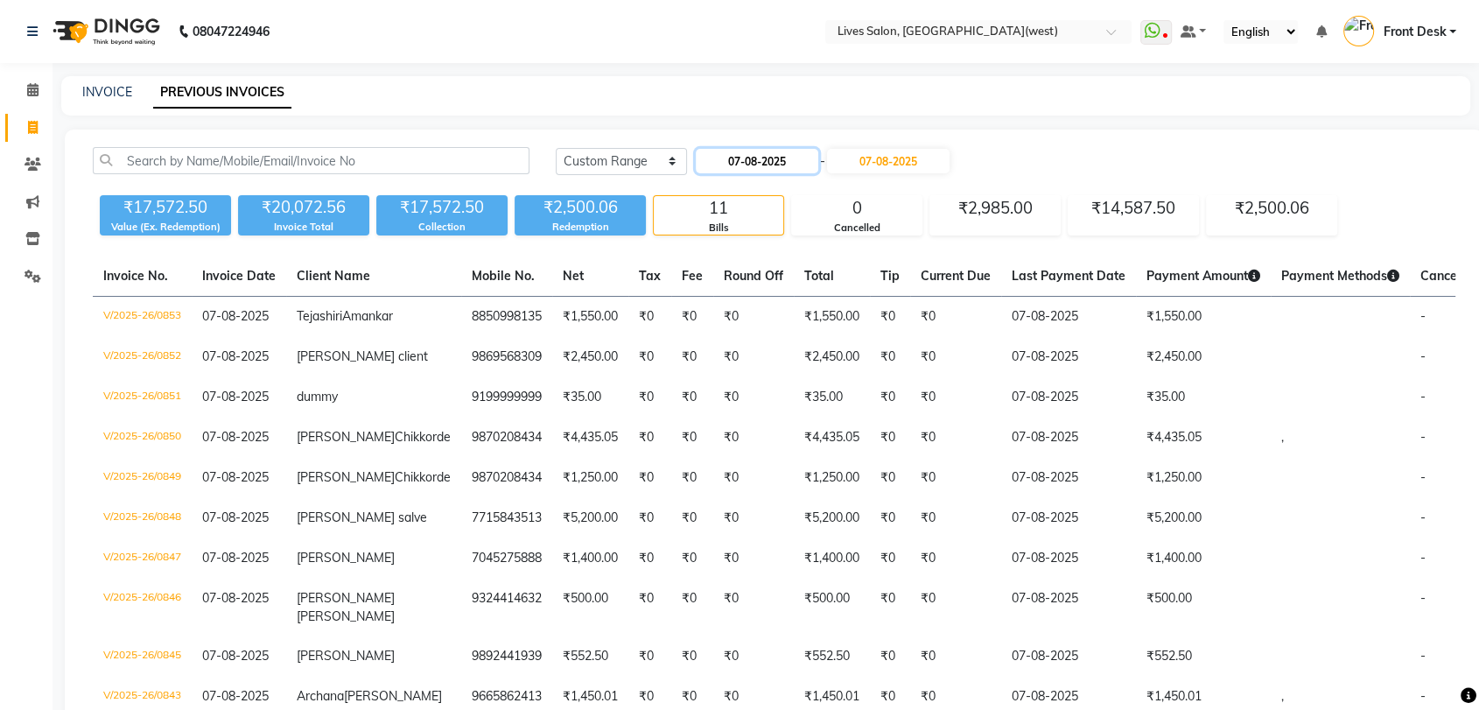
click at [735, 168] on input "07-08-2025" at bounding box center [757, 161] width 123 height 25
select select "8"
select select "2025"
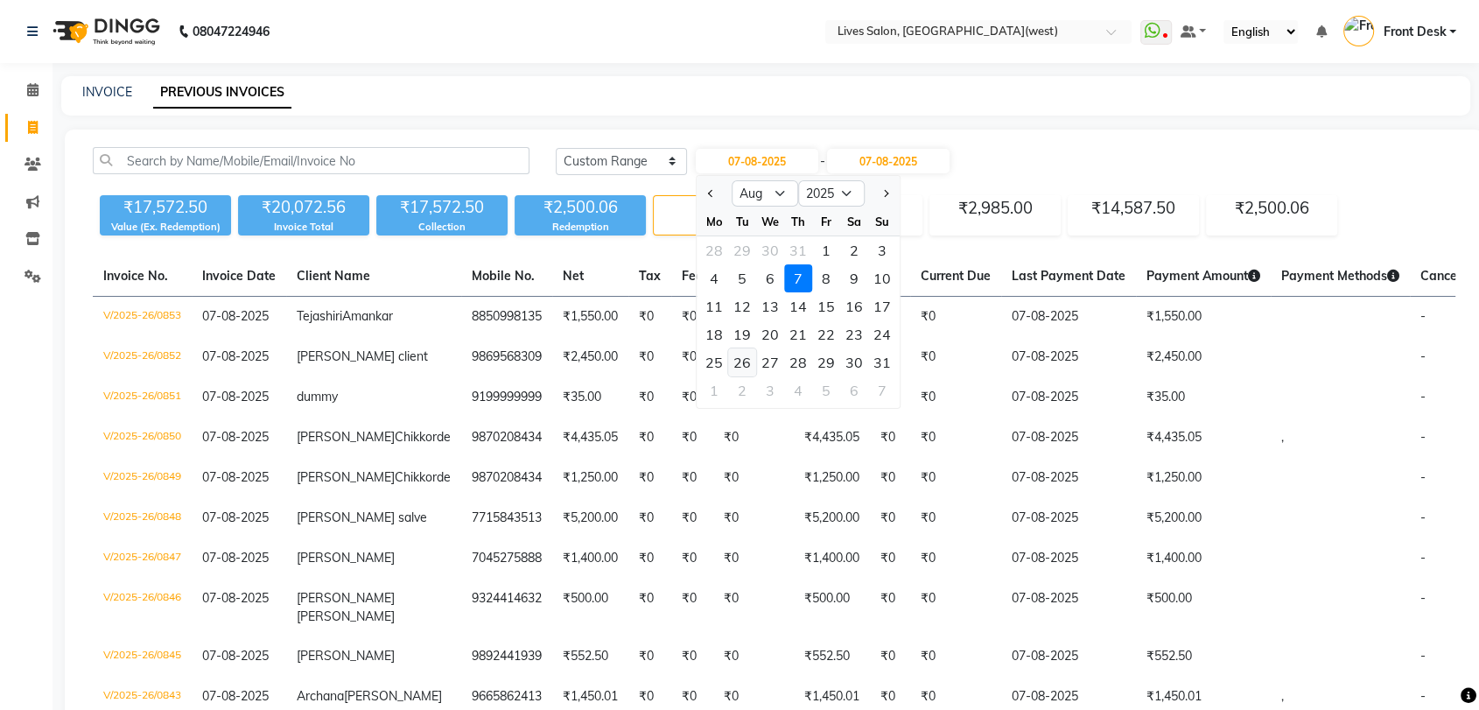
click at [747, 367] on div "26" at bounding box center [742, 362] width 28 height 28
type input "26-08-2025"
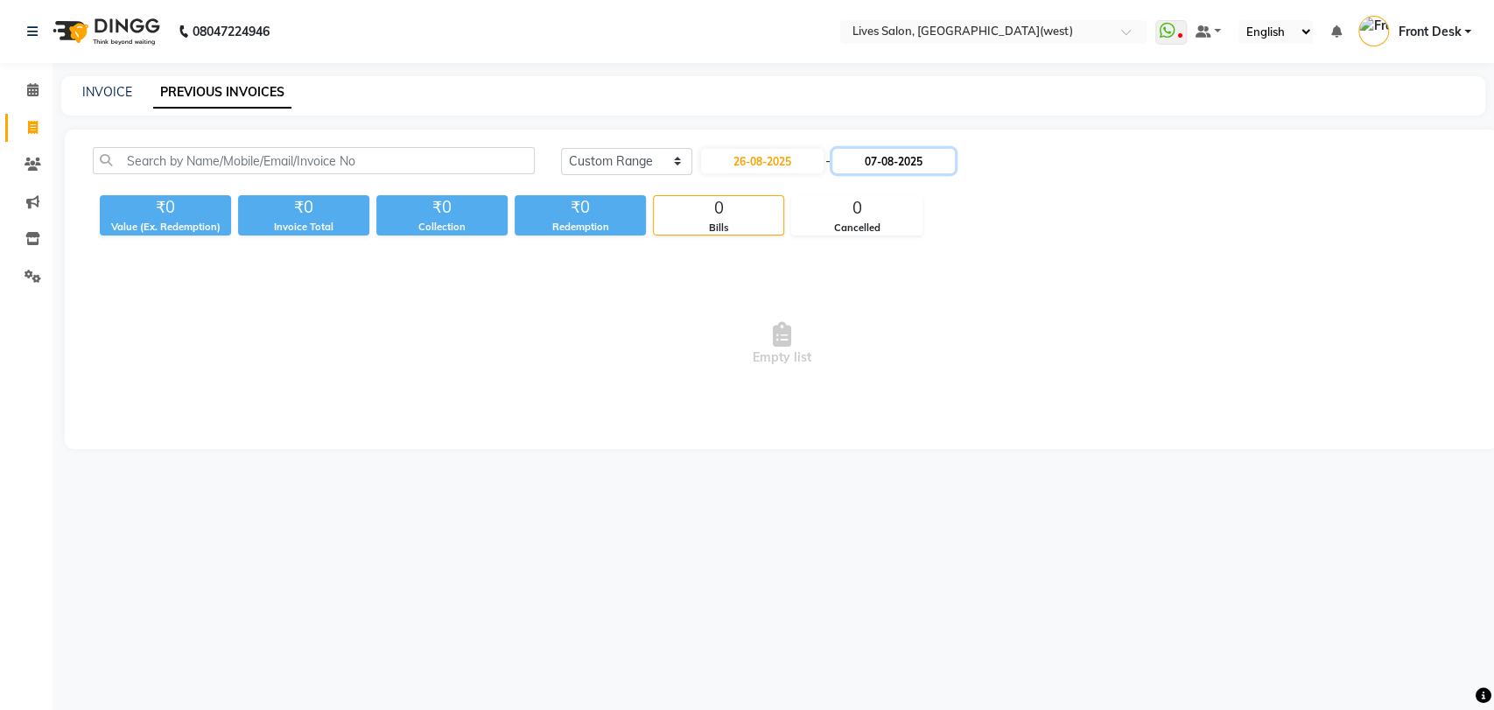
click at [875, 167] on input "07-08-2025" at bounding box center [893, 161] width 123 height 25
click at [874, 365] on div "26" at bounding box center [882, 362] width 28 height 28
type input "26-08-2025"
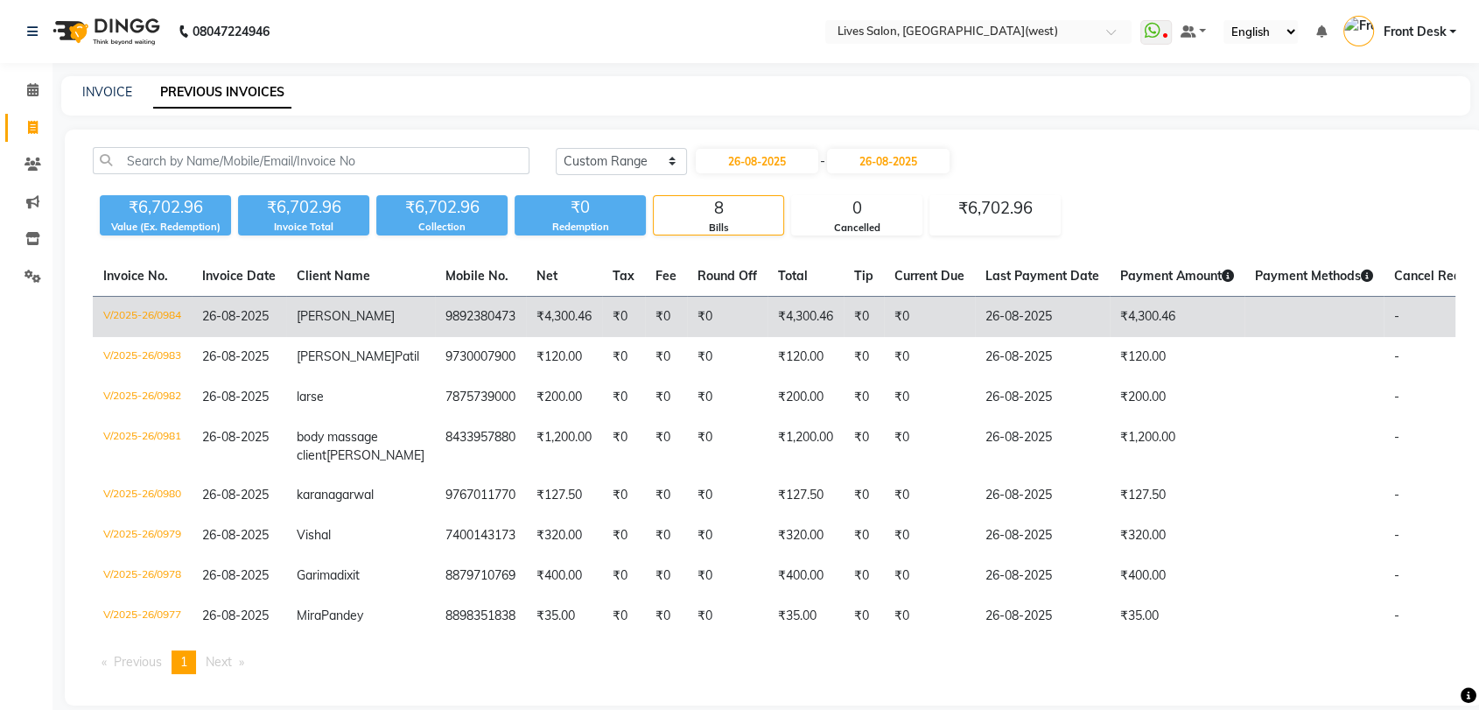
click at [1110, 338] on td "₹4,300.46" at bounding box center [1177, 317] width 135 height 41
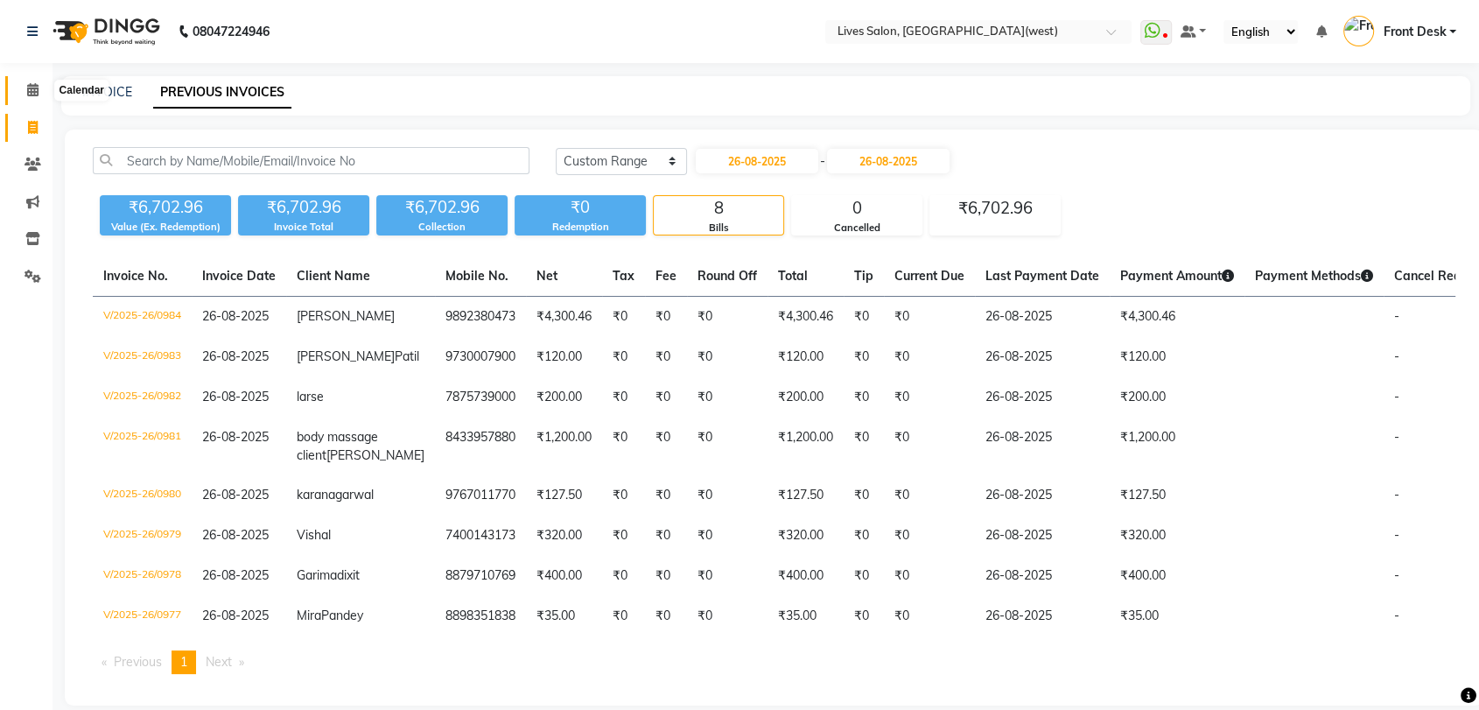
click at [31, 94] on icon at bounding box center [32, 89] width 11 height 13
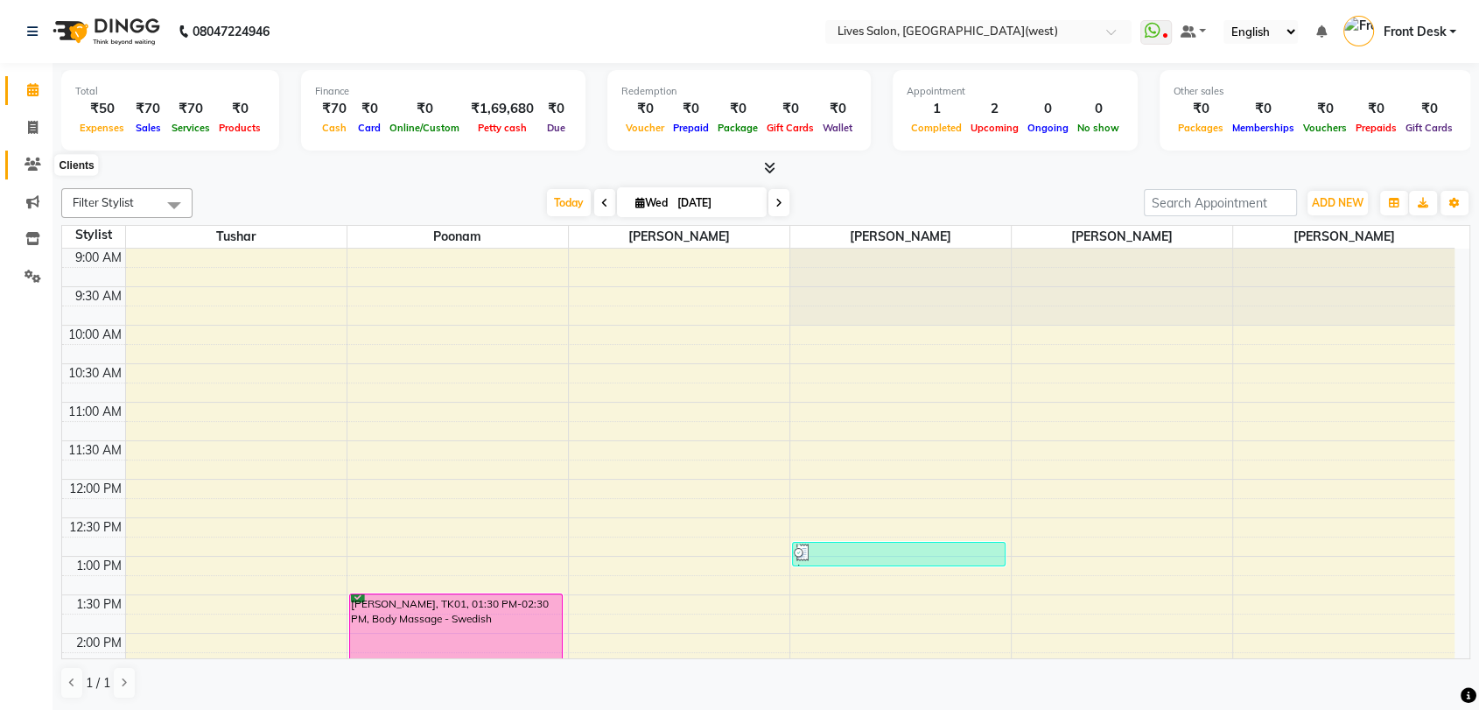
click at [34, 172] on span at bounding box center [33, 165] width 31 height 20
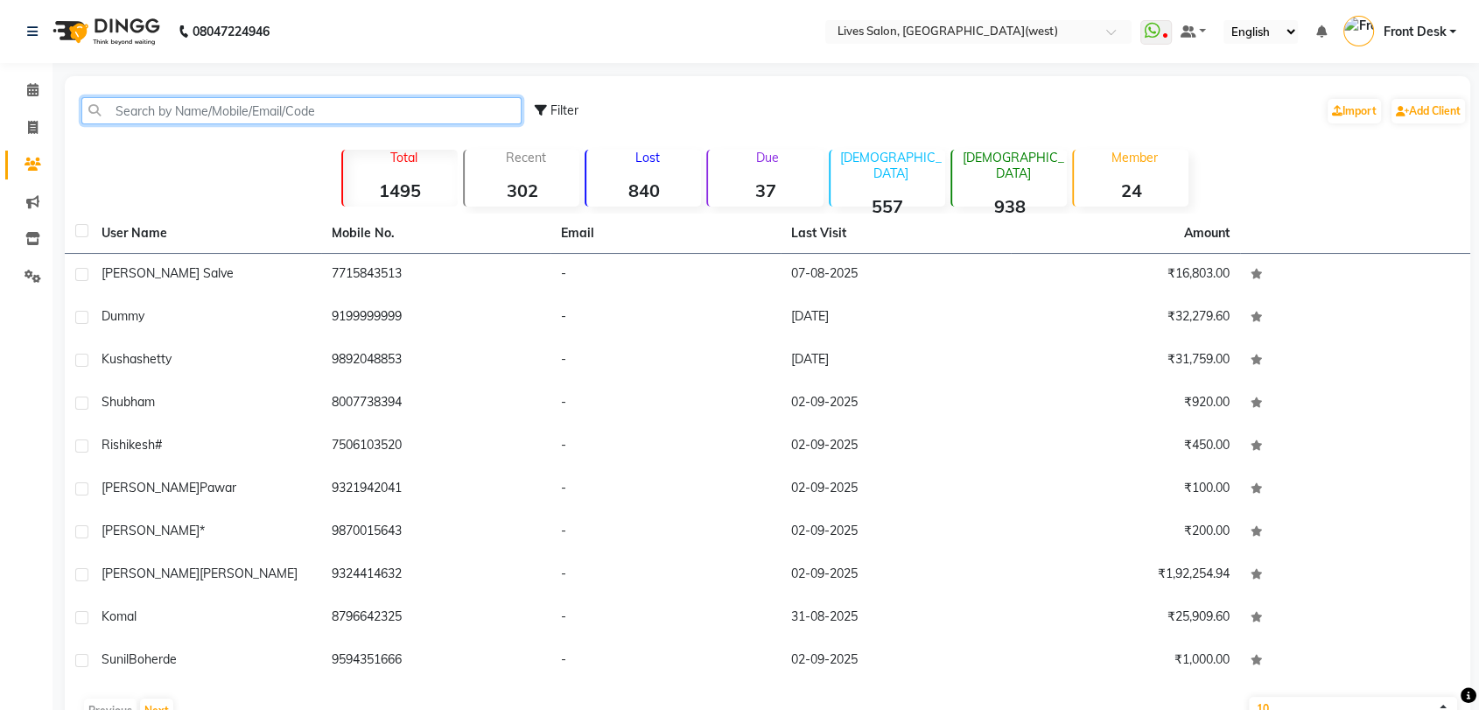
click at [341, 102] on input "text" at bounding box center [301, 110] width 440 height 27
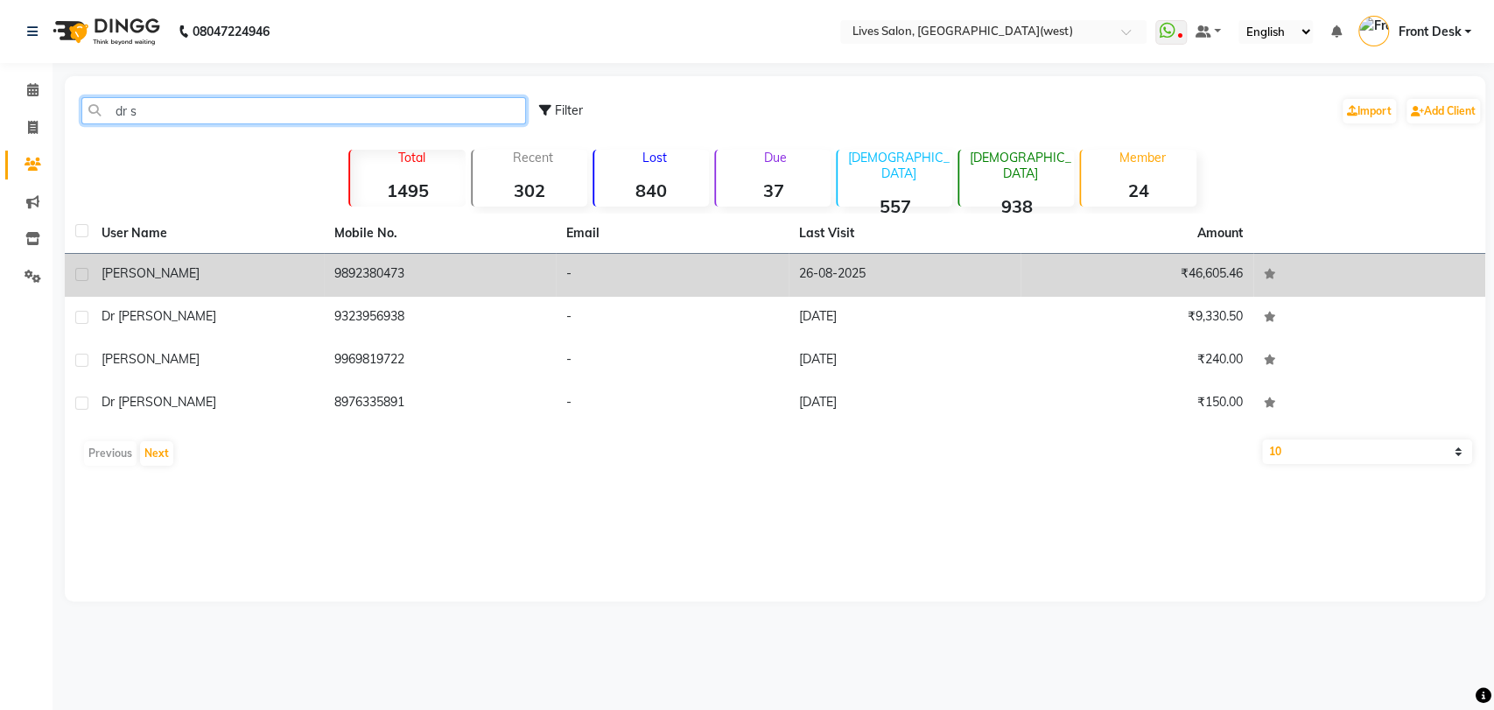
type input "dr s"
click at [369, 262] on td "9892380473" at bounding box center [440, 275] width 233 height 43
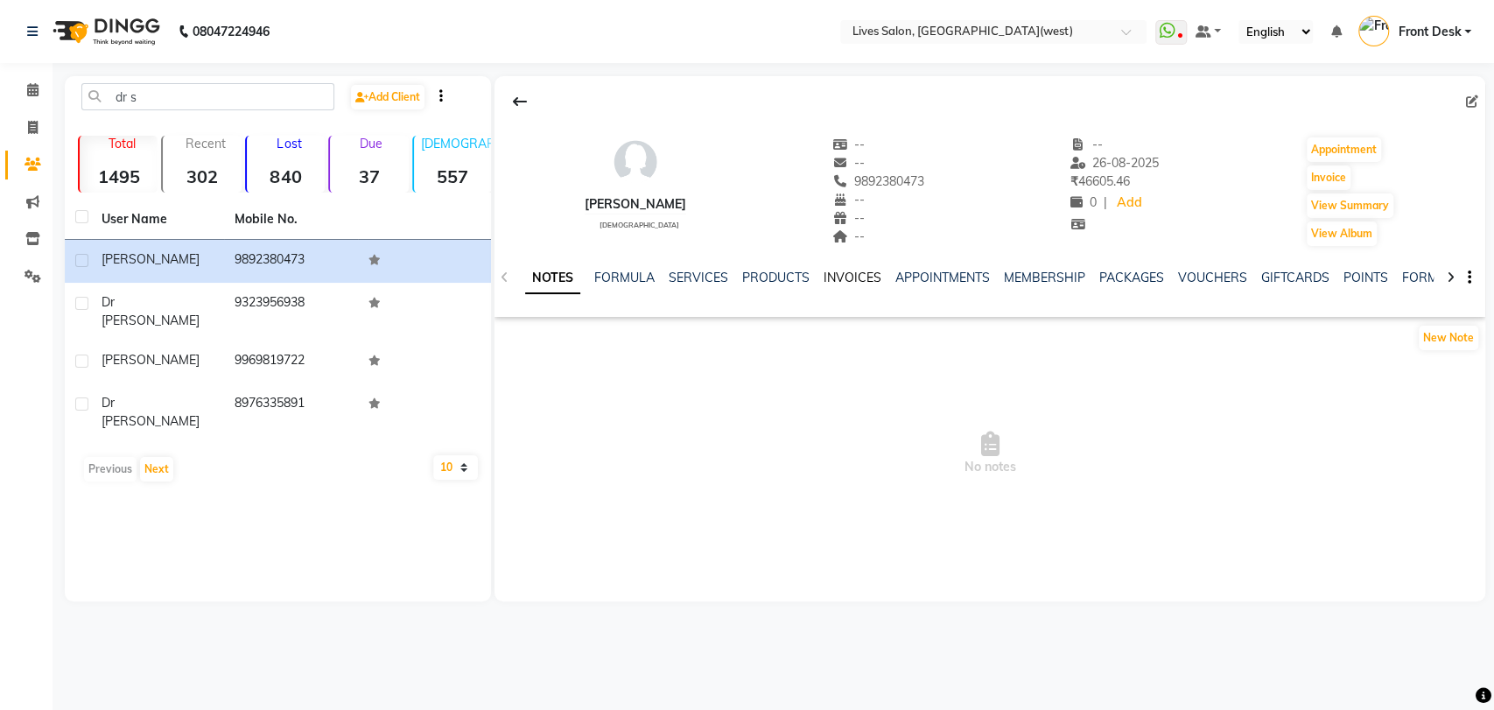
click at [843, 282] on link "INVOICES" at bounding box center [853, 278] width 58 height 16
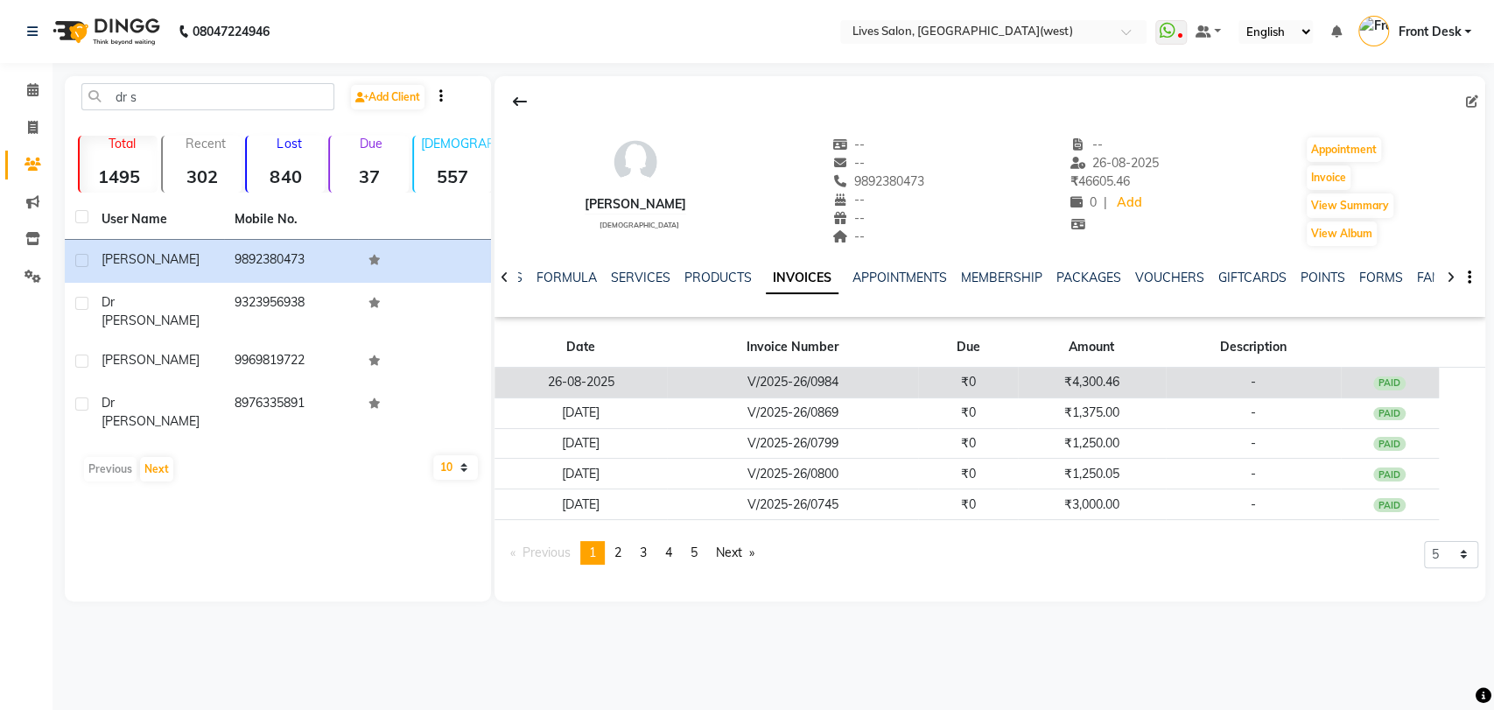
click at [840, 383] on td "V/2025-26/0984" at bounding box center [792, 383] width 251 height 31
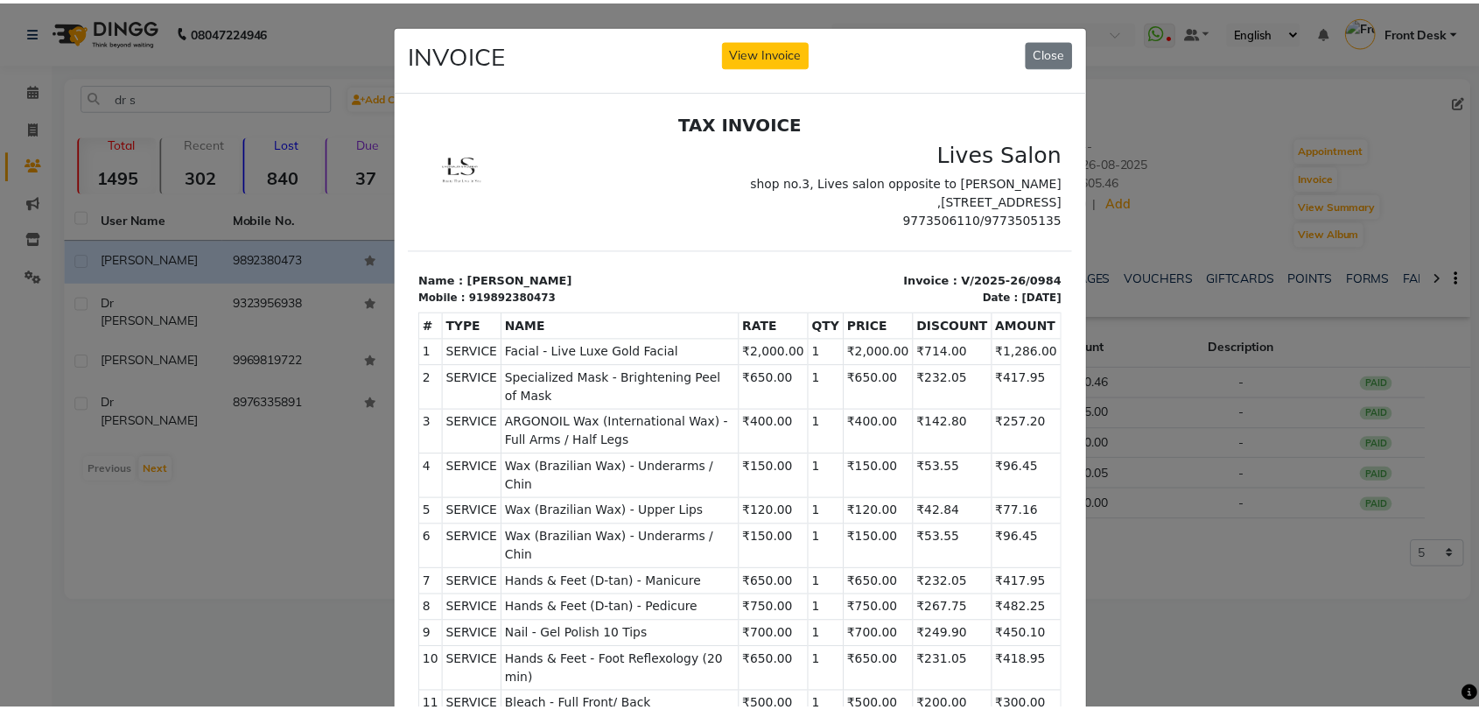
scroll to position [14, 0]
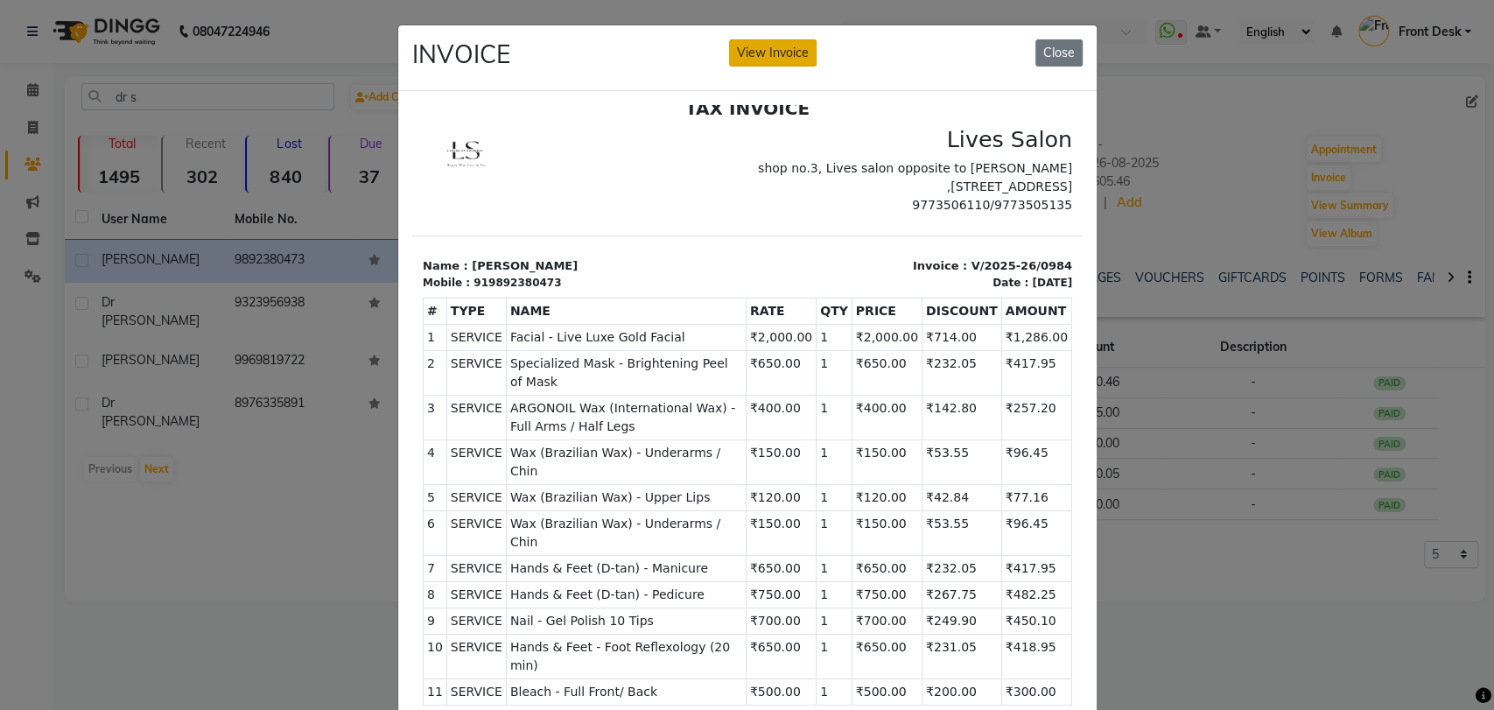
click at [764, 51] on button "View Invoice" at bounding box center [773, 52] width 88 height 27
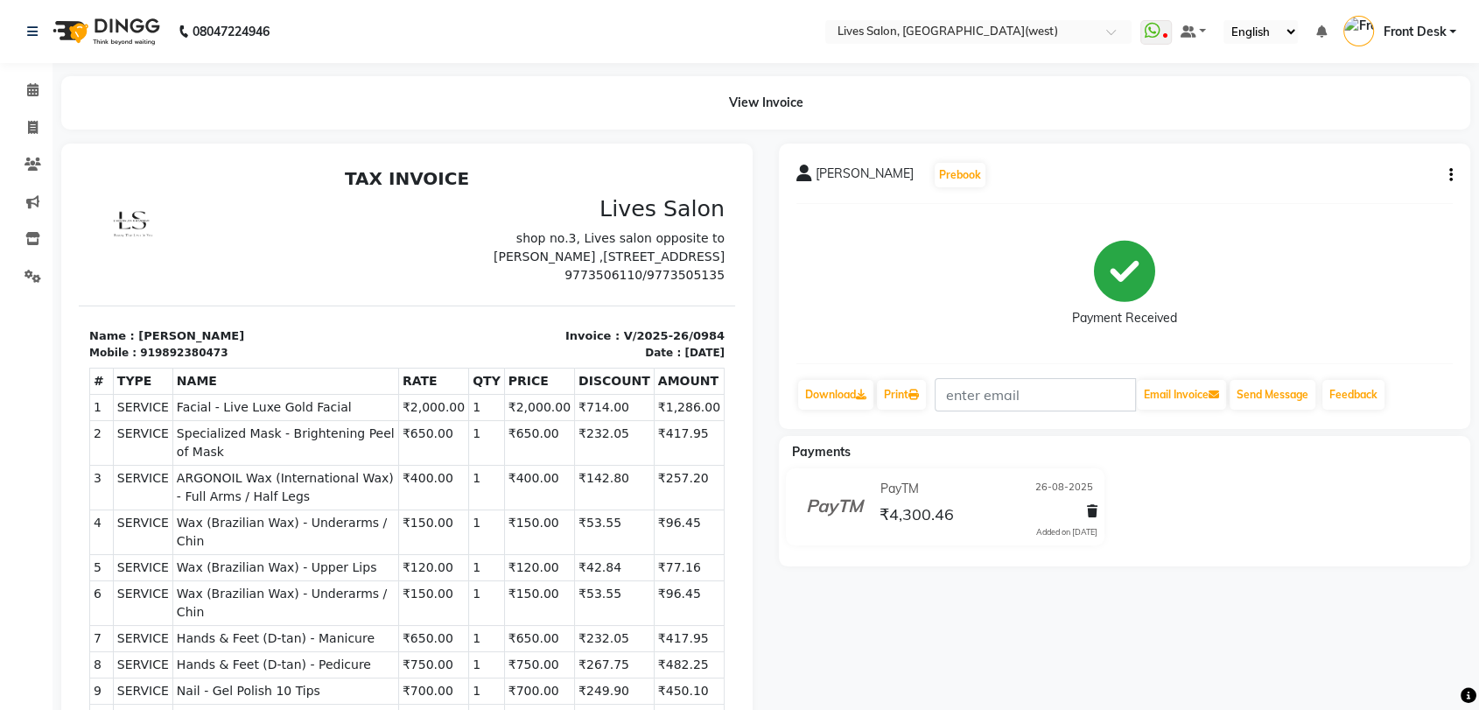
click at [1450, 175] on icon "button" at bounding box center [1452, 175] width 4 height 1
click at [1369, 196] on div "Edit Invoice" at bounding box center [1363, 197] width 120 height 22
select select "service"
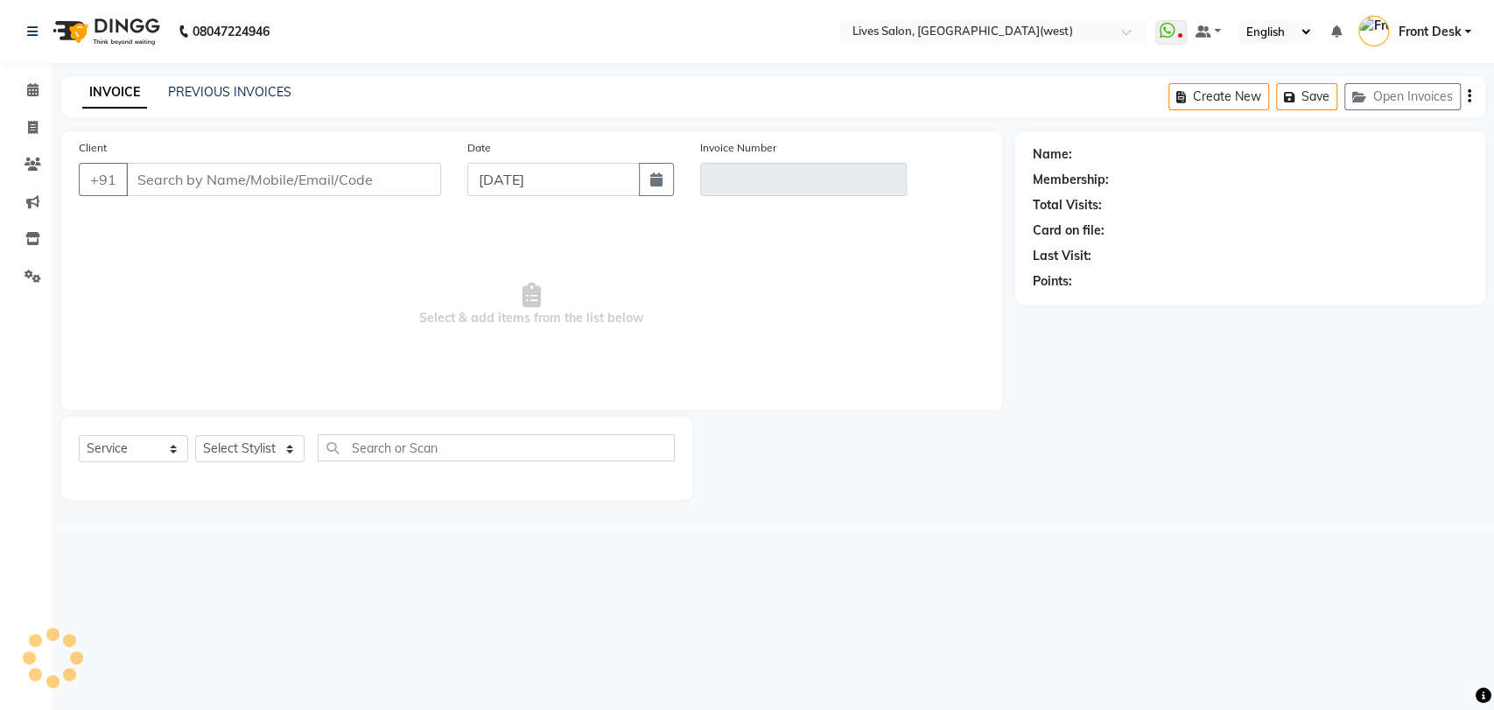
type input "9892380473"
type input "V/2025-26/0984"
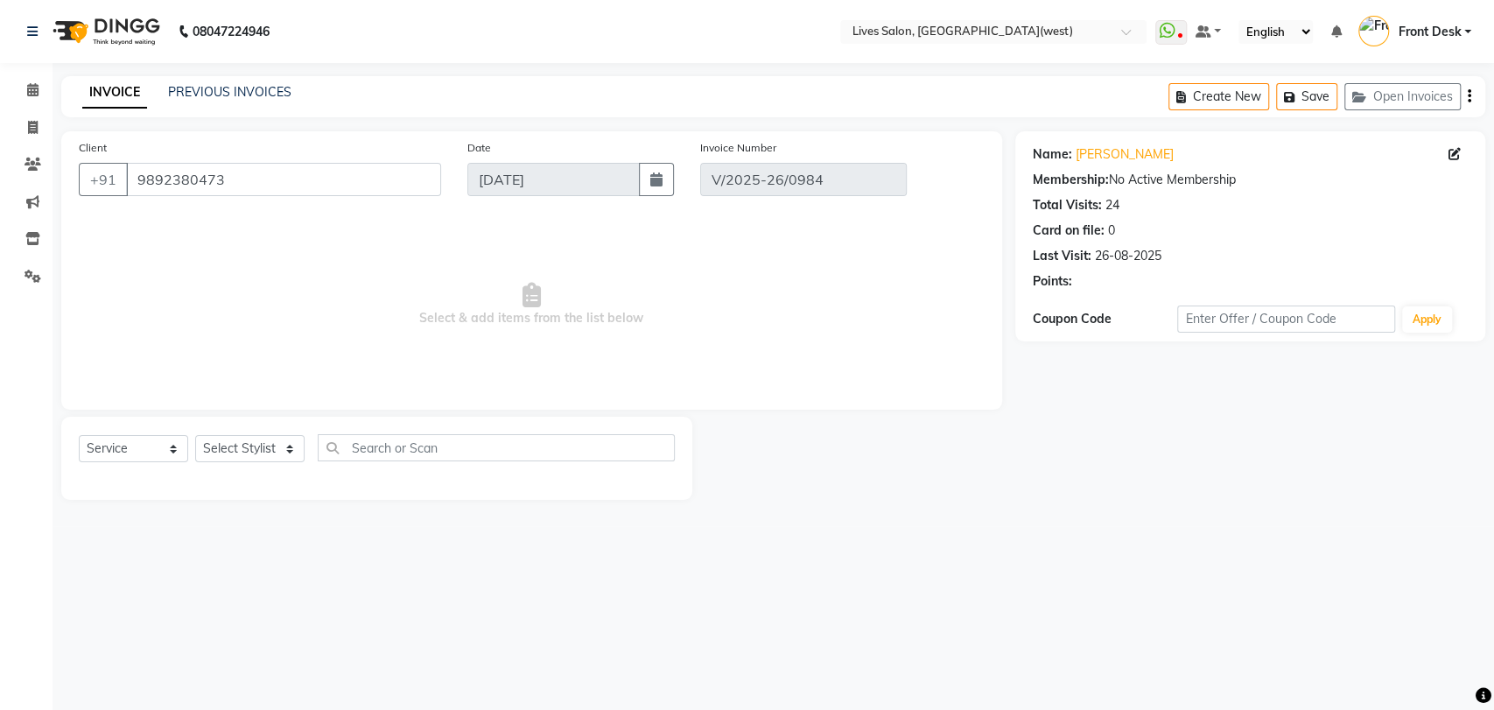
type input "26-08-2025"
select select "select"
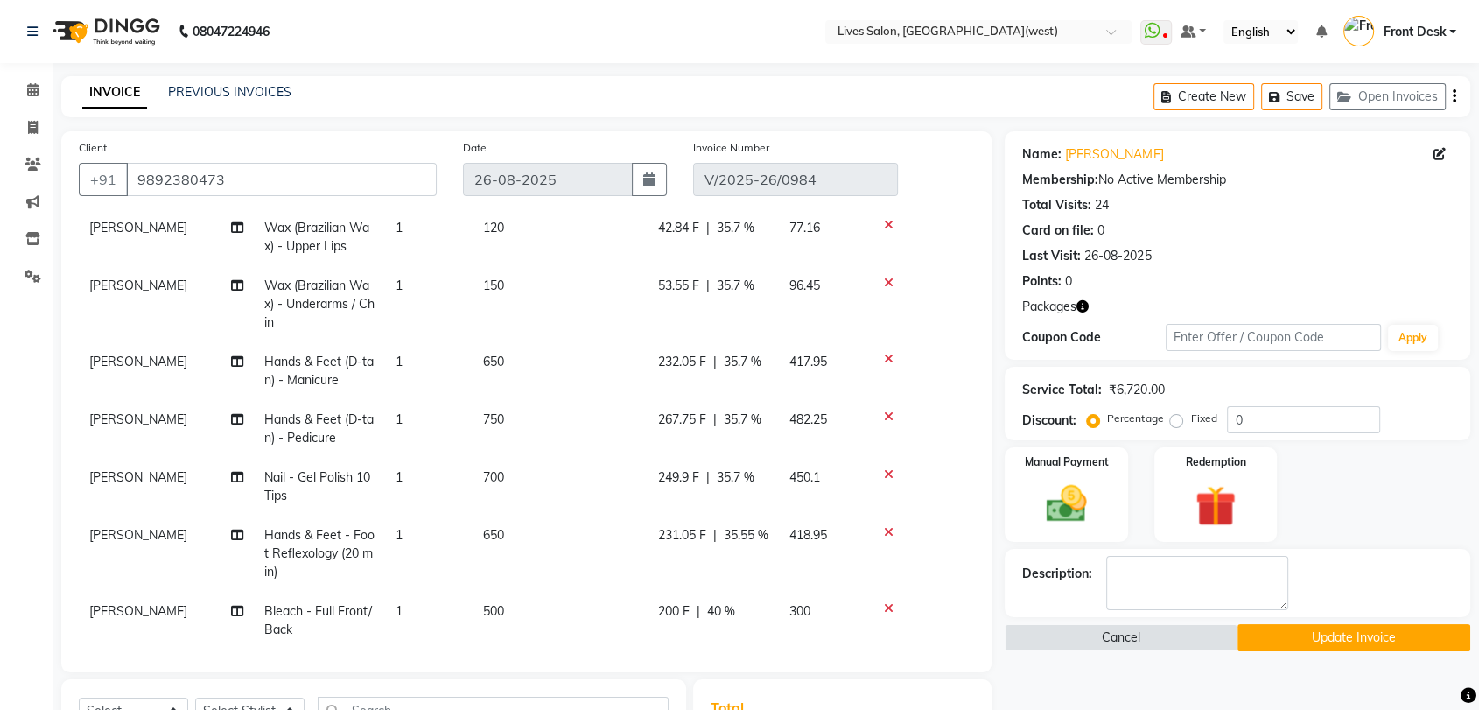
scroll to position [408, 0]
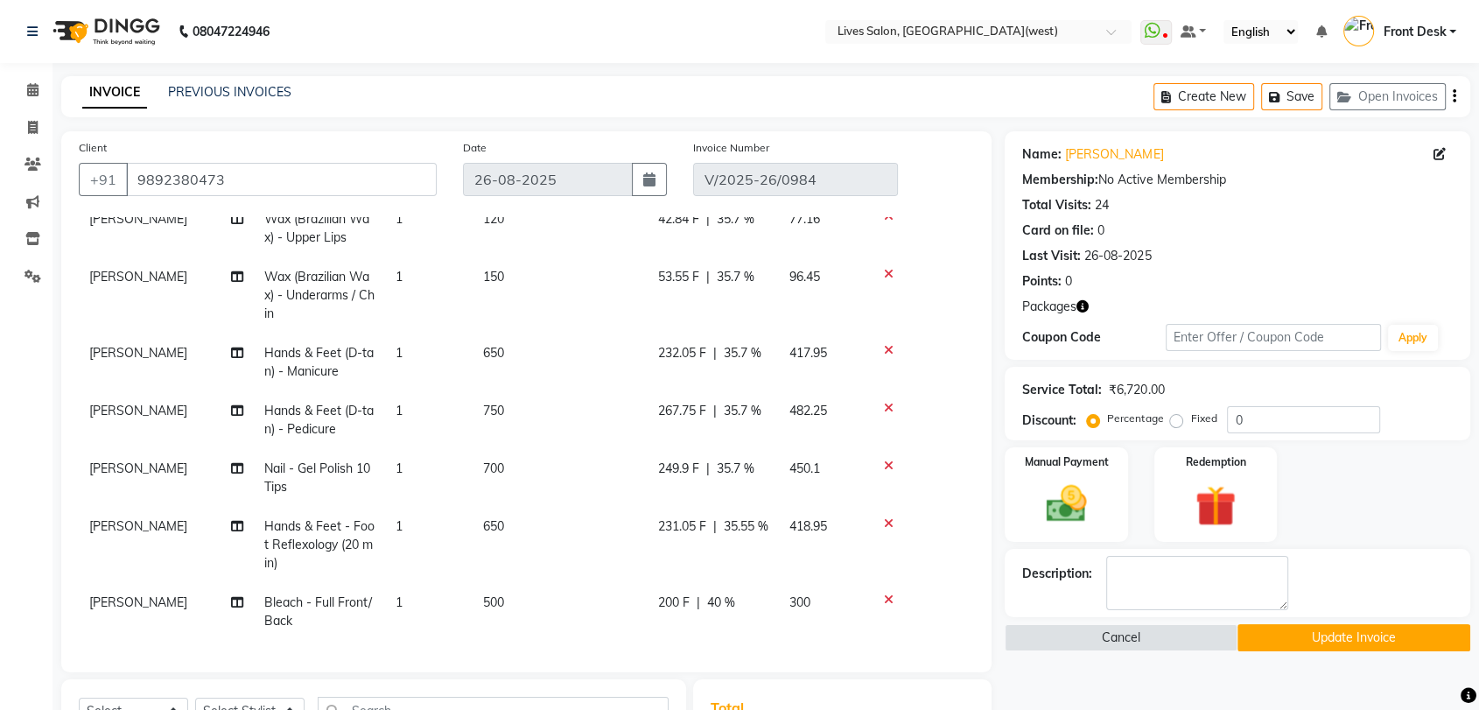
click at [114, 460] on span "Ratna Singh" at bounding box center [138, 468] width 98 height 16
select select "26838"
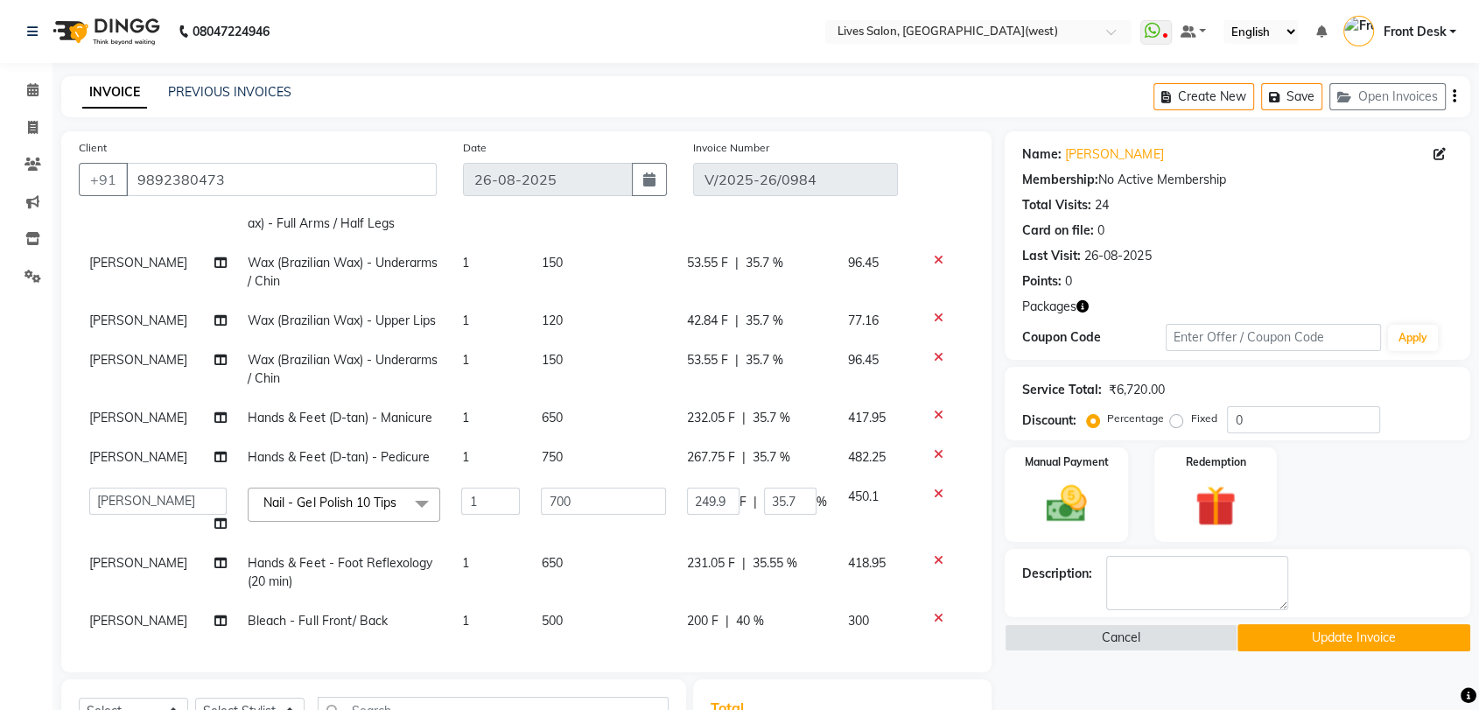
scroll to position [222, 0]
click at [116, 488] on select "Akshata Sarange Front Desk mansi Poonam Ratna Singh raunak bhatti Tushar" at bounding box center [157, 501] width 137 height 27
select select "24005"
click at [144, 416] on span "Ratna Singh" at bounding box center [138, 418] width 98 height 16
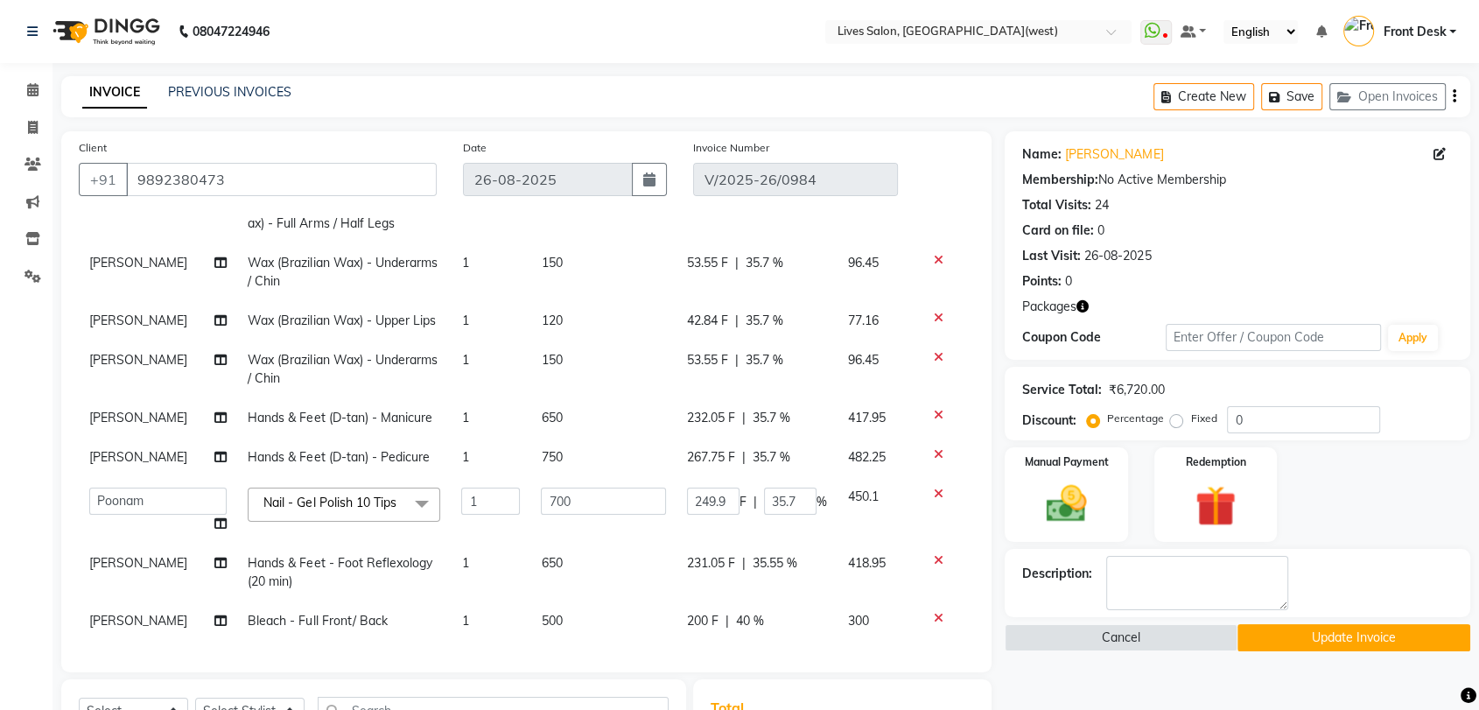
select select "26838"
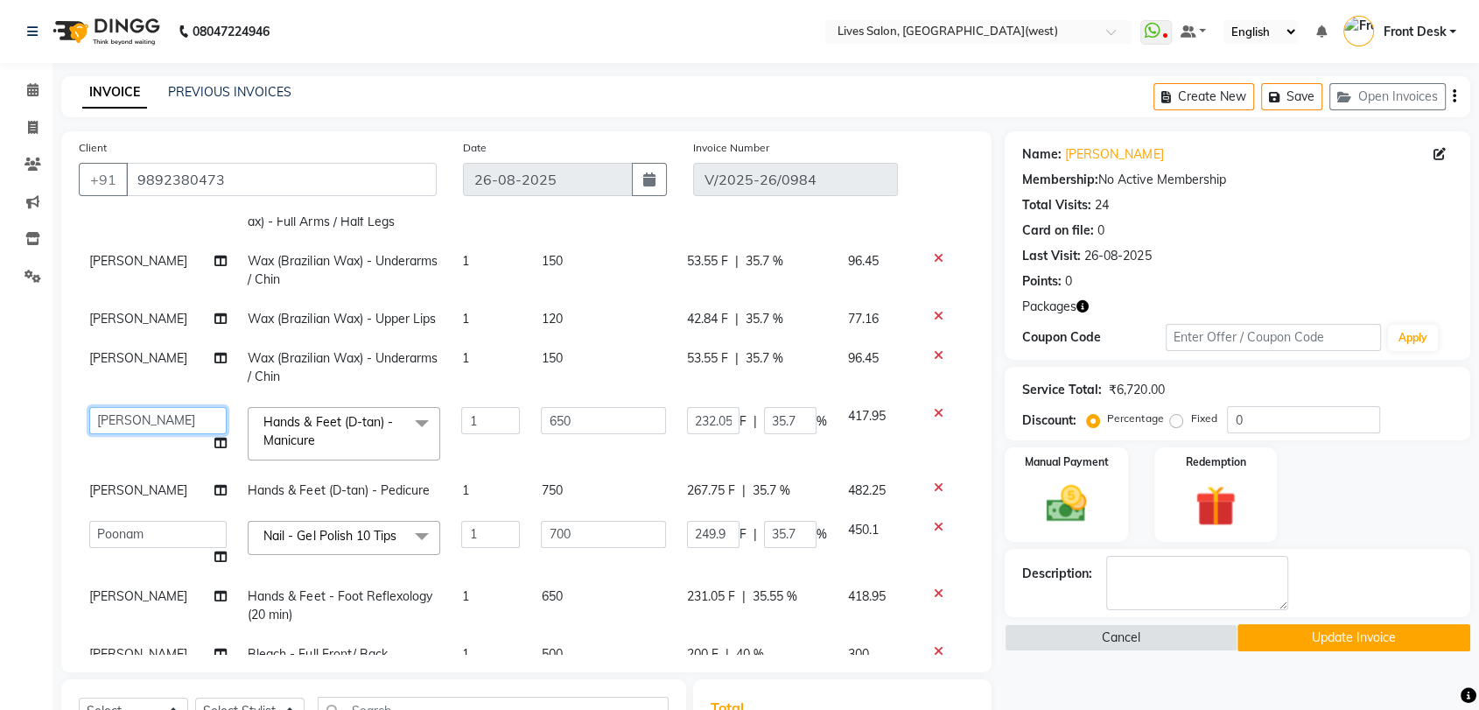
click at [144, 416] on select "Akshata Sarange Front Desk mansi Poonam Ratna Singh raunak bhatti Tushar" at bounding box center [157, 420] width 137 height 27
select select "24005"
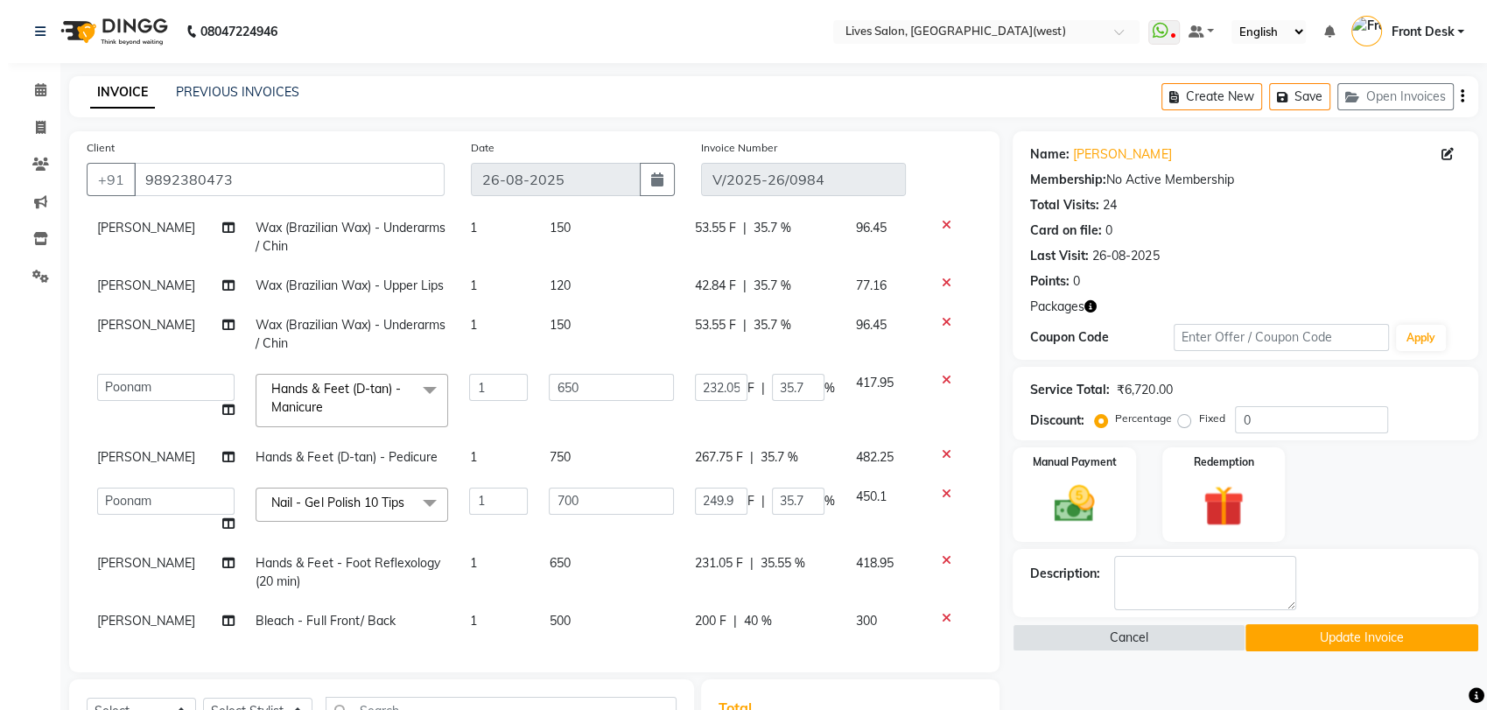
scroll to position [256, 0]
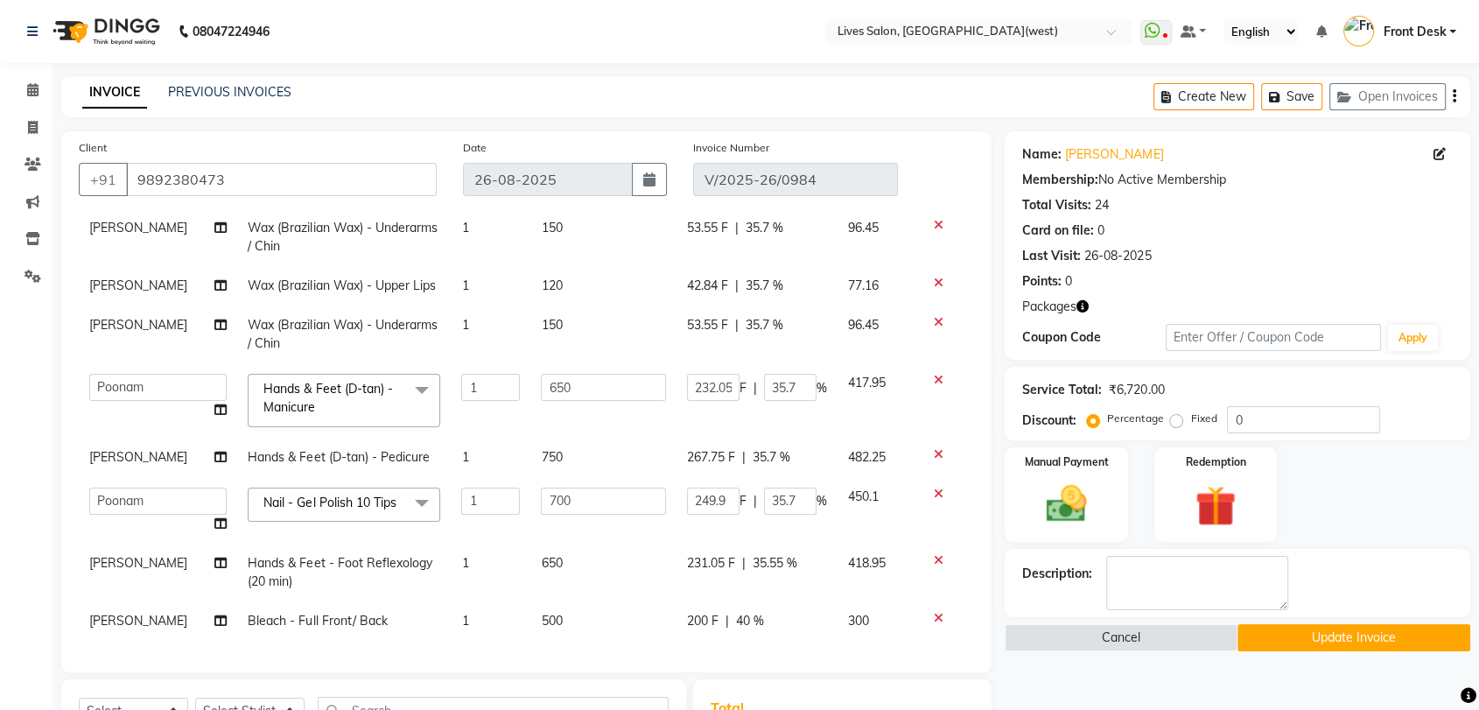
click at [1329, 637] on button "Update Invoice" at bounding box center [1354, 637] width 233 height 27
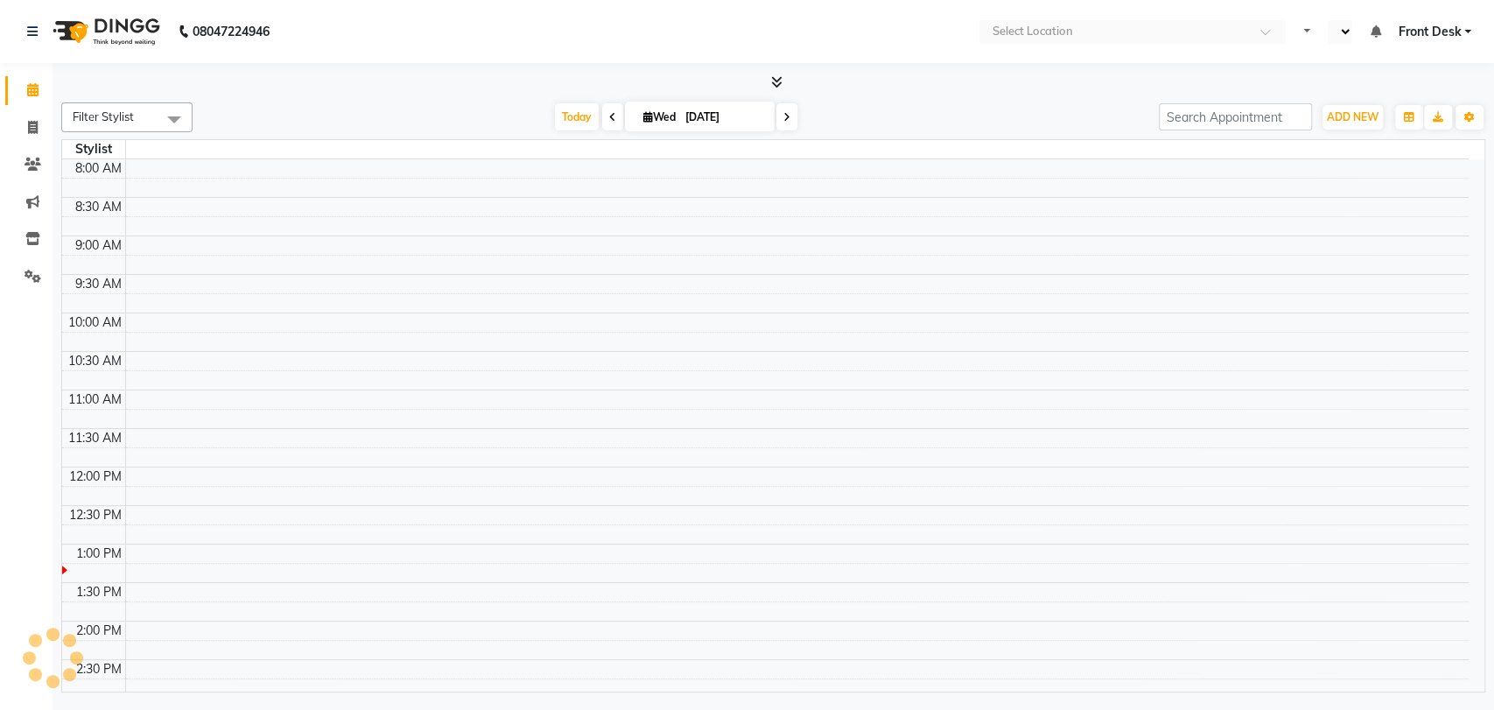
select select "en"
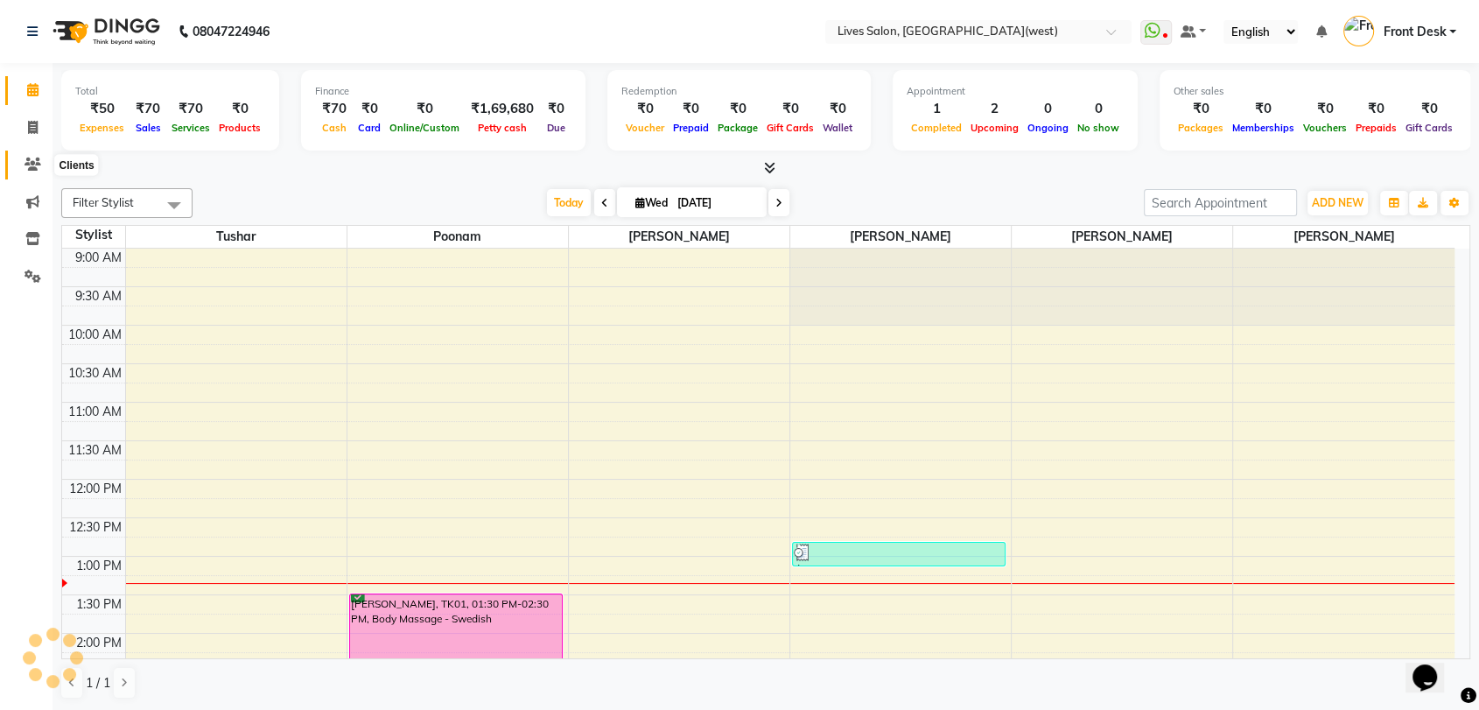
click at [29, 165] on icon at bounding box center [33, 164] width 17 height 13
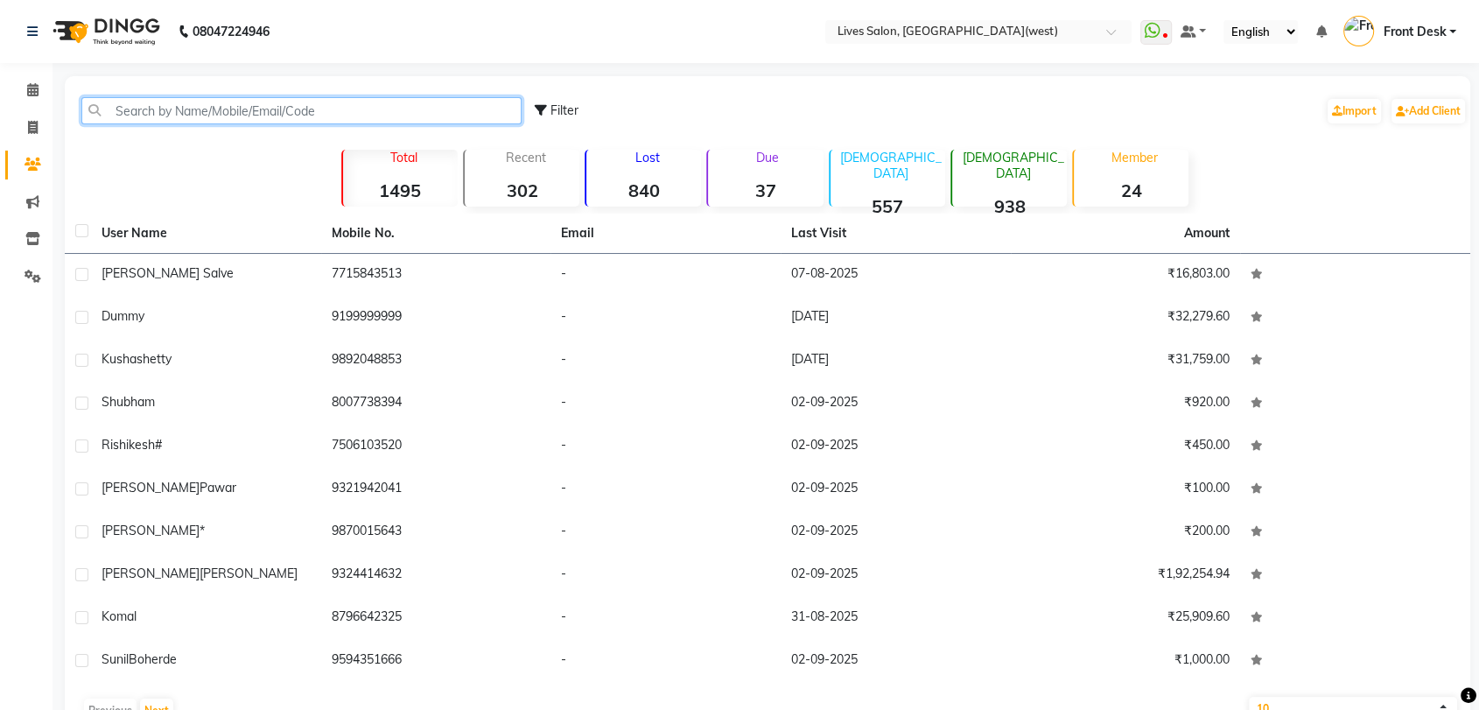
click at [161, 103] on input "text" at bounding box center [301, 110] width 440 height 27
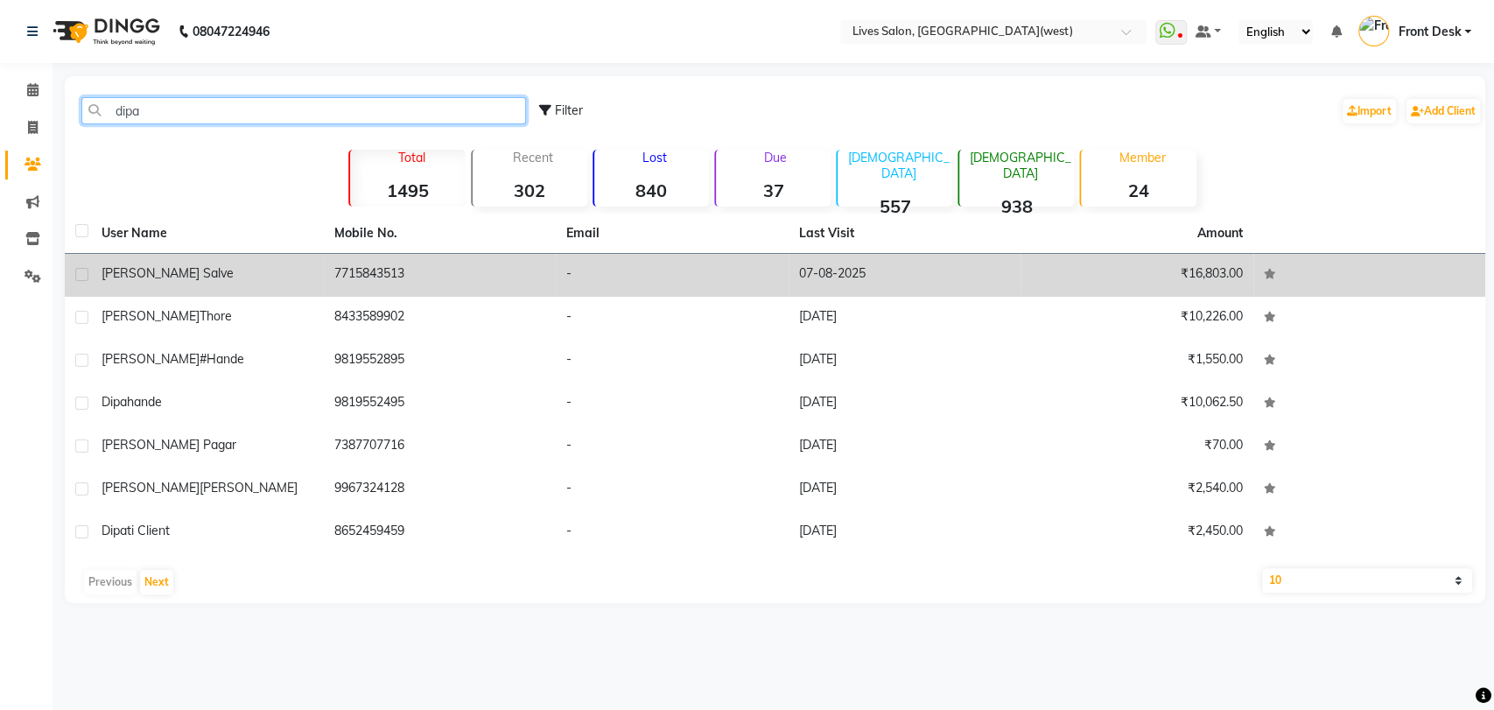
type input "dipa"
click at [169, 264] on div "[PERSON_NAME] salve" at bounding box center [208, 273] width 212 height 18
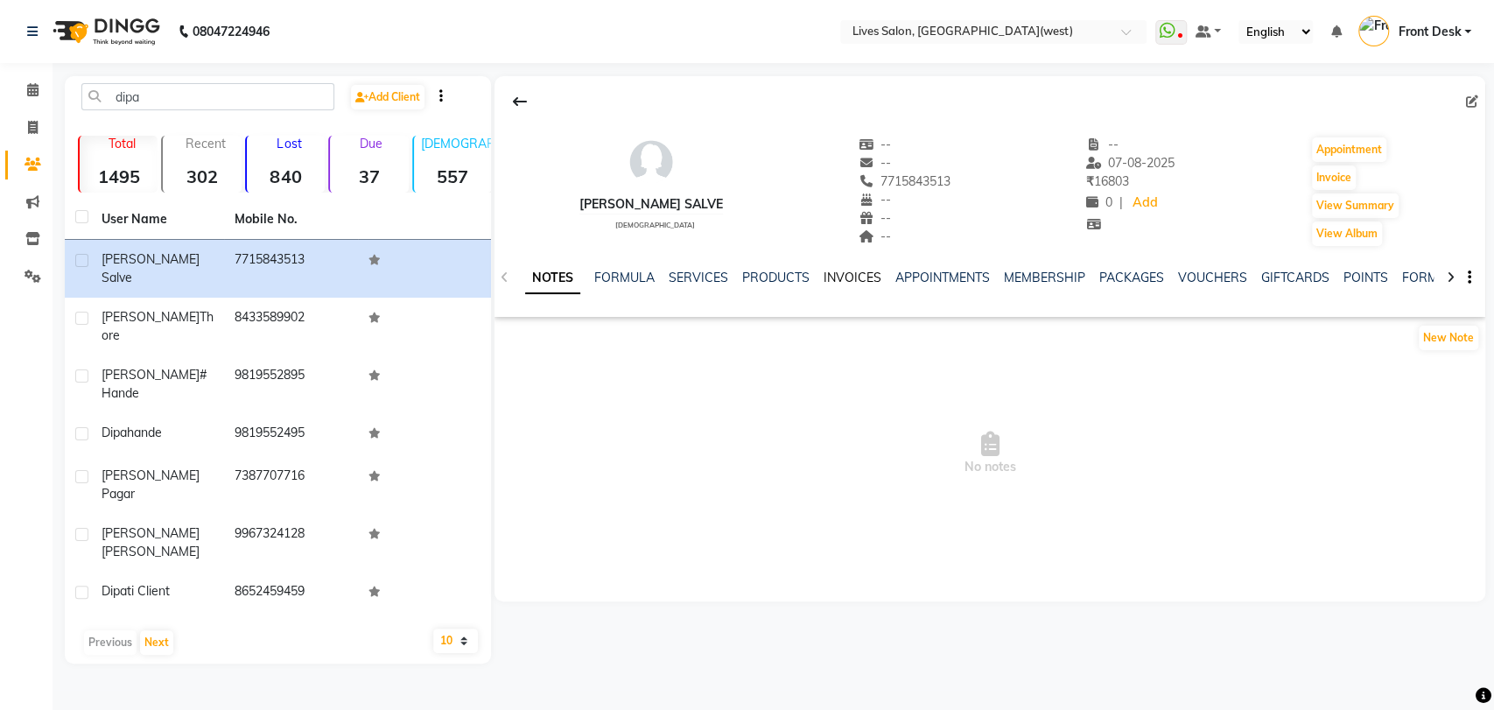
click at [832, 282] on link "INVOICES" at bounding box center [853, 278] width 58 height 16
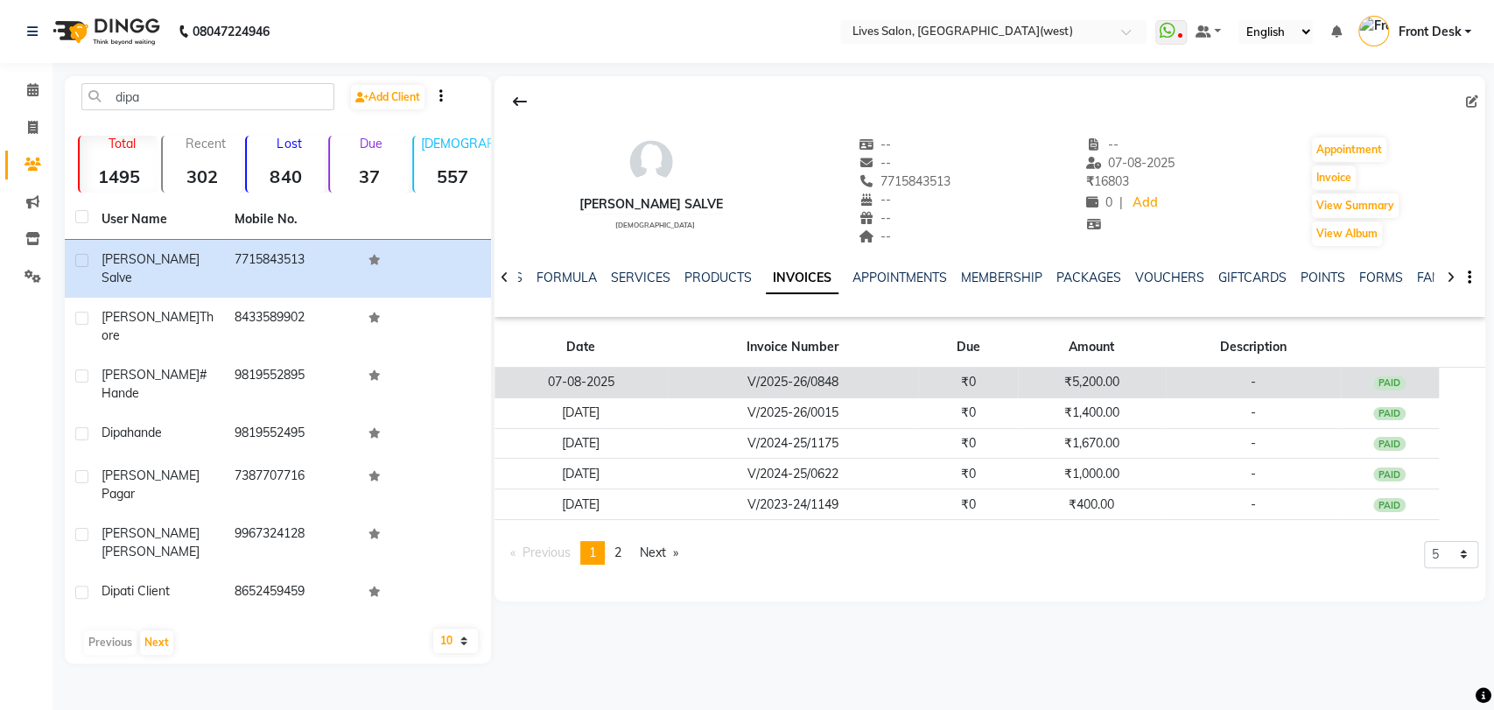
click at [834, 385] on td "V/2025-26/0848" at bounding box center [792, 383] width 251 height 31
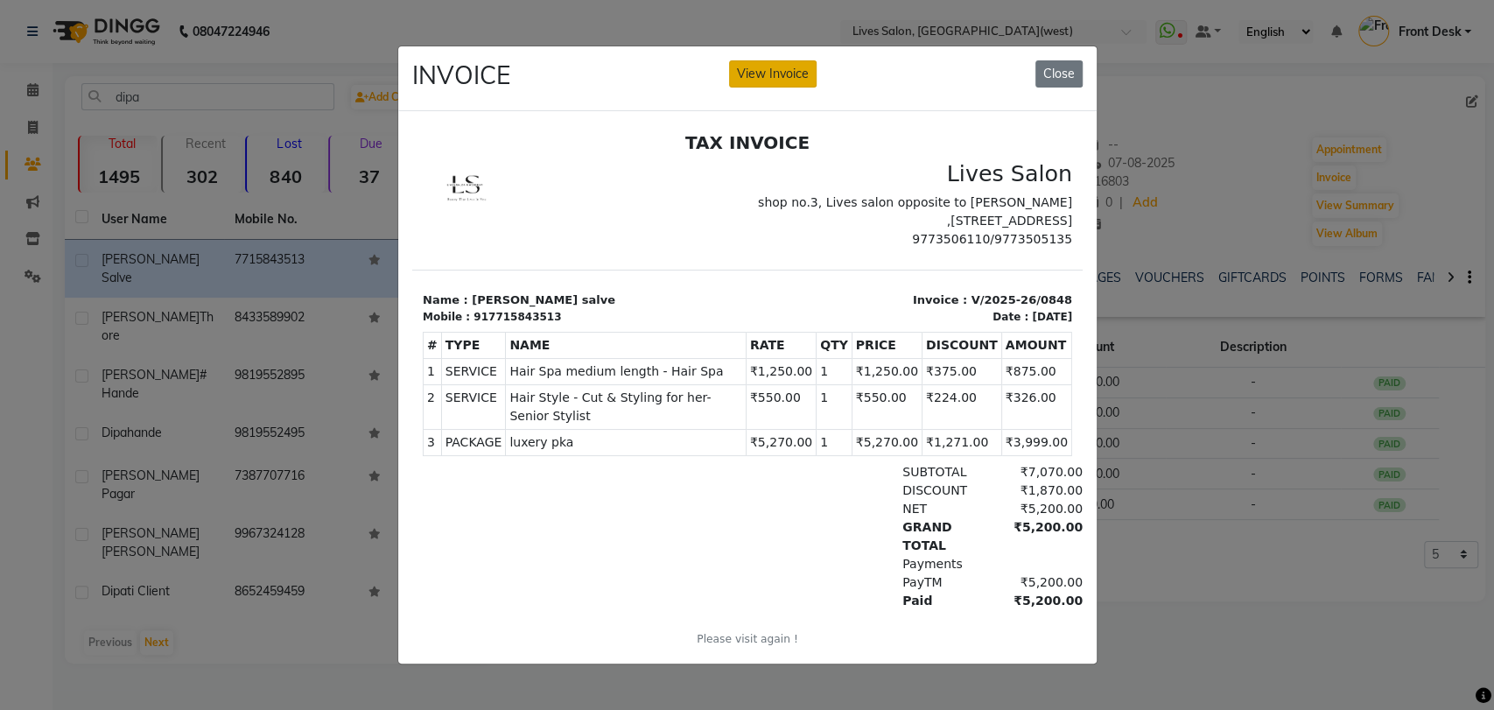
click at [790, 60] on button "View Invoice" at bounding box center [773, 73] width 88 height 27
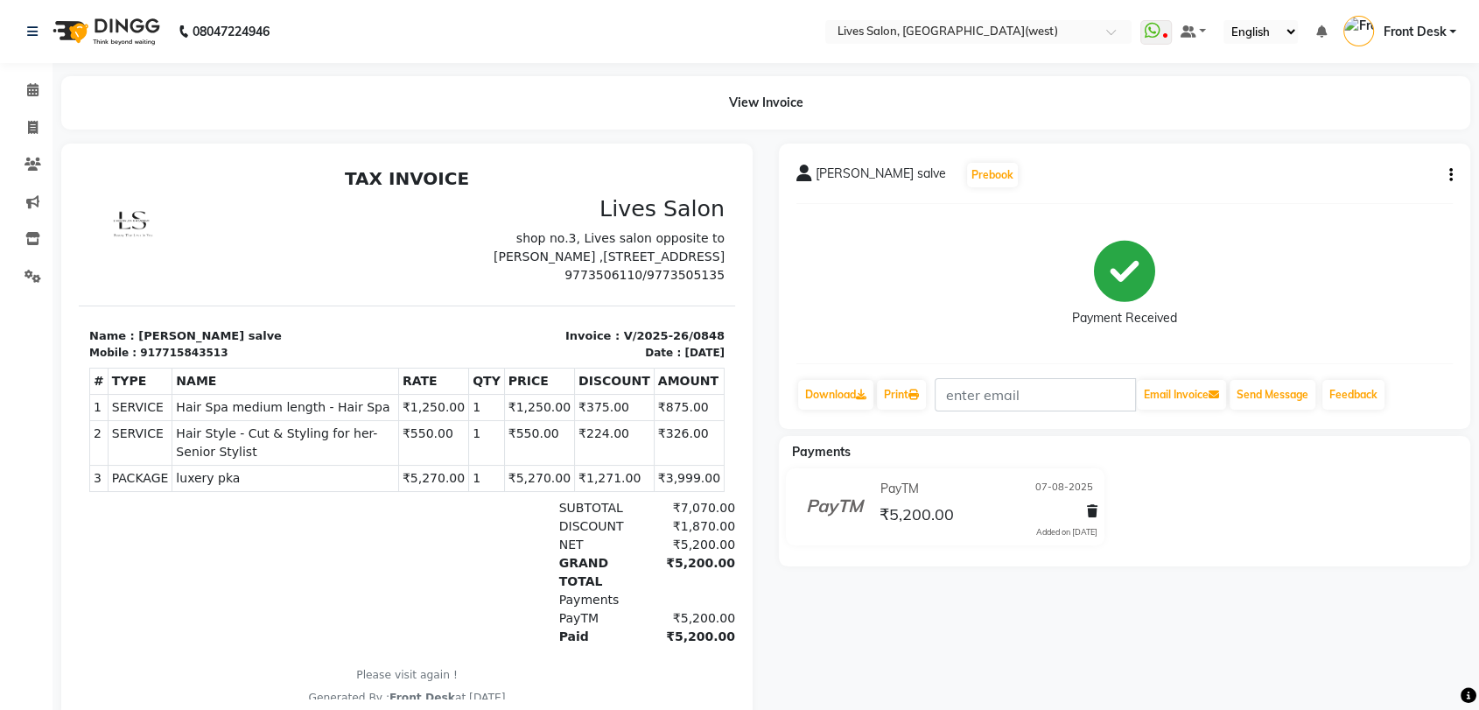
click at [1451, 175] on icon "button" at bounding box center [1452, 175] width 4 height 1
click at [1397, 193] on div "Edit Invoice" at bounding box center [1363, 197] width 120 height 22
select select "service"
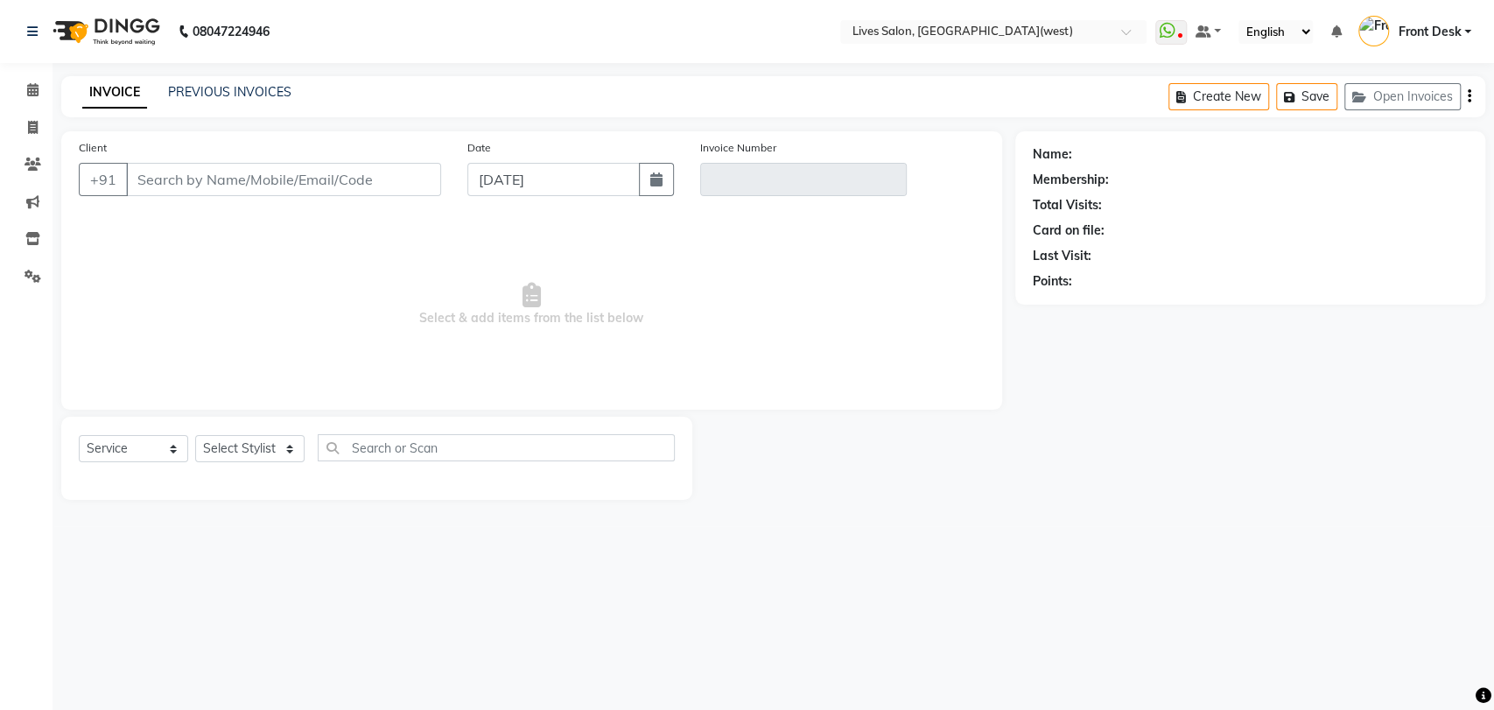
type input "7715843513"
type input "V/2025-26/0848"
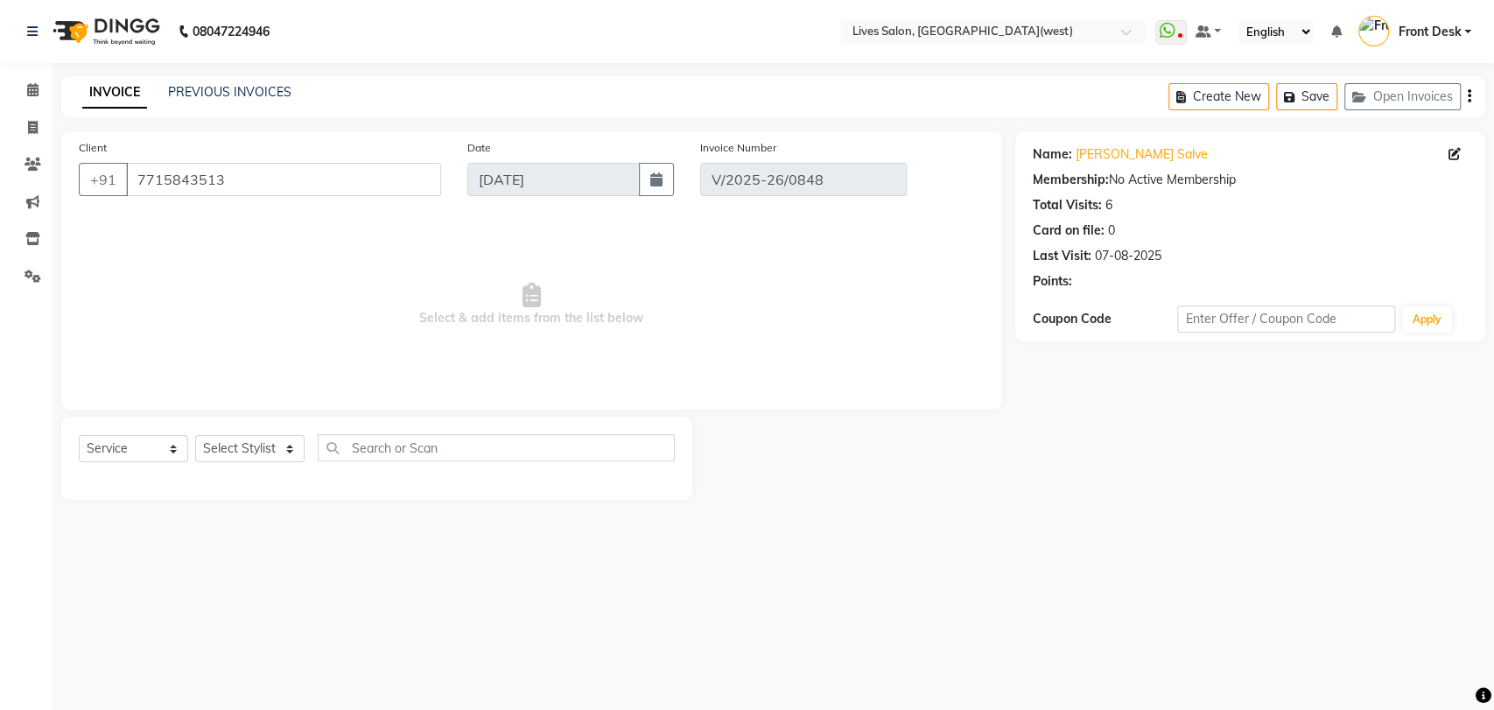
type input "07-08-2025"
select select "select"
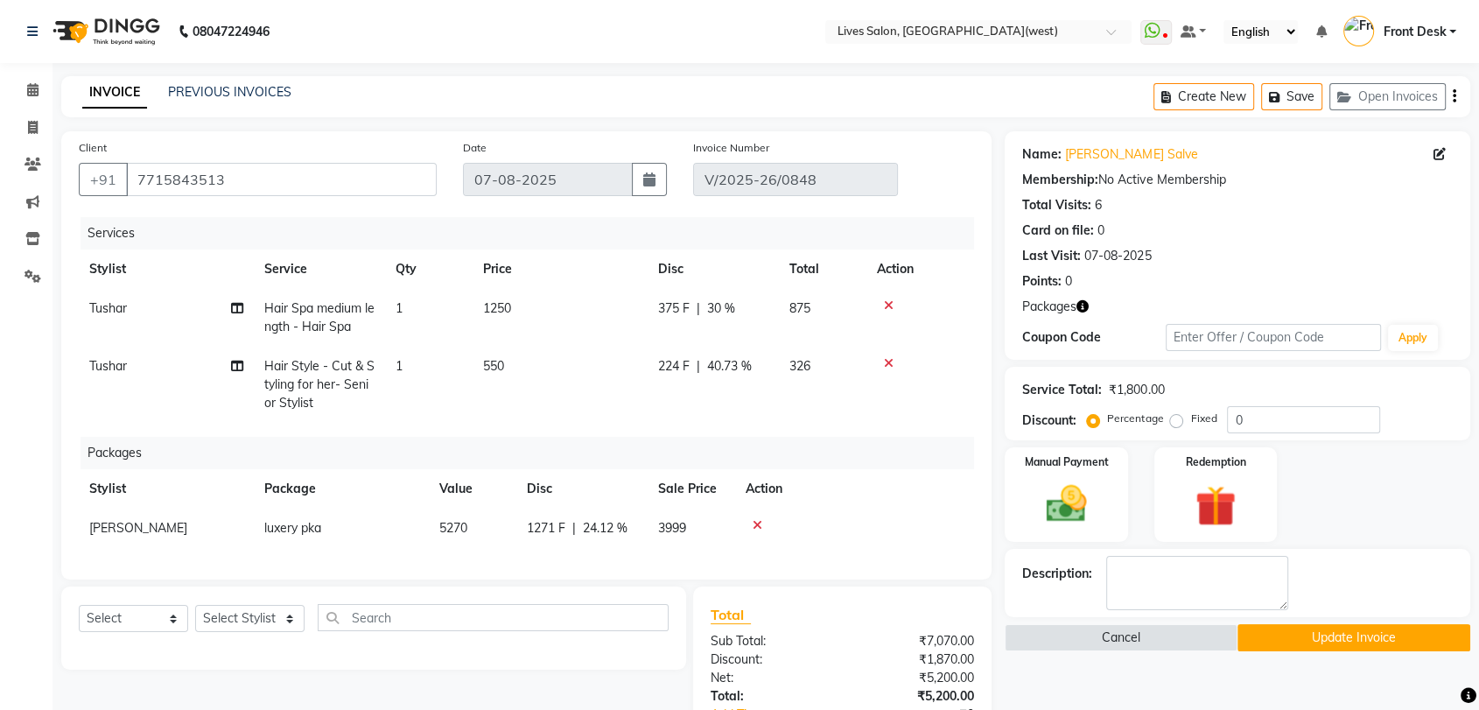
click at [1057, 168] on div "Name: Dipali Salve Membership: No Active Membership Total Visits: 6 Card on fil…" at bounding box center [1237, 214] width 431 height 152
click at [1350, 640] on button "Update Invoice" at bounding box center [1354, 637] width 233 height 27
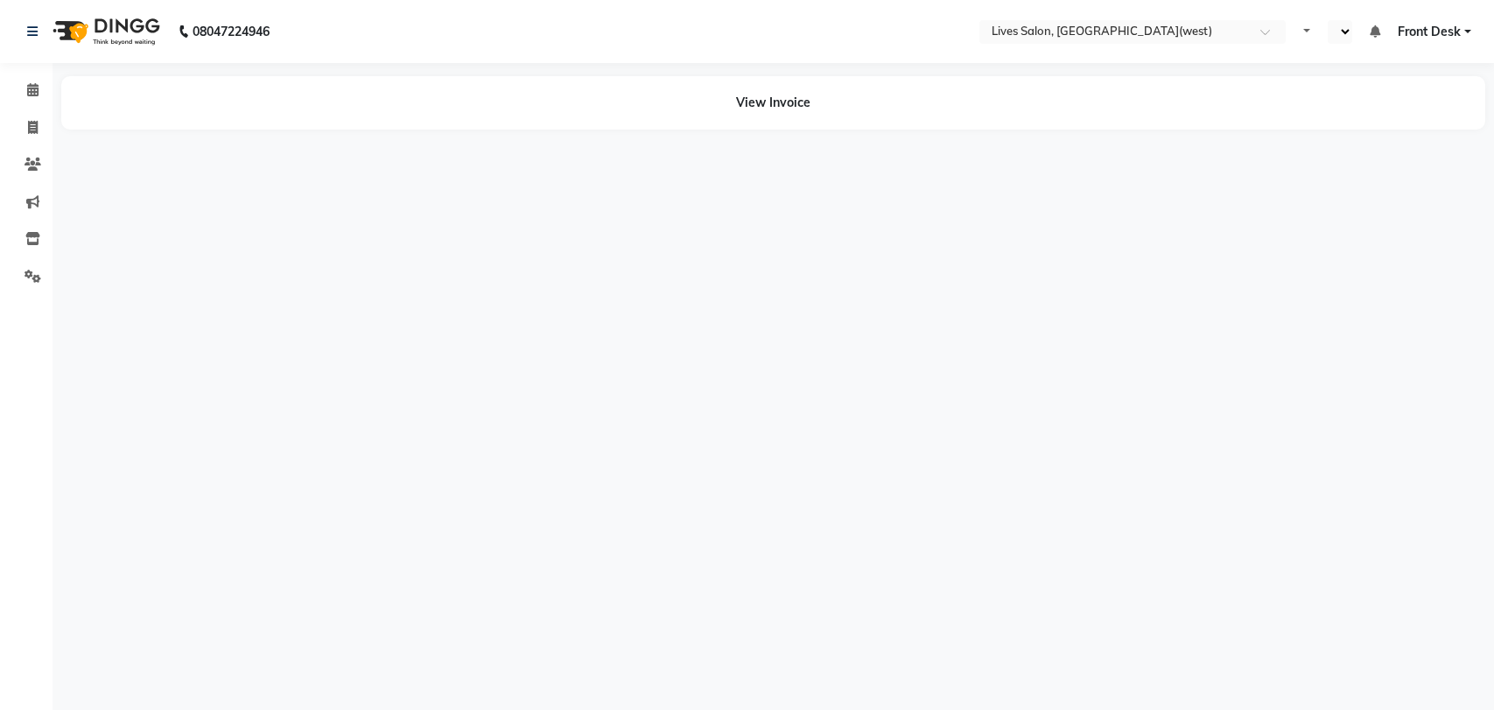
select select "en"
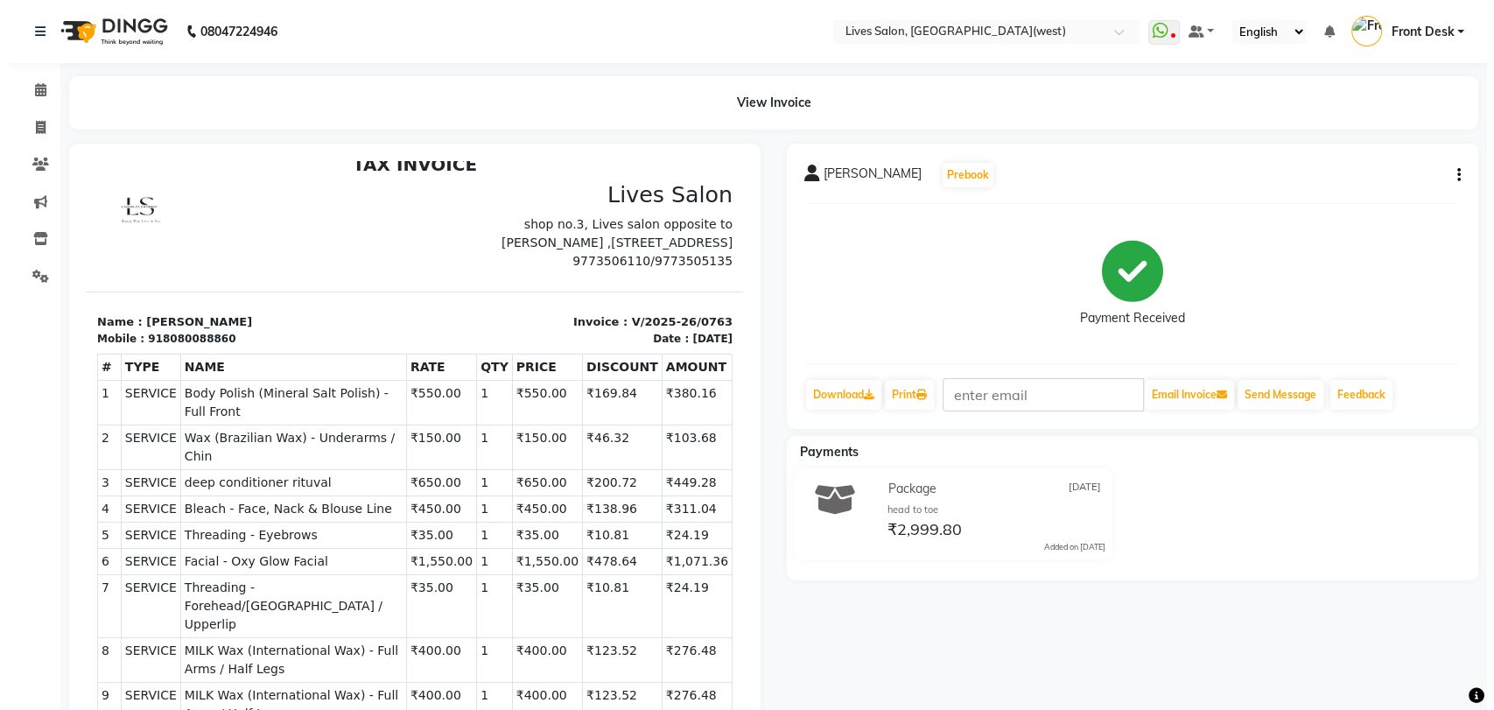
scroll to position [104, 0]
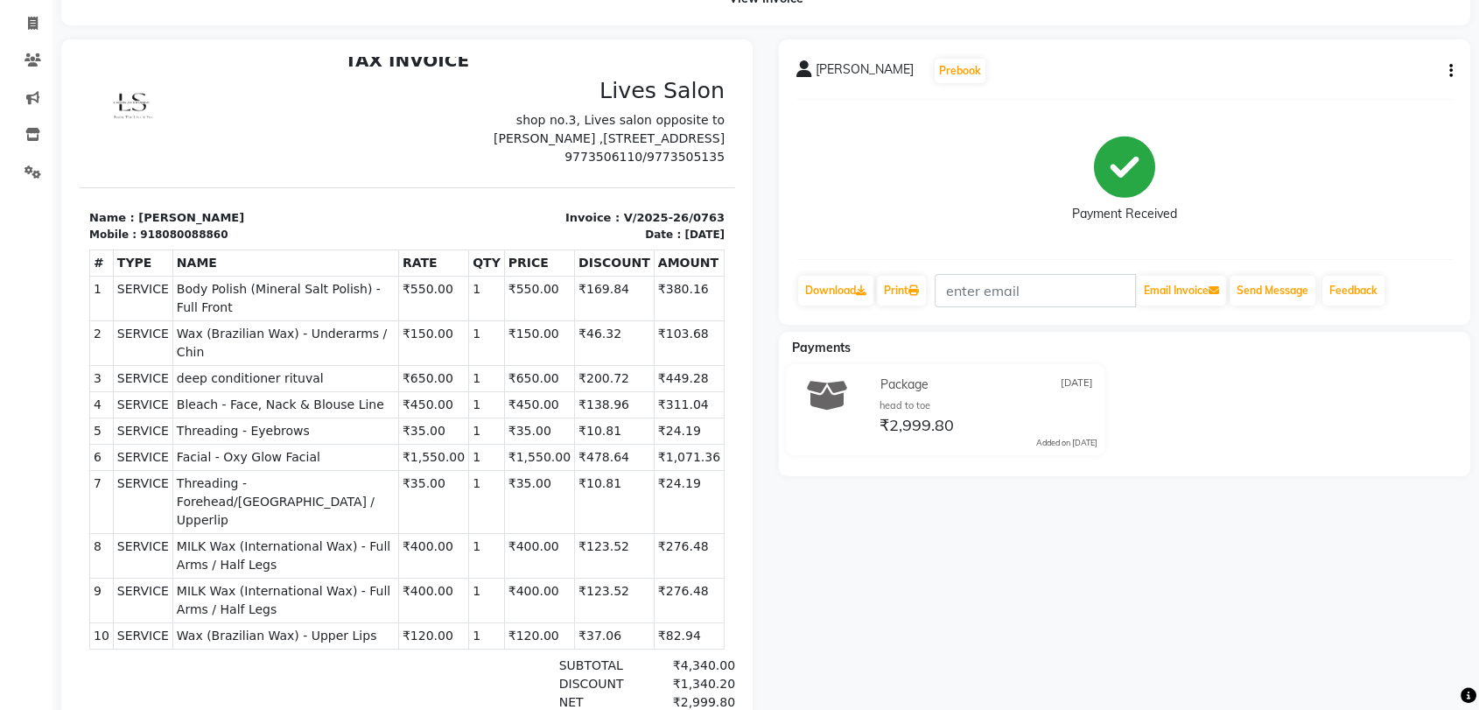
click at [1451, 71] on icon "button" at bounding box center [1452, 71] width 4 height 1
click at [1380, 67] on div "Split Service Amount" at bounding box center [1363, 60] width 120 height 22
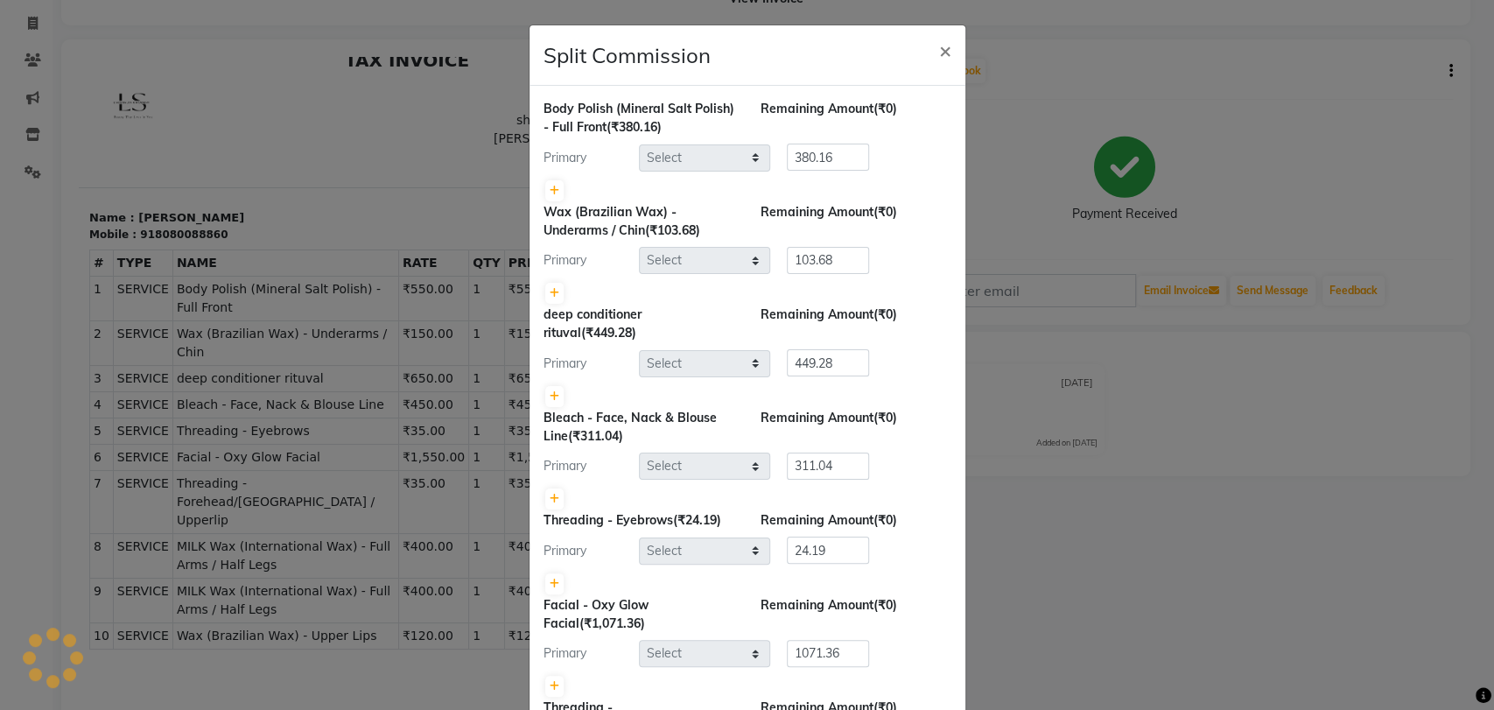
select select "26838"
select select "24006"
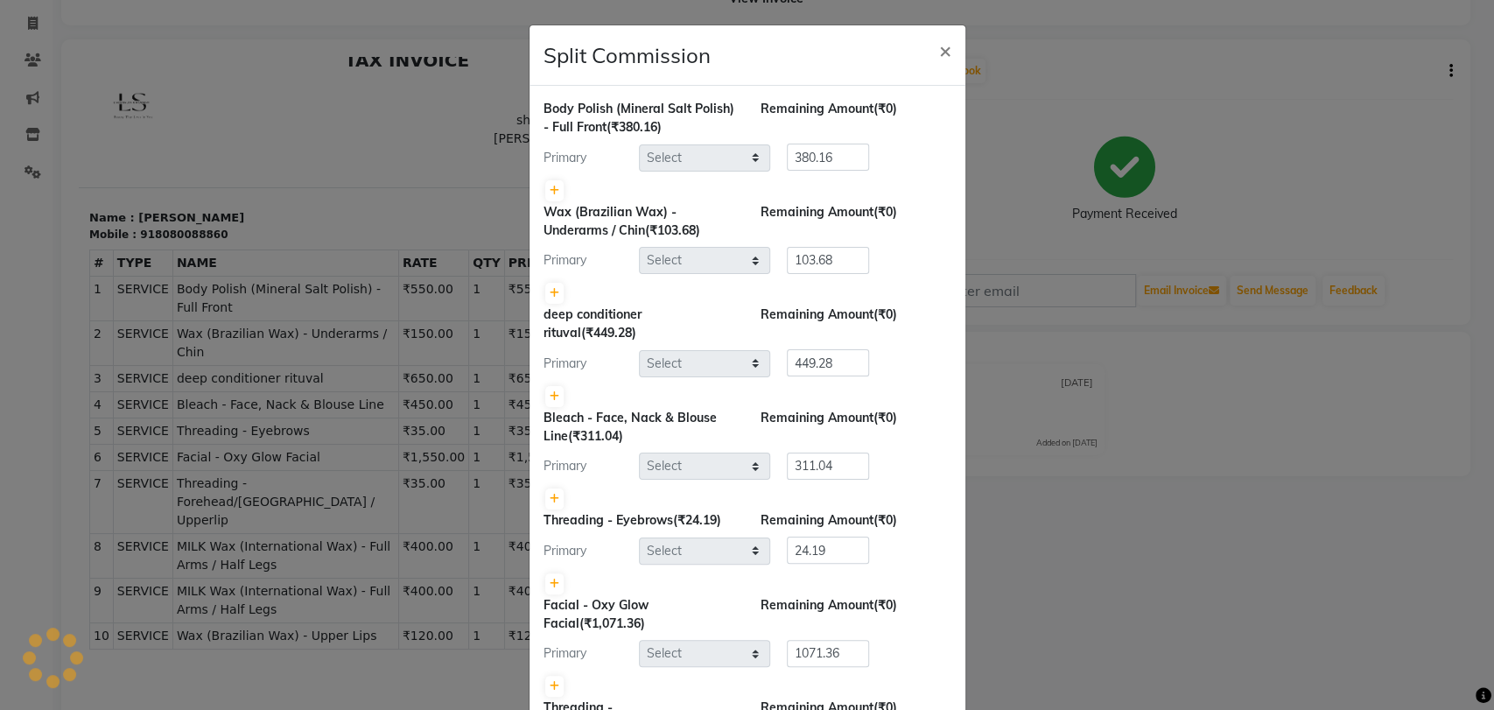
select select "26838"
select select "24006"
select select "26838"
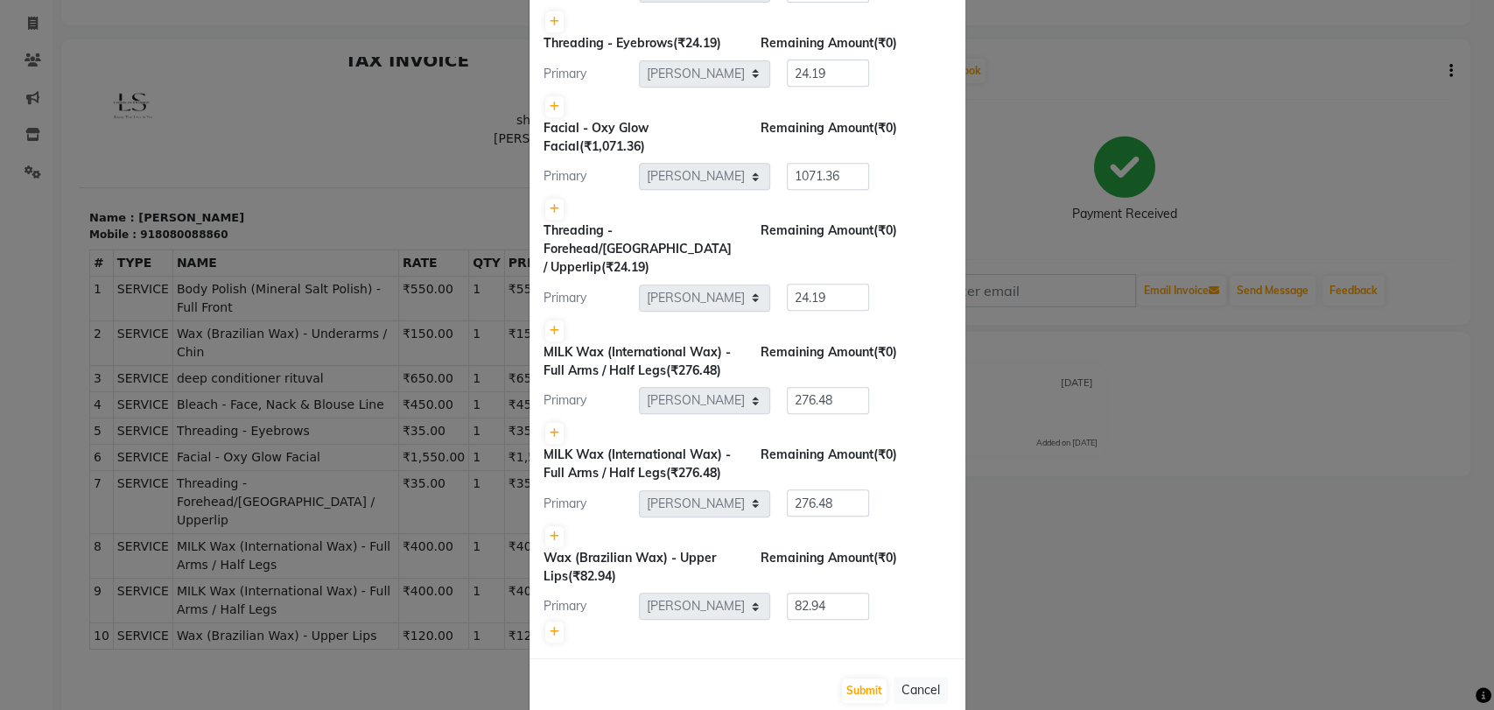
scroll to position [497, 0]
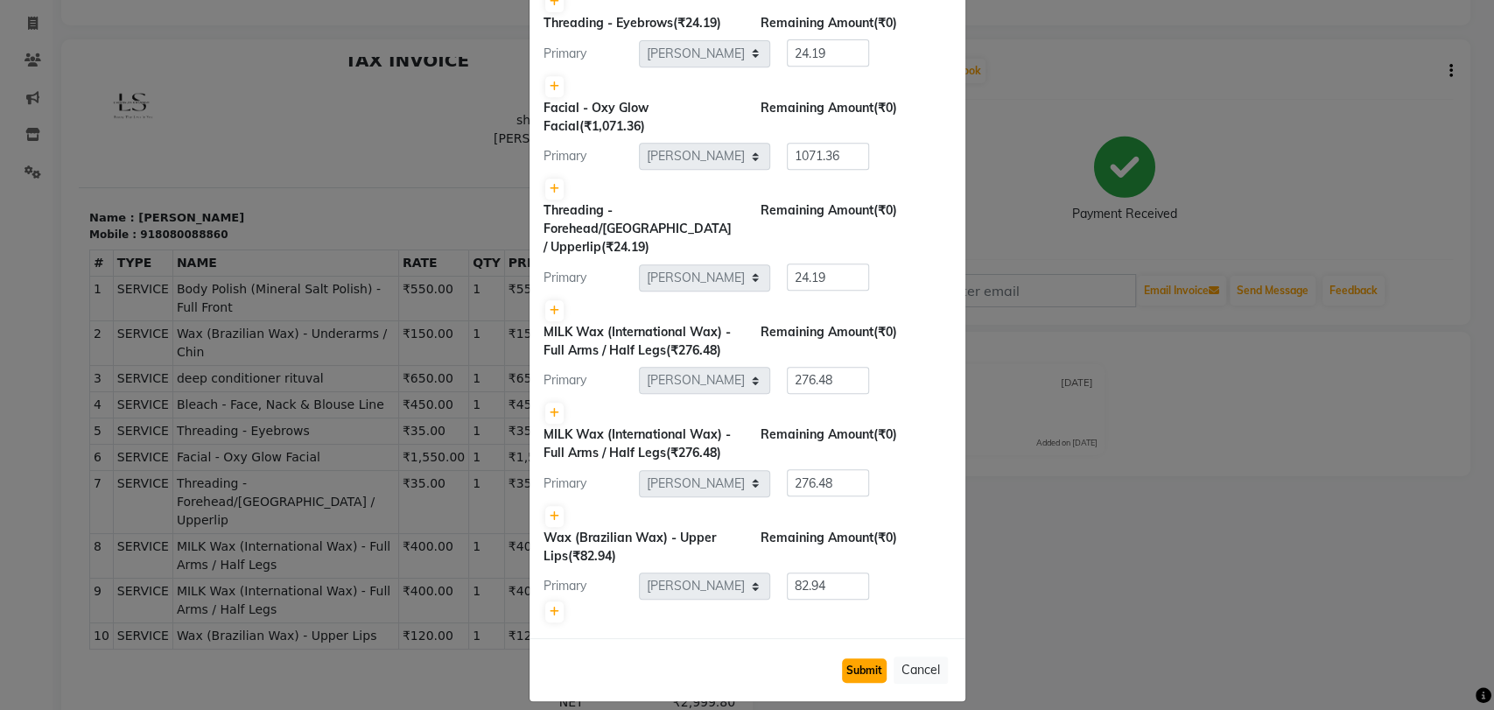
click at [856, 658] on button "Submit" at bounding box center [864, 670] width 45 height 25
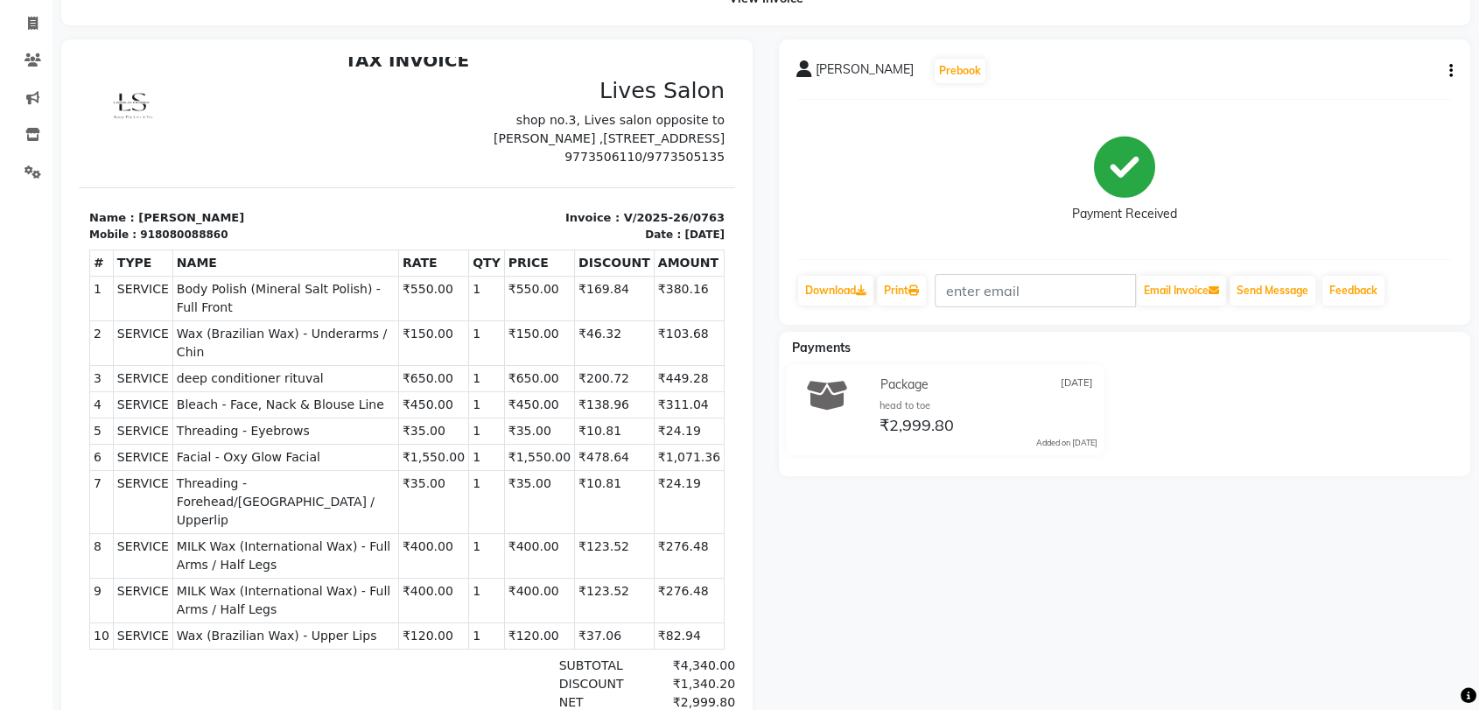
click at [1450, 71] on icon "button" at bounding box center [1452, 71] width 4 height 1
click at [1348, 55] on div "Split Service Amount" at bounding box center [1363, 60] width 120 height 22
select select "26838"
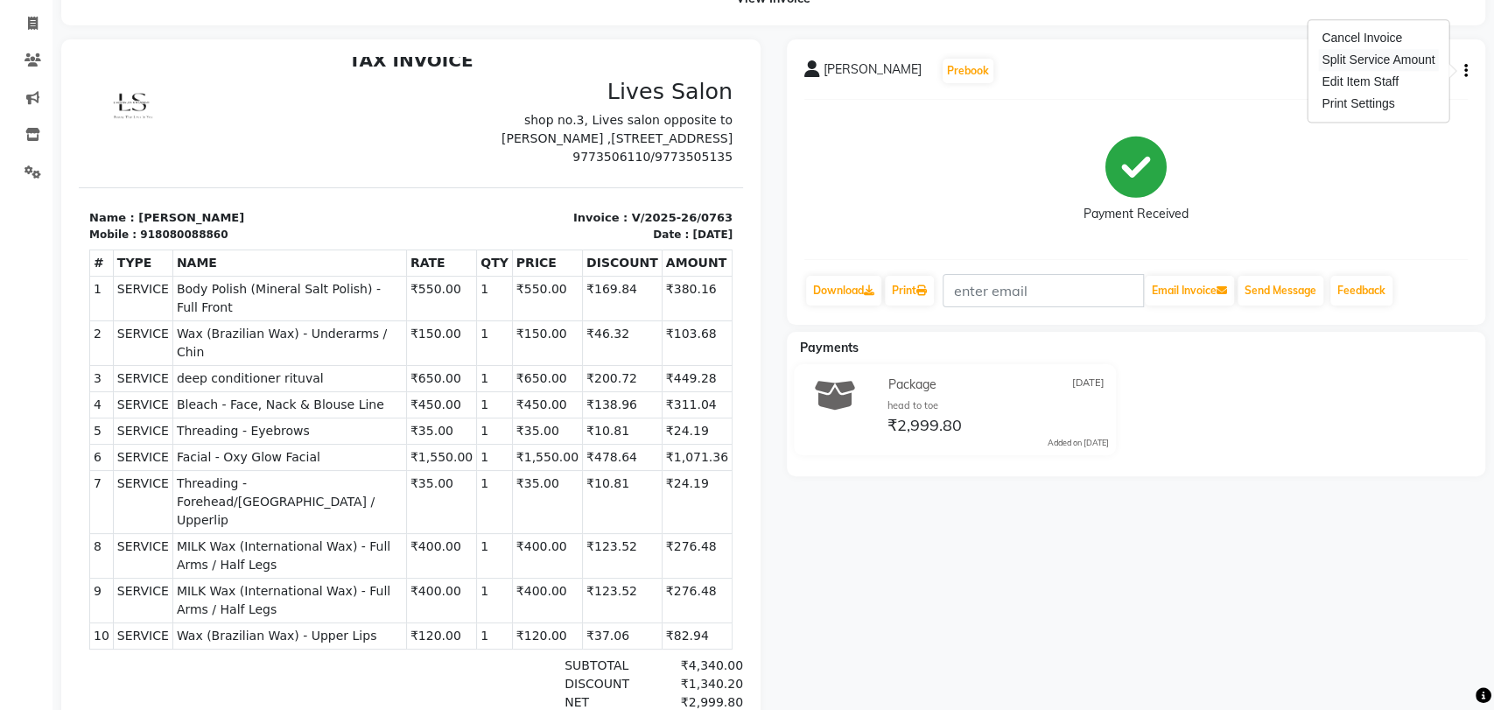
select select "26838"
select select "24006"
select select "26838"
select select "24006"
select select "26838"
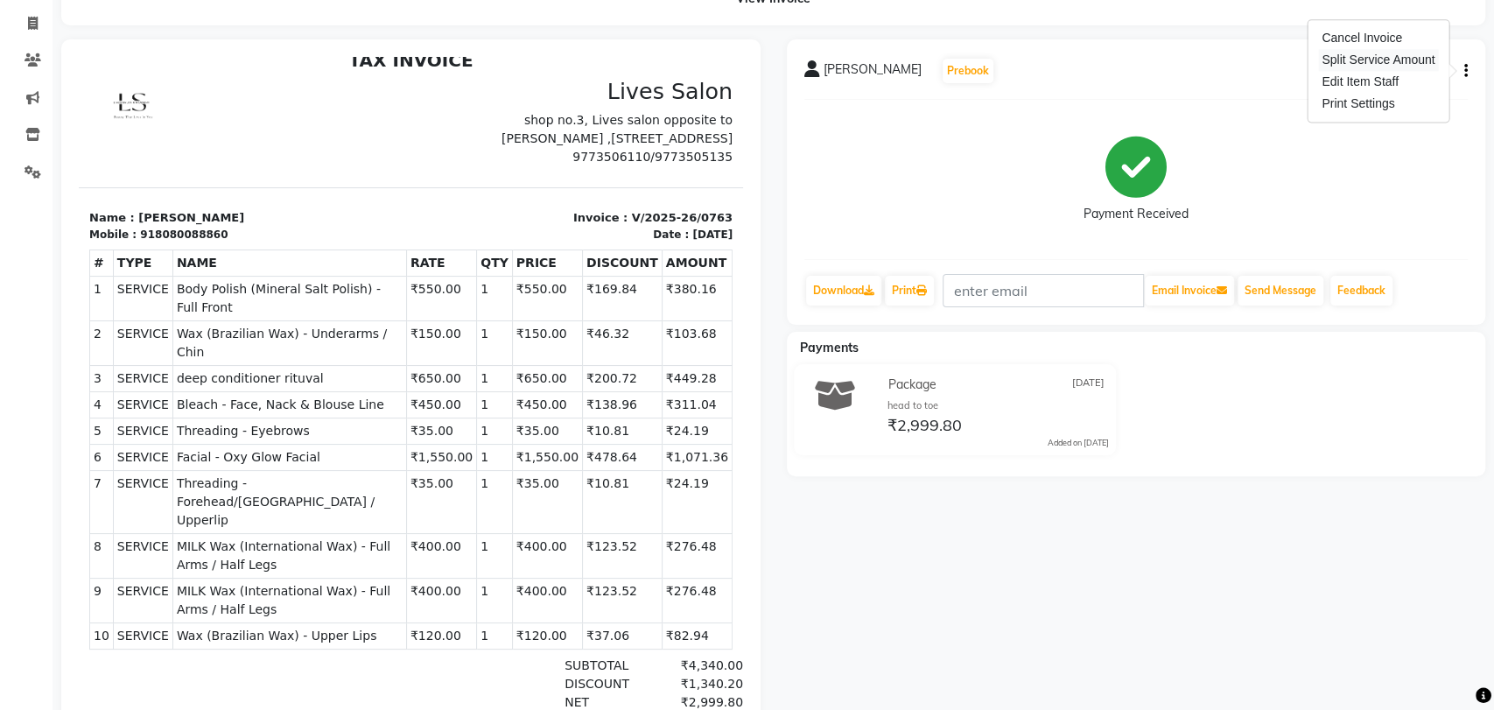
select select "26838"
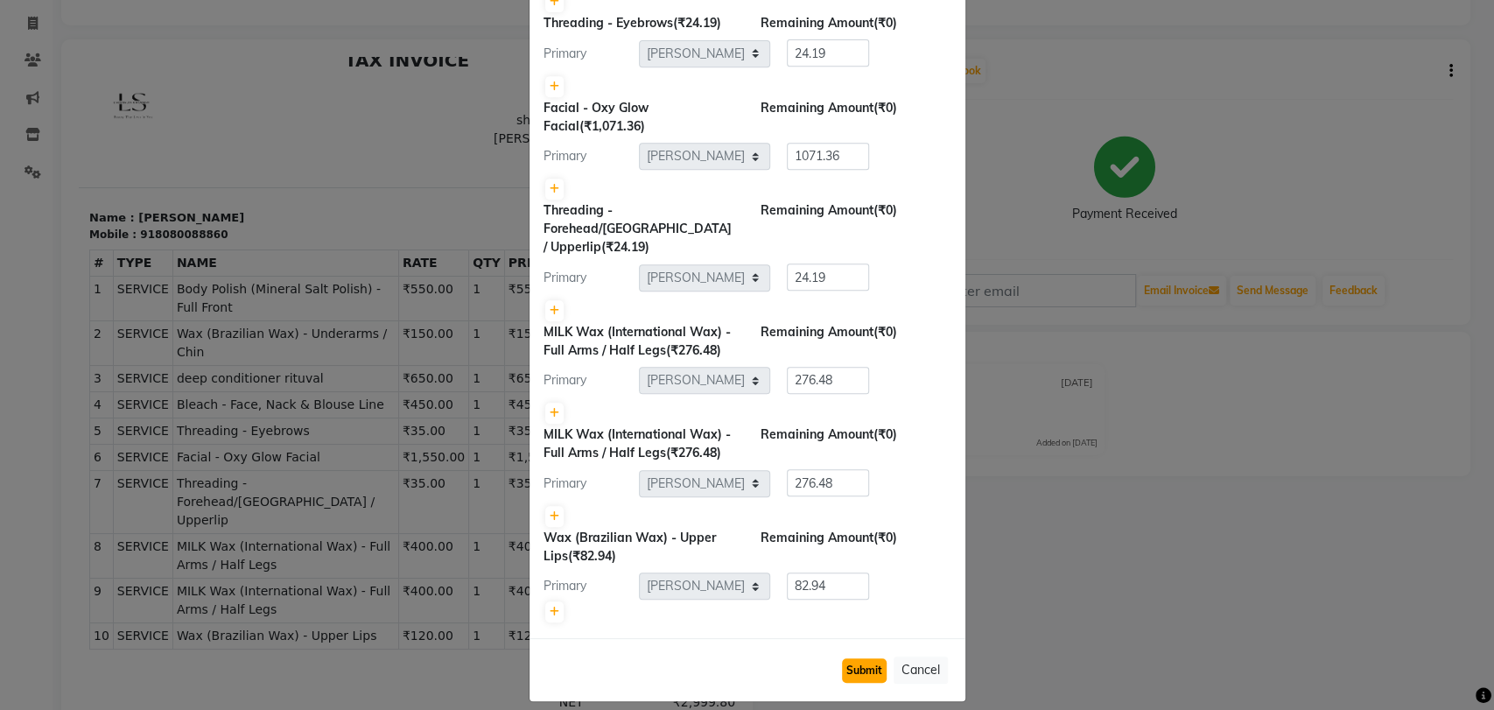
click at [847, 658] on button "Submit" at bounding box center [864, 670] width 45 height 25
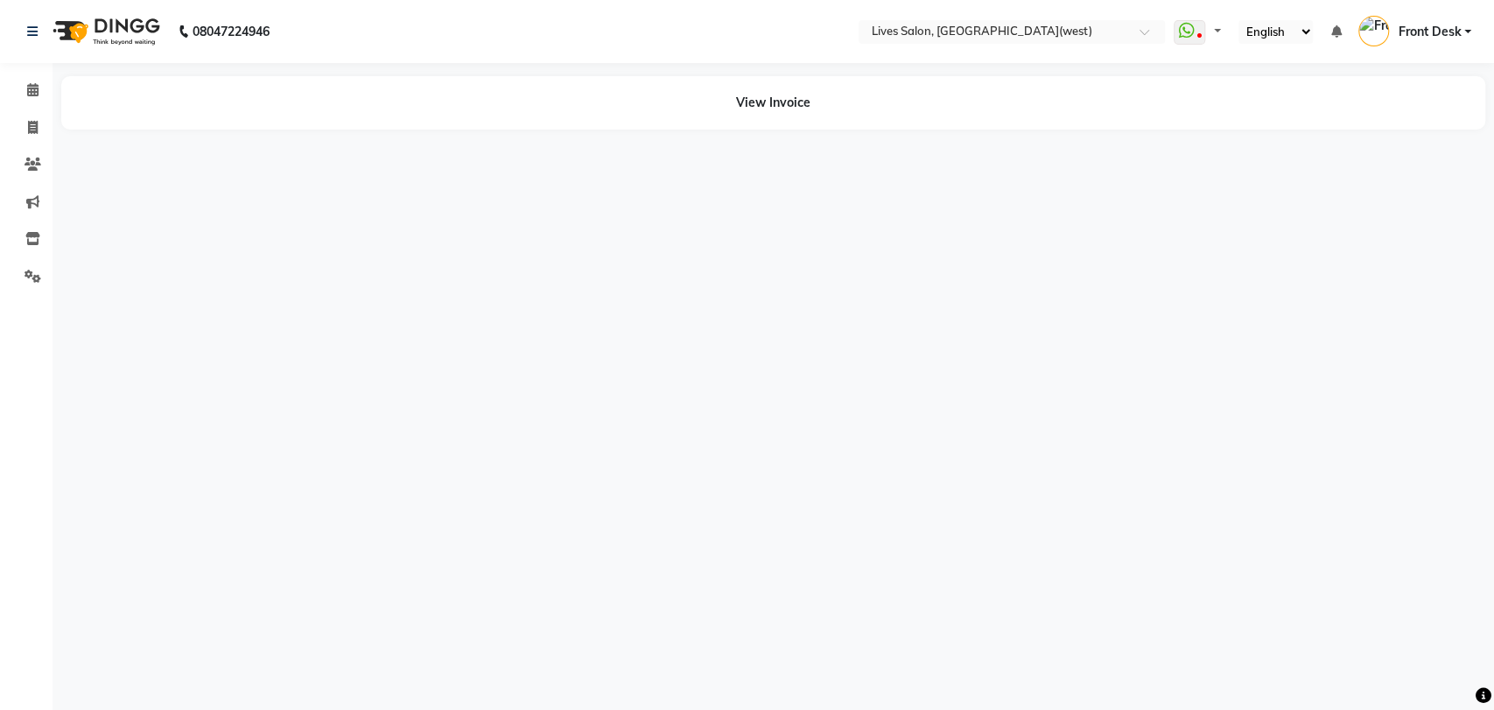
select select "en"
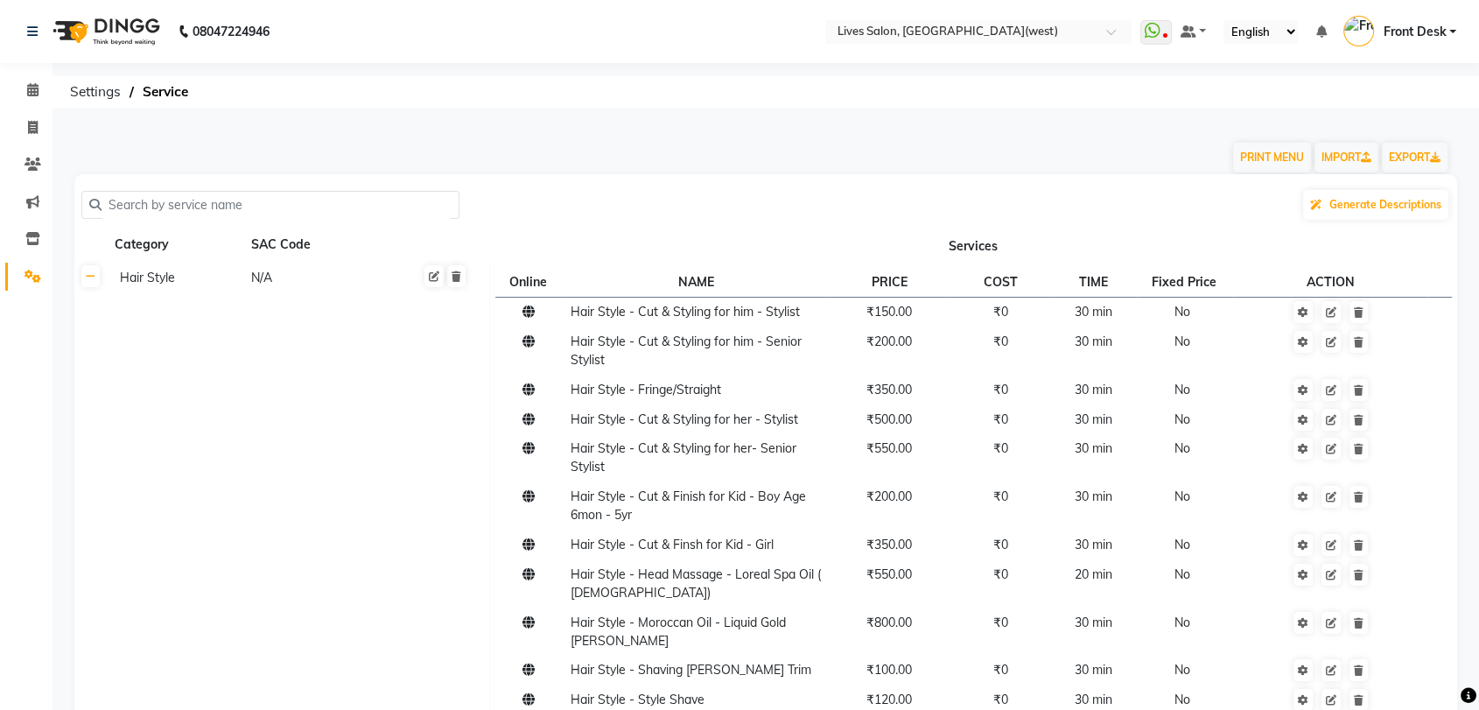
click at [151, 206] on input "text" at bounding box center [277, 205] width 350 height 27
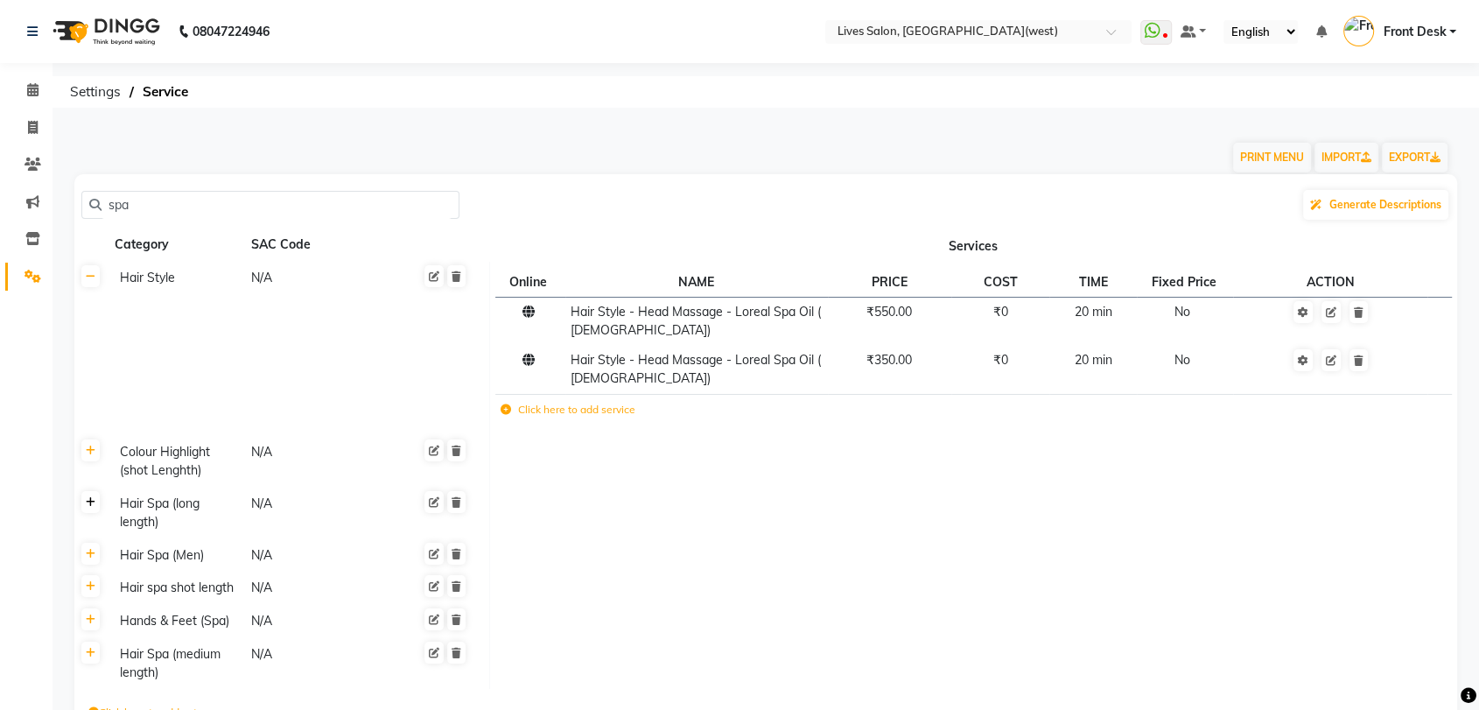
click at [88, 511] on link at bounding box center [90, 502] width 18 height 22
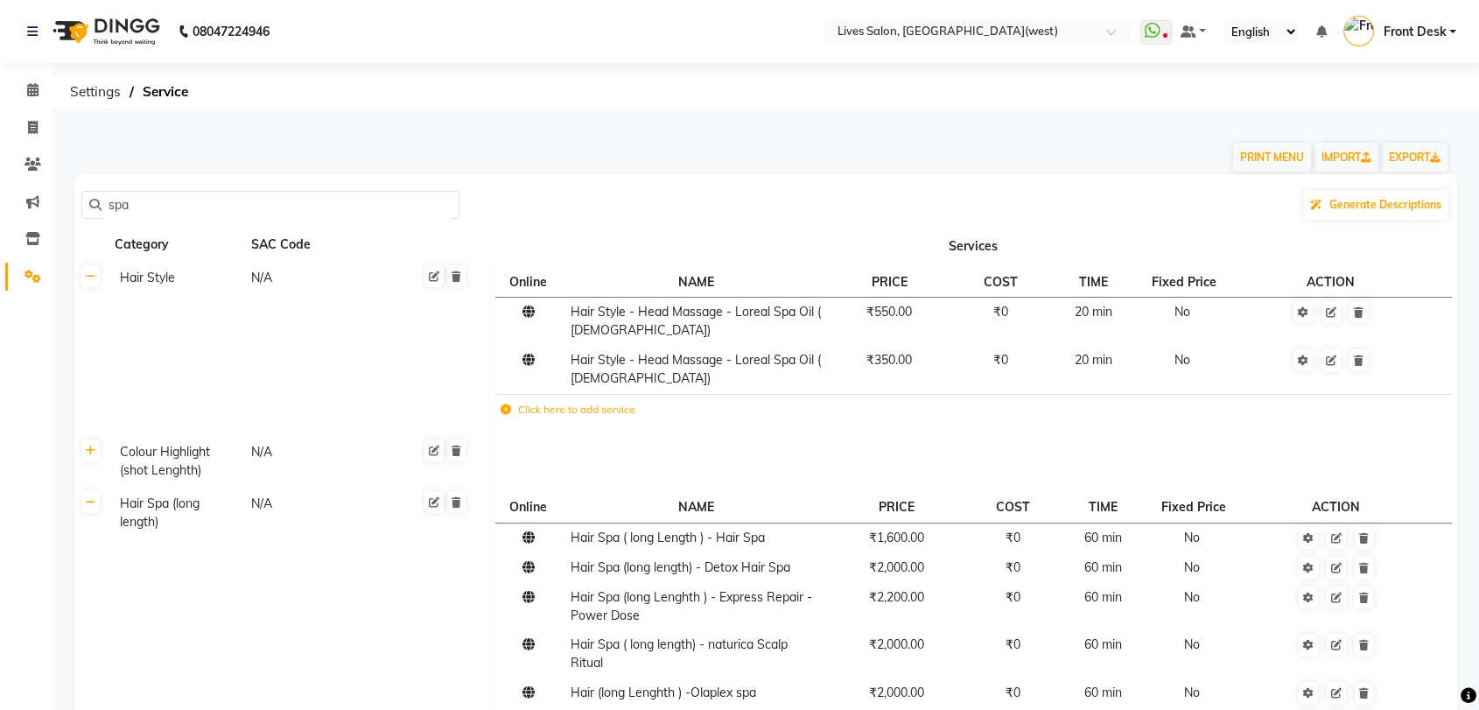
click at [399, 205] on input "spa" at bounding box center [277, 205] width 350 height 27
type input "s"
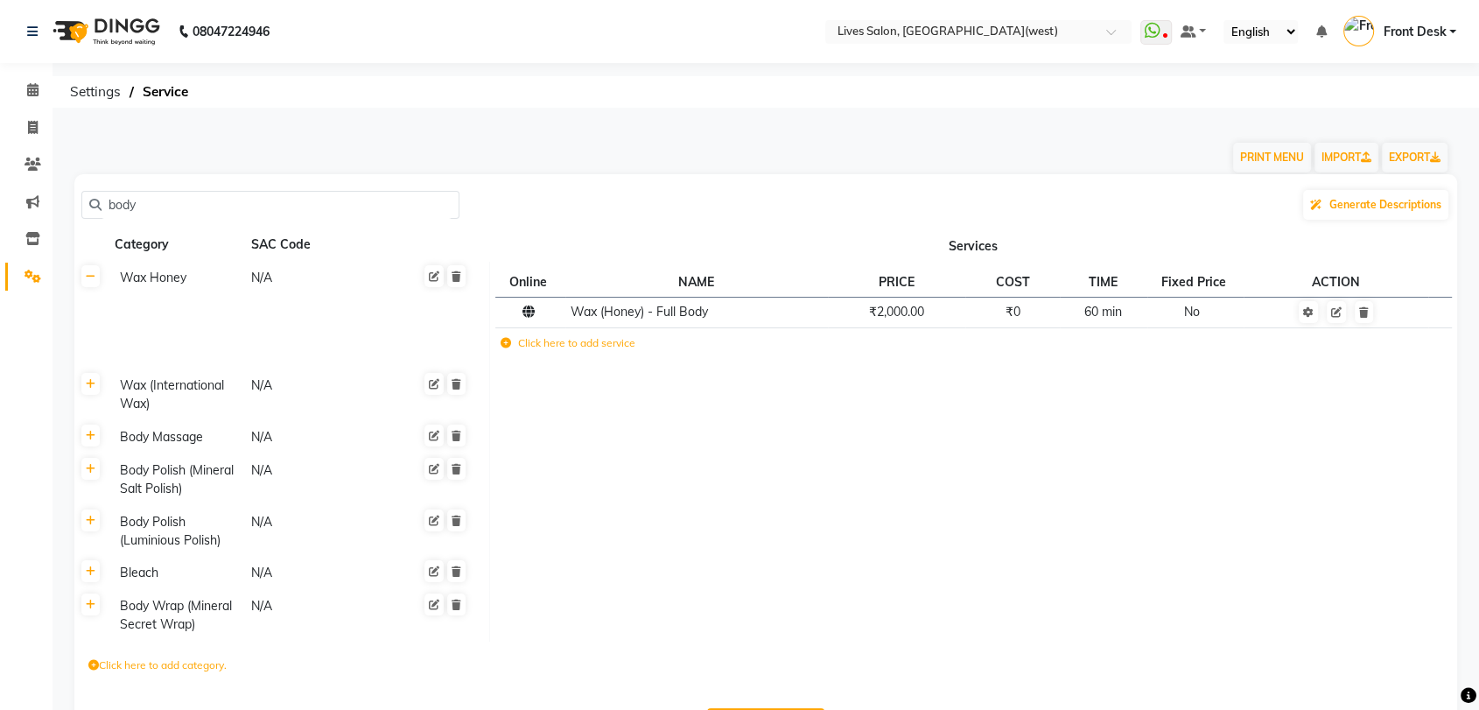
type input "body"
click at [91, 530] on th at bounding box center [90, 531] width 33 height 52
click at [88, 519] on icon at bounding box center [91, 521] width 10 height 11
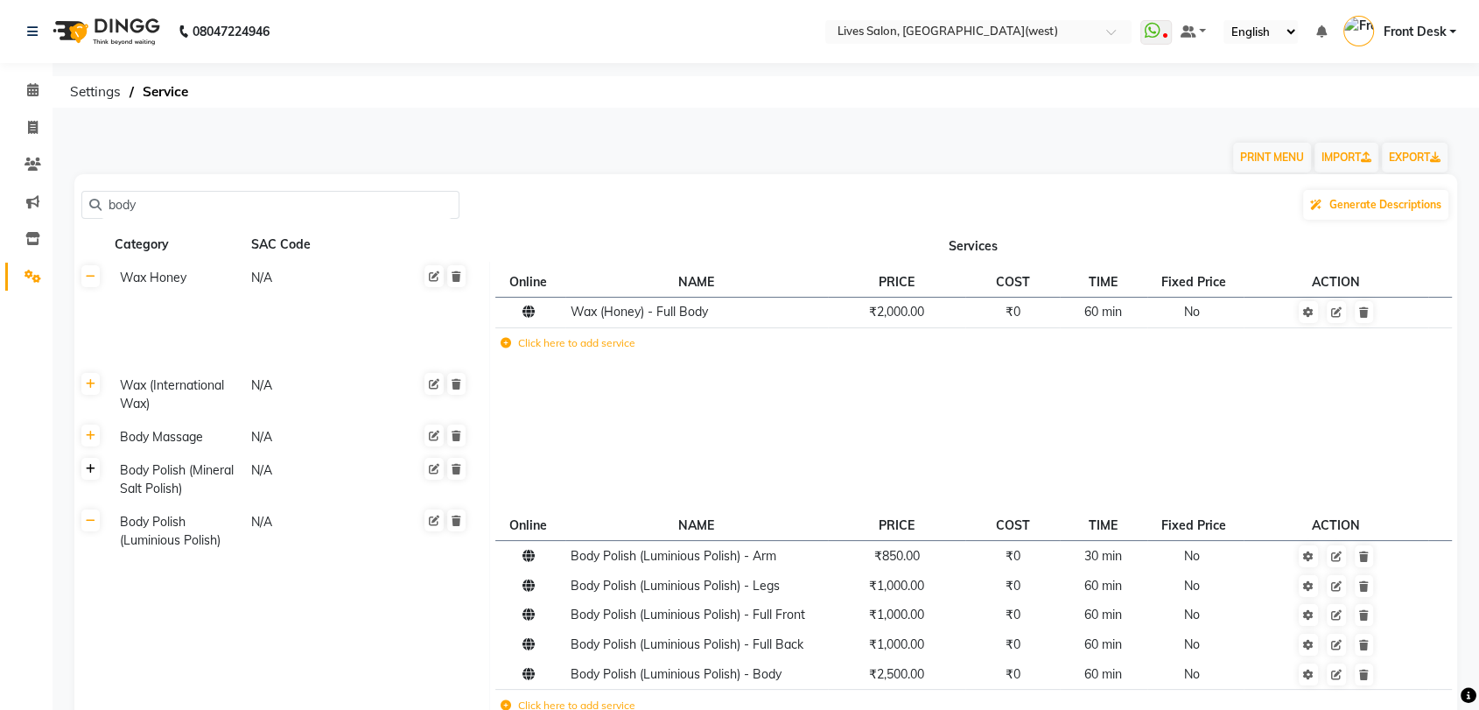
click at [91, 474] on icon at bounding box center [91, 469] width 10 height 11
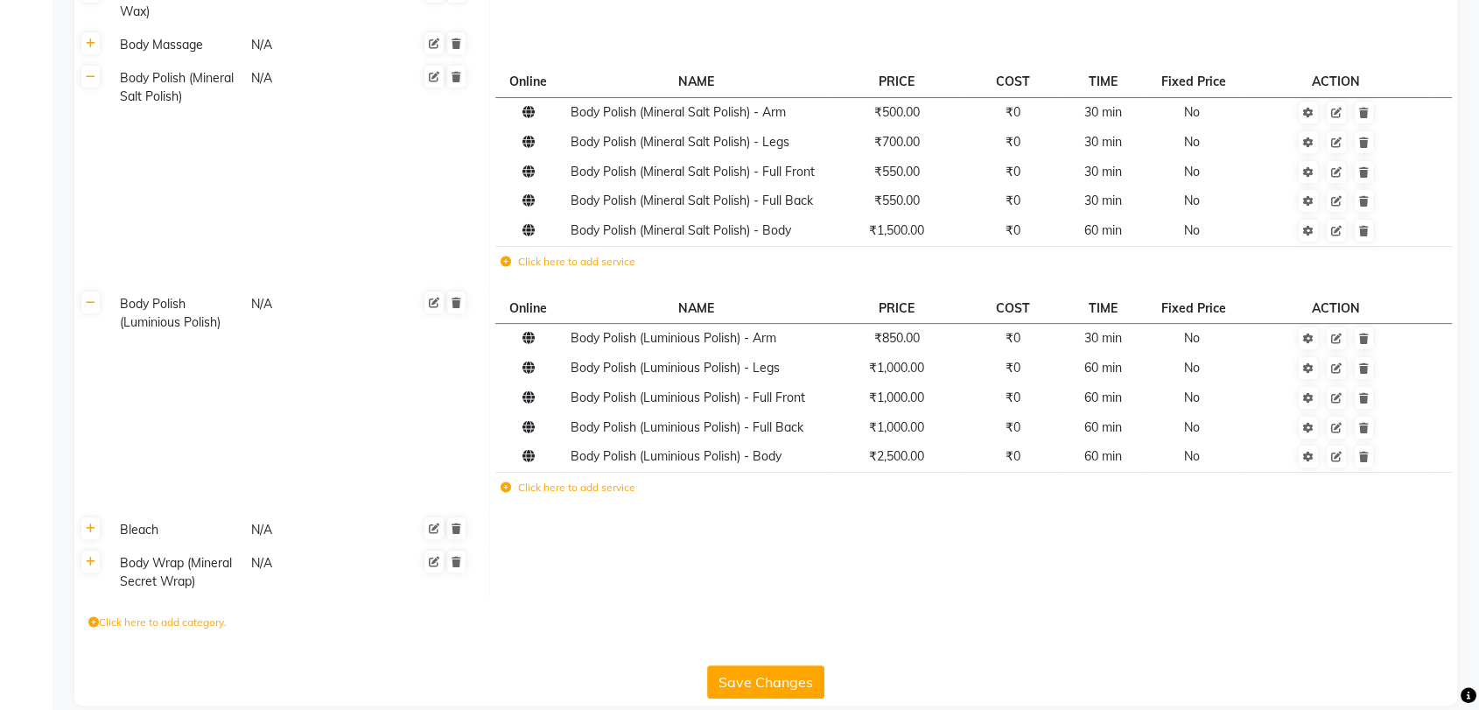
scroll to position [412, 0]
